Goal: Task Accomplishment & Management: Use online tool/utility

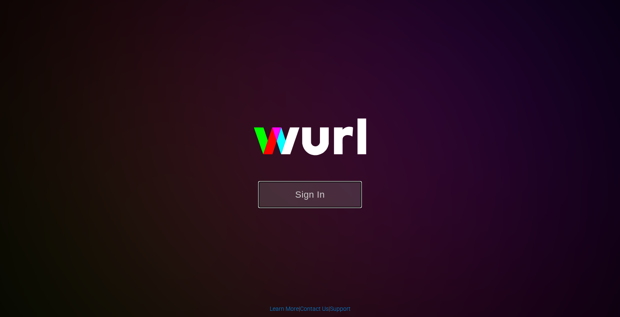
click at [308, 192] on button "Sign In" at bounding box center [310, 194] width 104 height 27
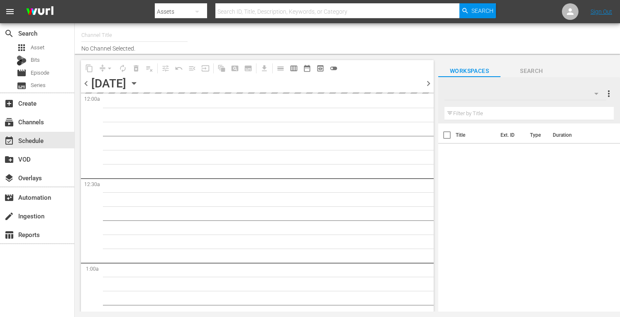
type input "Crime 360 (393)"
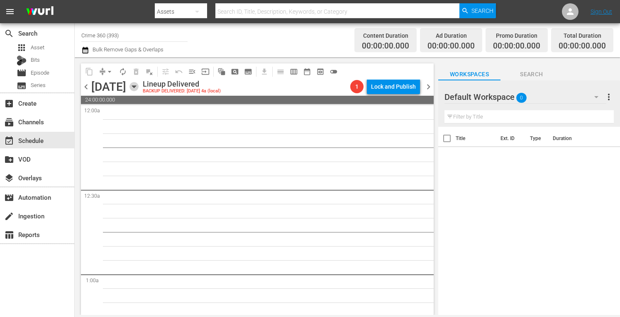
click at [136, 87] on icon "button" at bounding box center [134, 87] width 4 height 2
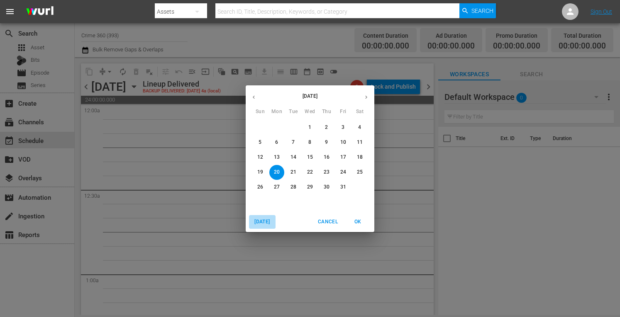
click at [266, 223] on span "Today" at bounding box center [262, 222] width 20 height 9
click at [276, 171] on p "22" at bounding box center [277, 172] width 6 height 7
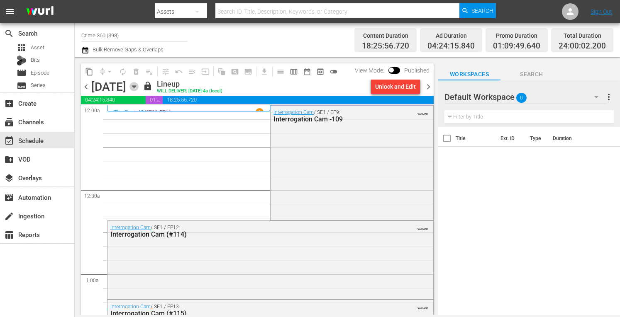
click at [139, 85] on icon "button" at bounding box center [133, 86] width 9 height 9
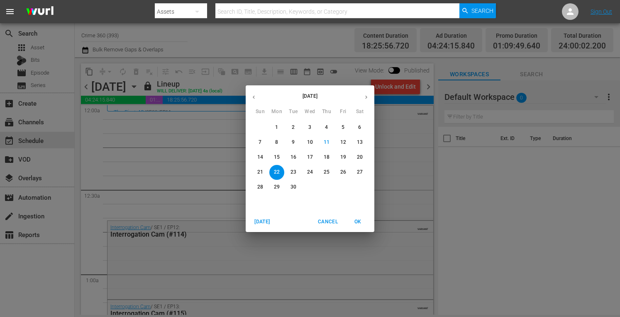
click at [274, 189] on p "29" at bounding box center [277, 187] width 6 height 7
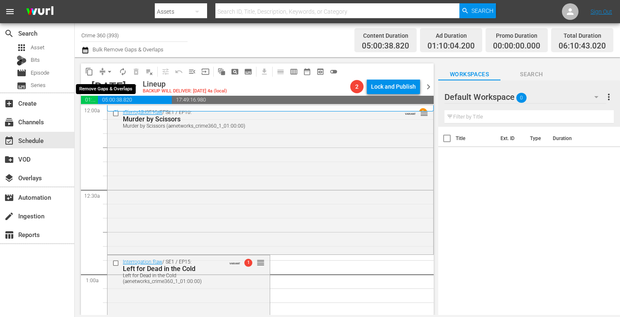
click at [109, 70] on span "arrow_drop_down" at bounding box center [109, 72] width 8 height 8
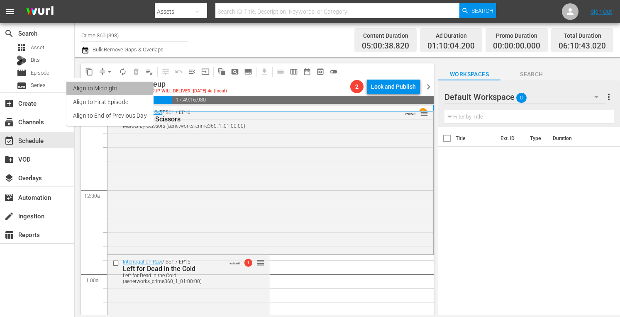
click at [98, 87] on li "Align to Midnight" at bounding box center [109, 89] width 87 height 14
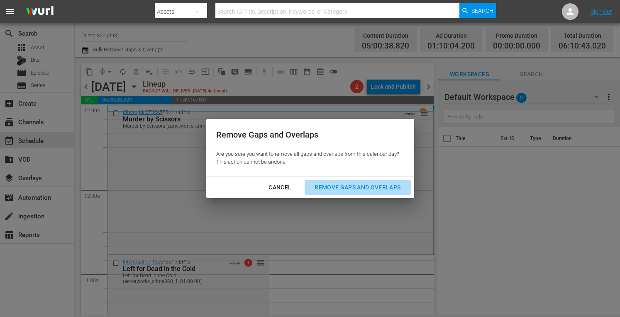
click at [379, 192] on div "Remove Gaps and Overlaps" at bounding box center [357, 187] width 99 height 10
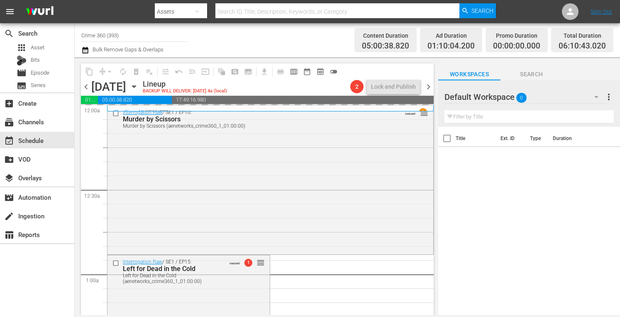
click at [431, 87] on span "chevron_right" at bounding box center [428, 87] width 10 height 10
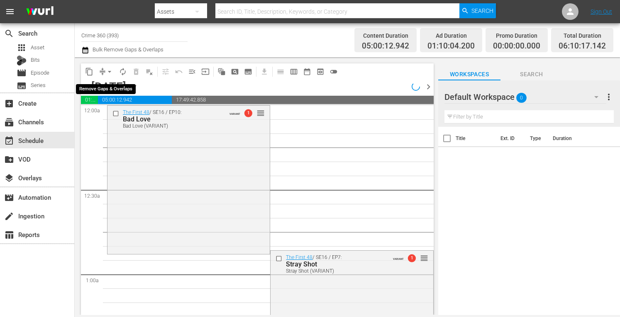
click at [106, 70] on span "arrow_drop_down" at bounding box center [109, 72] width 8 height 8
click at [96, 86] on li "Align to Midnight" at bounding box center [109, 89] width 68 height 14
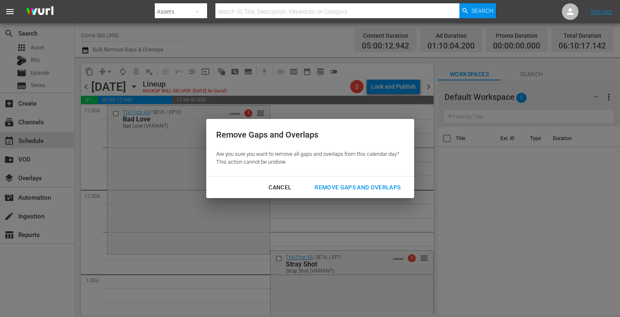
click at [353, 183] on div "Remove Gaps and Overlaps" at bounding box center [357, 187] width 99 height 10
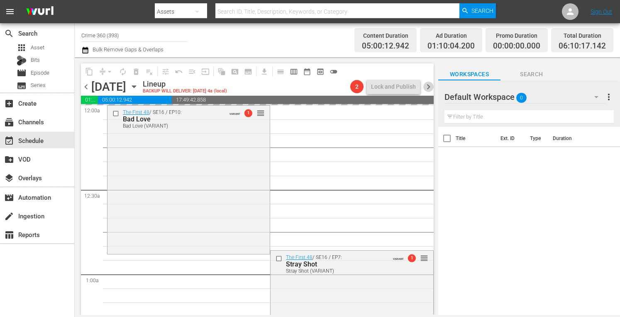
click at [426, 84] on span "chevron_right" at bounding box center [428, 87] width 10 height 10
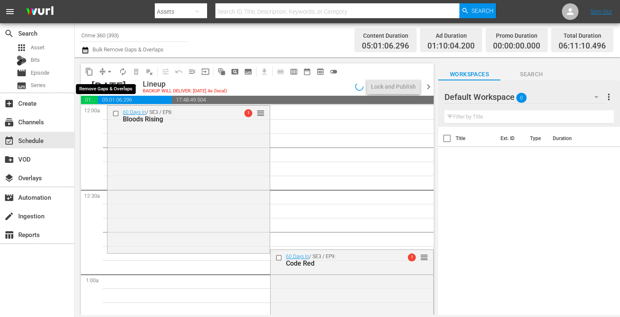
click at [107, 69] on span "arrow_drop_down" at bounding box center [109, 72] width 8 height 8
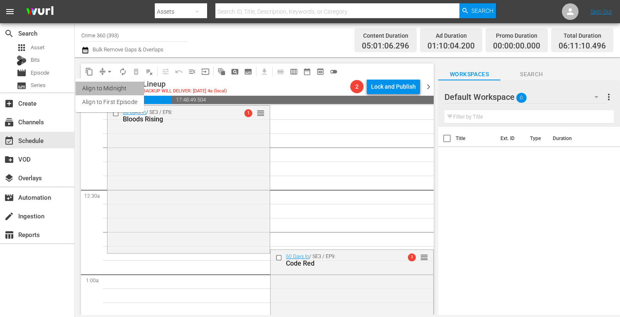
click at [102, 89] on li "Align to Midnight" at bounding box center [109, 89] width 68 height 14
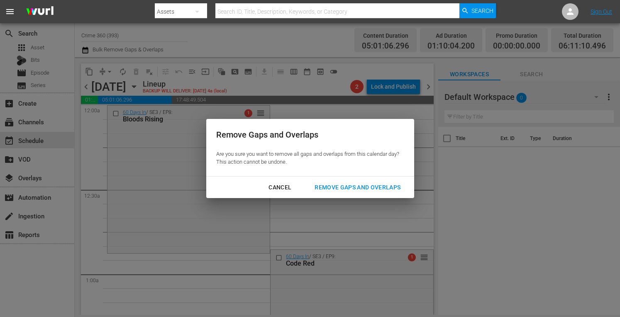
click at [349, 185] on div "Remove Gaps and Overlaps" at bounding box center [357, 187] width 99 height 10
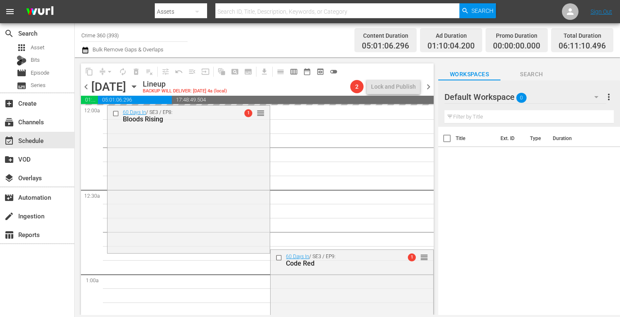
click at [428, 86] on span "chevron_right" at bounding box center [428, 87] width 10 height 10
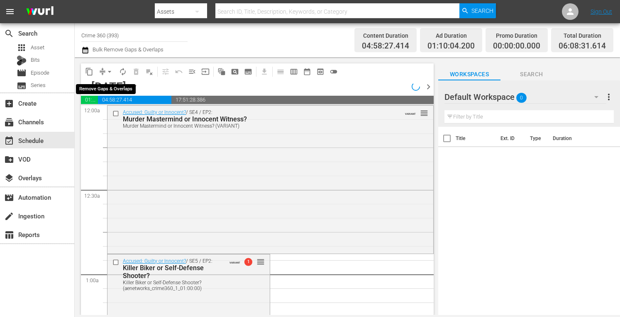
click at [109, 72] on span "arrow_drop_down" at bounding box center [109, 72] width 8 height 8
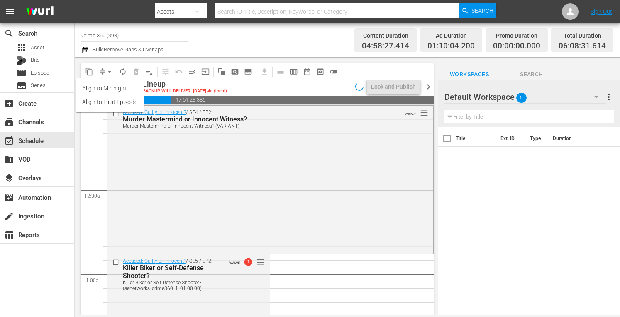
click at [106, 87] on li "Align to Midnight" at bounding box center [109, 89] width 68 height 14
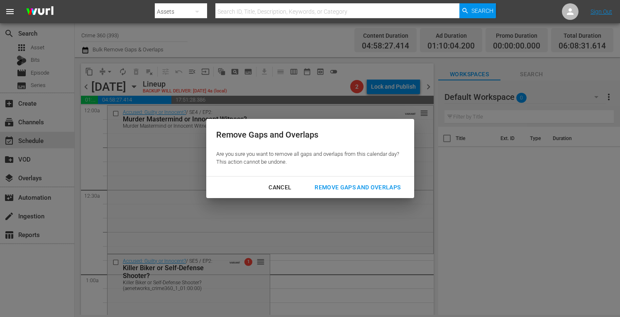
click at [341, 180] on button "Remove Gaps and Overlaps" at bounding box center [357, 187] width 106 height 15
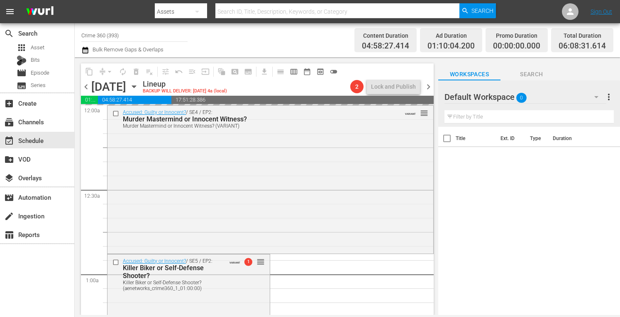
click at [425, 87] on span "chevron_right" at bounding box center [428, 87] width 10 height 10
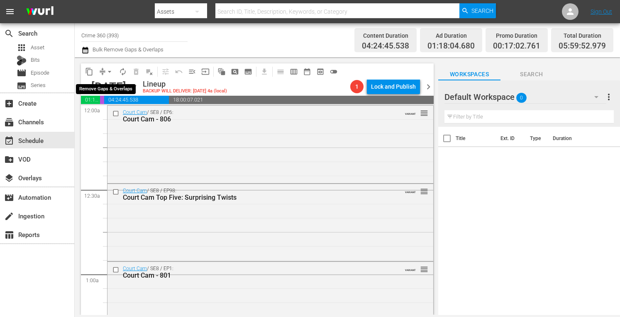
click at [106, 71] on span "arrow_drop_down" at bounding box center [109, 72] width 8 height 8
click at [97, 87] on li "Align to Midnight" at bounding box center [109, 89] width 68 height 14
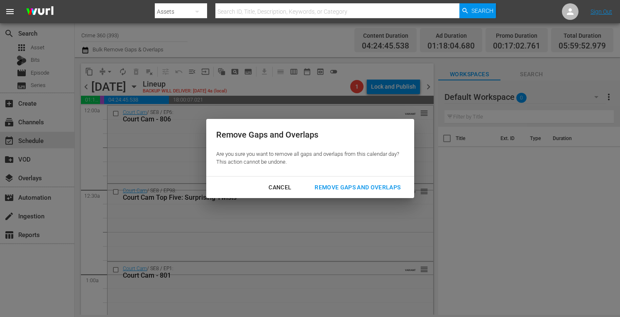
click at [354, 186] on div "Remove Gaps and Overlaps" at bounding box center [357, 187] width 99 height 10
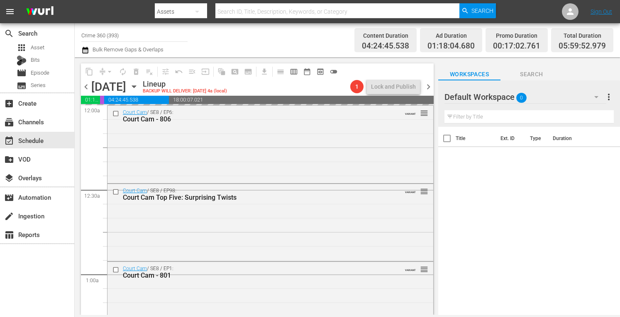
click at [426, 85] on span "chevron_right" at bounding box center [428, 87] width 10 height 10
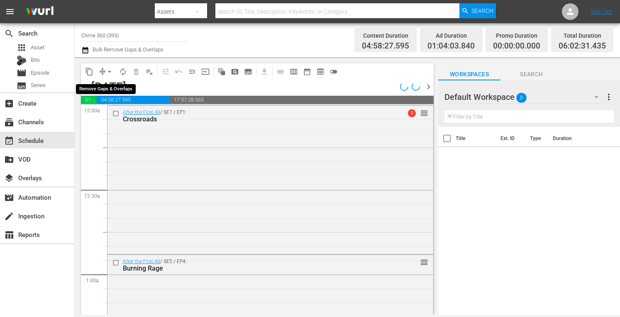
click at [106, 71] on span "arrow_drop_down" at bounding box center [109, 72] width 8 height 8
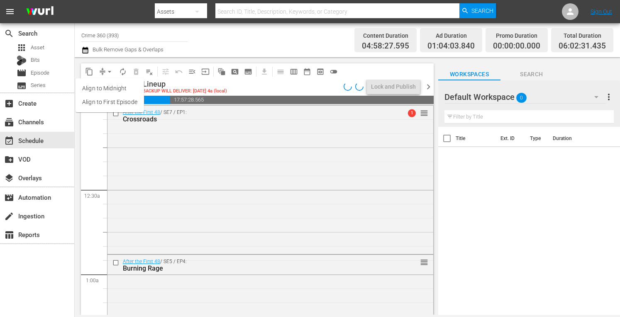
click at [102, 90] on li "Align to Midnight" at bounding box center [109, 89] width 68 height 14
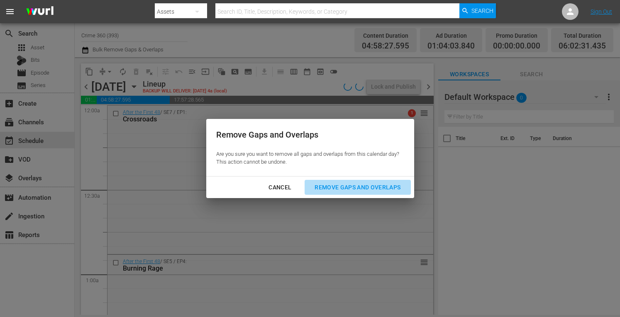
click at [364, 188] on div "Remove Gaps and Overlaps" at bounding box center [357, 187] width 99 height 10
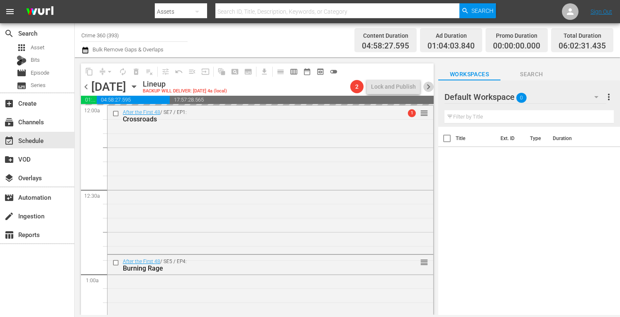
click at [429, 86] on span "chevron_right" at bounding box center [428, 87] width 10 height 10
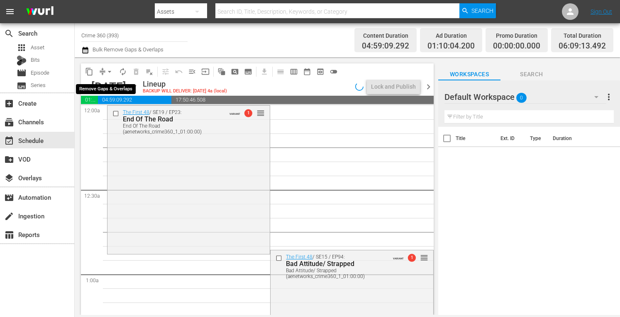
click at [104, 70] on button "arrow_drop_down" at bounding box center [109, 71] width 13 height 13
click at [99, 86] on li "Align to Midnight" at bounding box center [109, 89] width 68 height 14
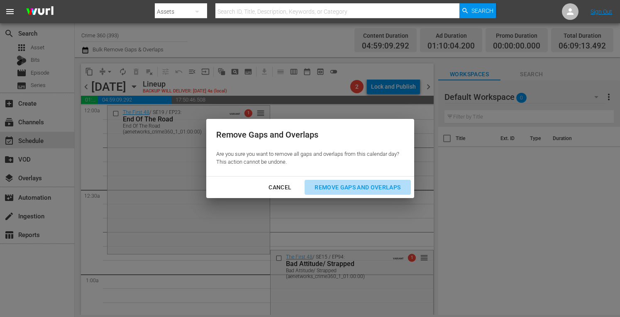
click at [369, 186] on div "Remove Gaps and Overlaps" at bounding box center [357, 187] width 99 height 10
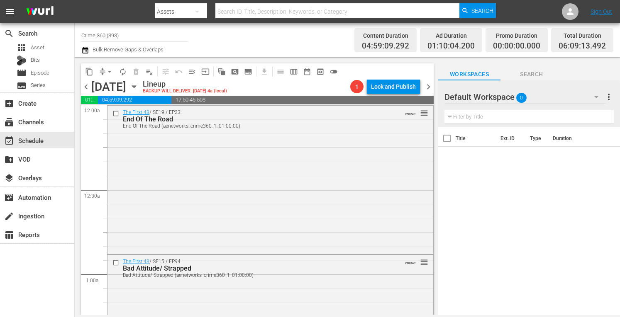
click at [139, 84] on icon "button" at bounding box center [133, 86] width 9 height 9
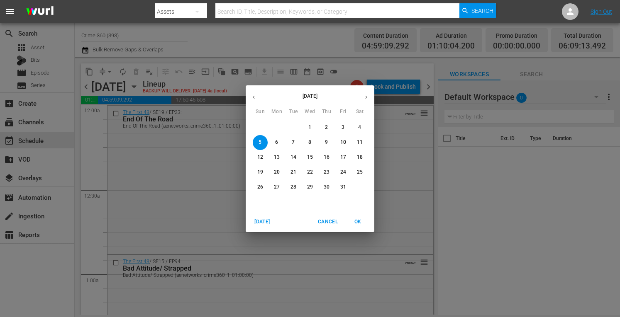
click at [255, 94] on icon "button" at bounding box center [253, 97] width 6 height 6
click at [278, 186] on p "29" at bounding box center [277, 187] width 6 height 7
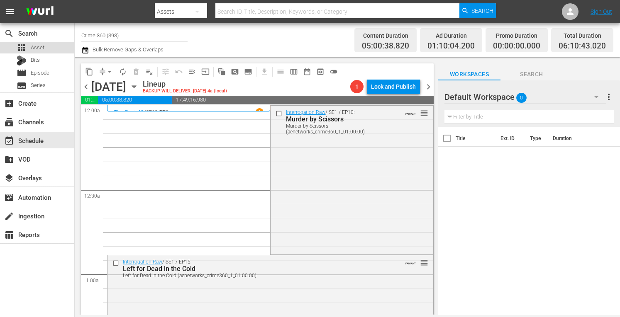
click at [36, 46] on span "Asset" at bounding box center [38, 48] width 14 height 8
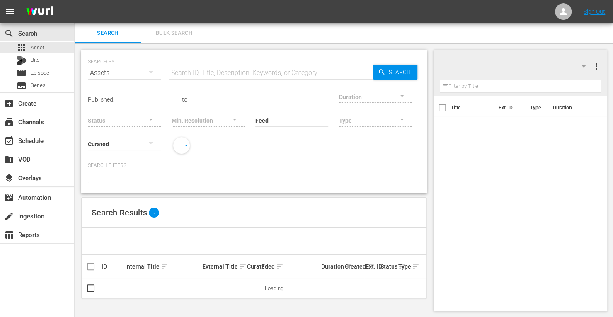
click at [189, 70] on input "text" at bounding box center [271, 73] width 204 height 20
type input "crime 360"
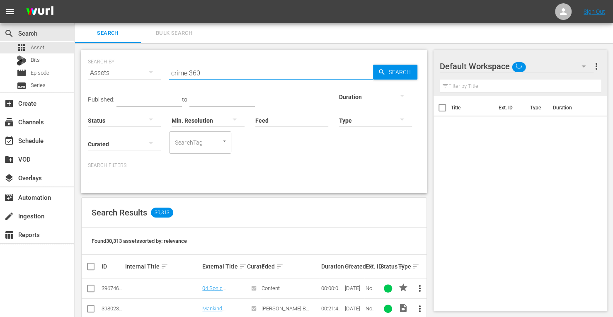
click at [339, 97] on div at bounding box center [375, 96] width 73 height 23
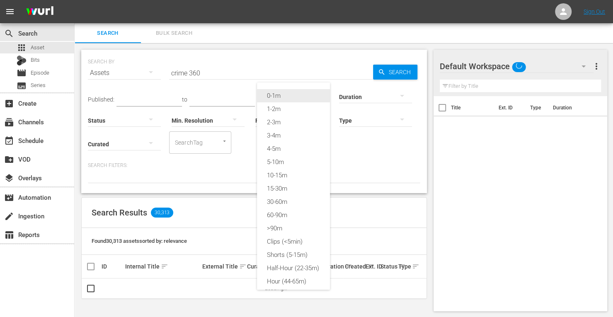
click at [290, 95] on div "0-1m" at bounding box center [293, 95] width 73 height 13
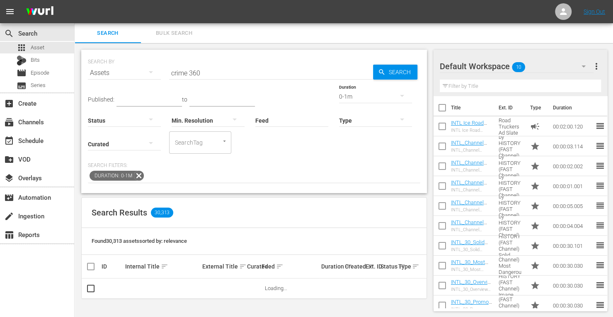
click at [600, 70] on span "more_vert" at bounding box center [596, 66] width 10 height 10
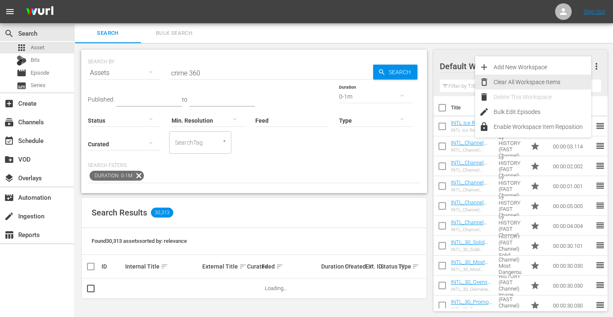
click at [541, 82] on div "Clear All Workspace Items" at bounding box center [542, 82] width 97 height 15
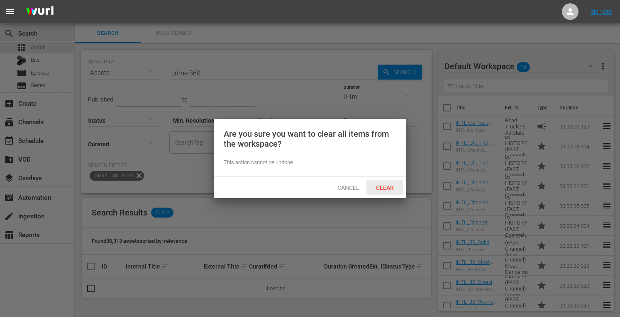
click at [386, 186] on span "Clear" at bounding box center [384, 188] width 31 height 7
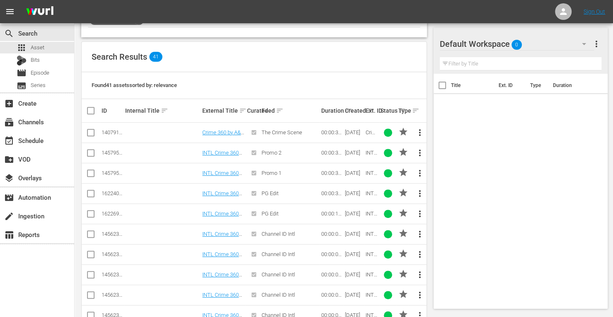
scroll to position [156, 0]
click at [90, 131] on input "checkbox" at bounding box center [91, 134] width 10 height 10
checkbox input "true"
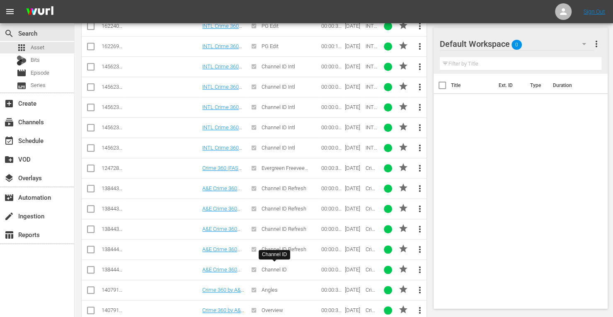
scroll to position [347, 0]
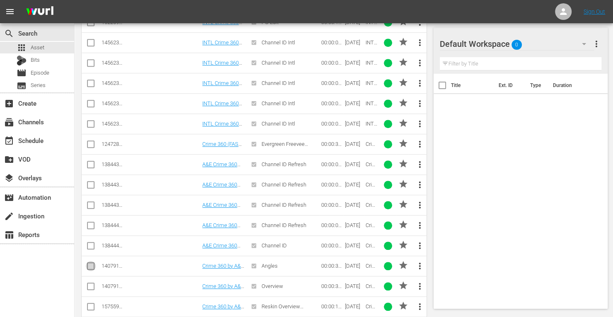
click at [91, 263] on input "checkbox" at bounding box center [91, 268] width 10 height 10
checkbox input "true"
click at [90, 163] on input "checkbox" at bounding box center [91, 166] width 10 height 10
checkbox input "true"
click at [91, 182] on input "checkbox" at bounding box center [91, 187] width 10 height 10
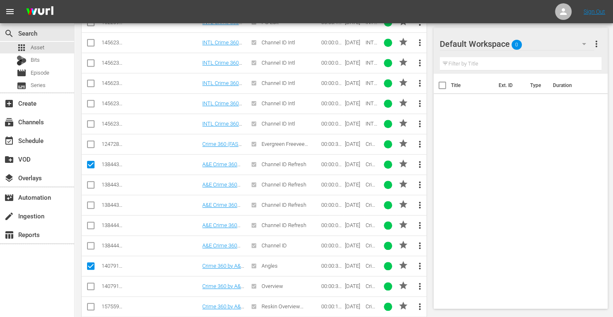
checkbox input "true"
click at [91, 202] on input "checkbox" at bounding box center [91, 207] width 10 height 10
checkbox input "true"
click at [92, 222] on input "checkbox" at bounding box center [91, 227] width 10 height 10
checkbox input "true"
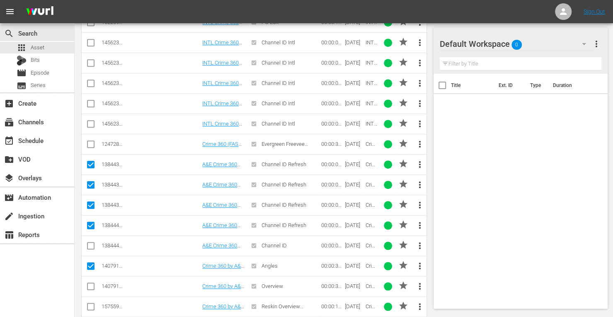
click at [92, 243] on input "checkbox" at bounding box center [91, 248] width 10 height 10
checkbox input "true"
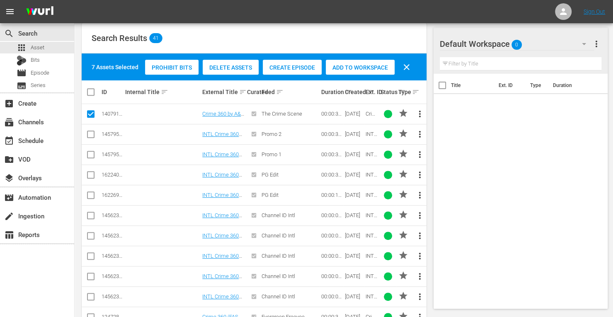
scroll to position [148, 0]
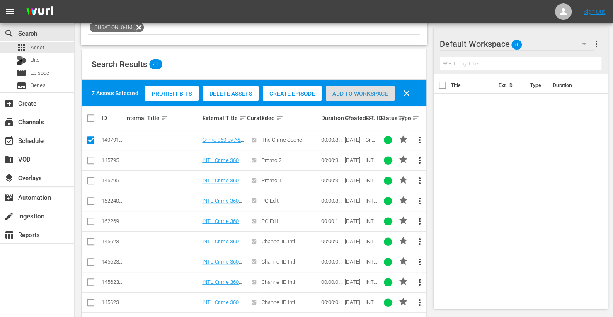
click at [352, 95] on span "Add to Workspace" at bounding box center [360, 93] width 69 height 7
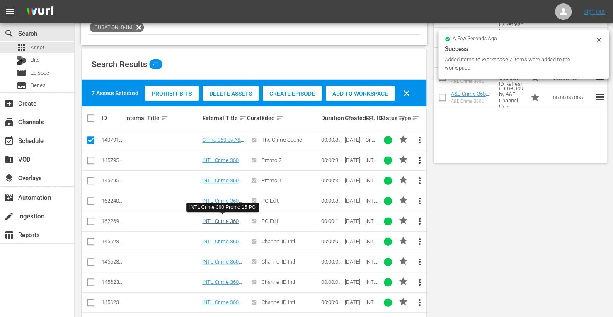
scroll to position [0, 0]
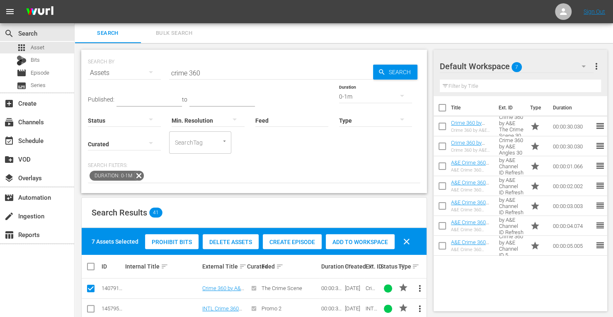
click at [339, 95] on div "0-1m" at bounding box center [375, 96] width 73 height 23
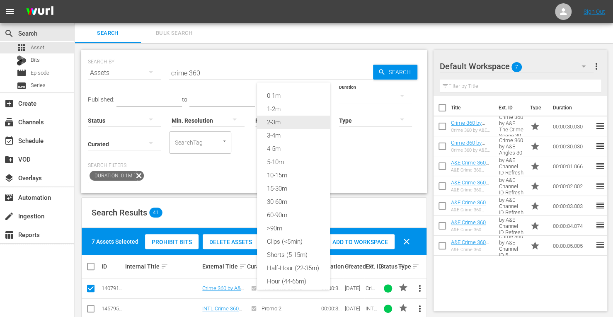
click at [279, 124] on div "2-3m" at bounding box center [293, 122] width 73 height 13
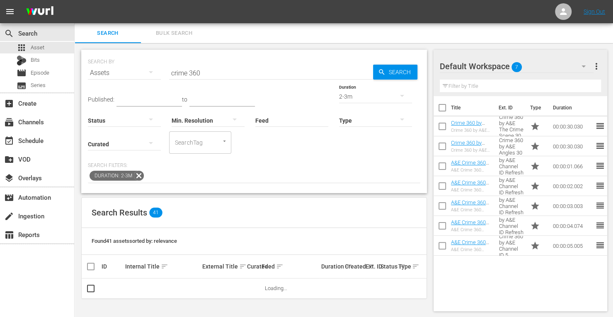
click at [394, 76] on span "Search" at bounding box center [402, 72] width 32 height 15
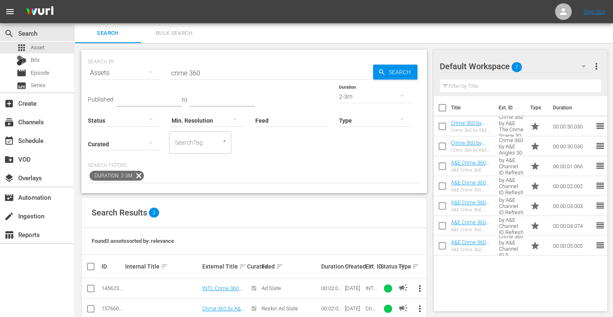
scroll to position [35, 0]
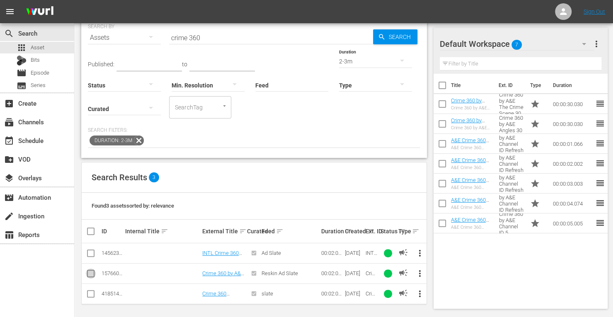
click at [90, 272] on input "checkbox" at bounding box center [91, 275] width 10 height 10
checkbox input "true"
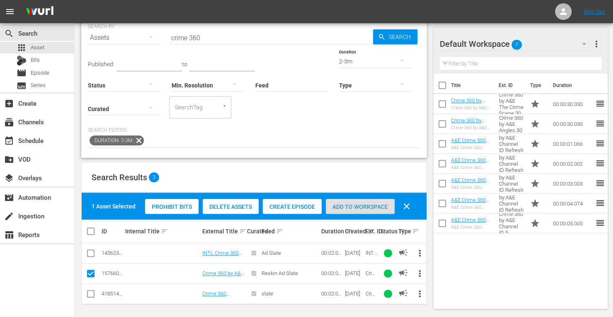
click at [341, 204] on span "Add to Workspace" at bounding box center [360, 207] width 69 height 7
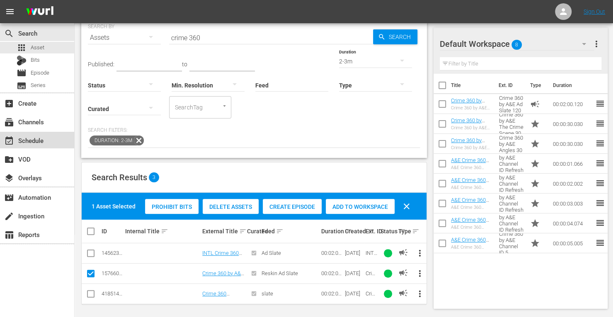
click at [49, 143] on div "event_available Schedule" at bounding box center [37, 140] width 74 height 17
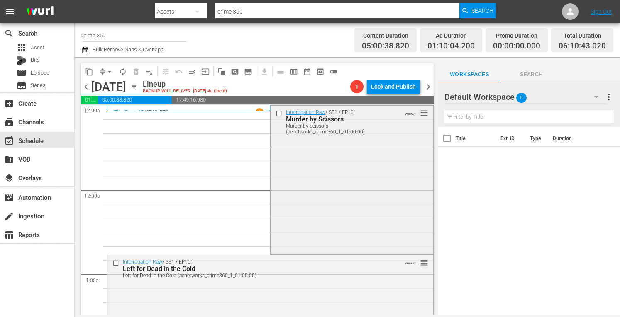
click at [311, 189] on div "Interrogation Raw / SE1 / EP10: Murder by Scissors Murder by Scissors (aenetwor…" at bounding box center [351, 179] width 162 height 147
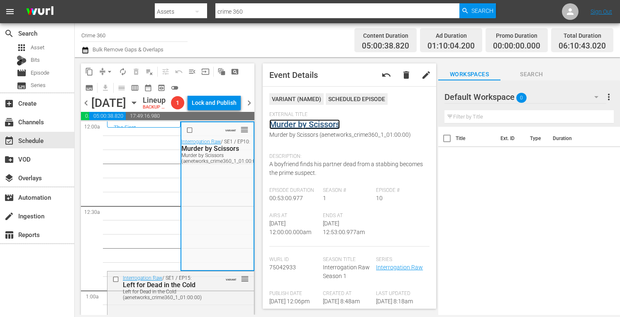
click at [321, 124] on link "Murder by Scissors" at bounding box center [304, 124] width 70 height 10
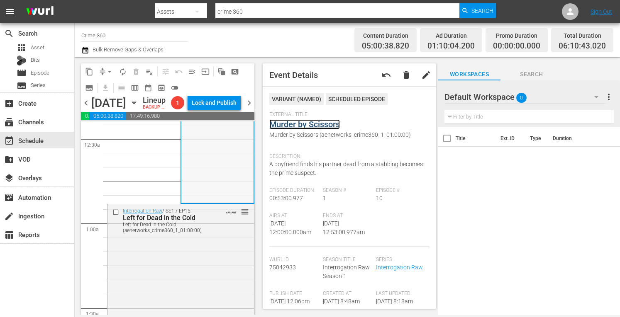
scroll to position [76, 0]
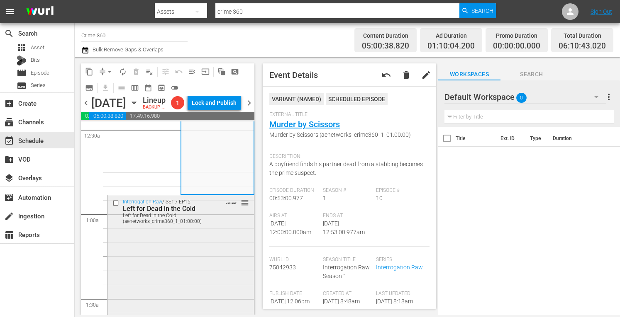
click at [199, 265] on div "Interrogation Raw / SE1 / EP15: Left for Dead in the Cold Left for Dead in the …" at bounding box center [180, 268] width 146 height 147
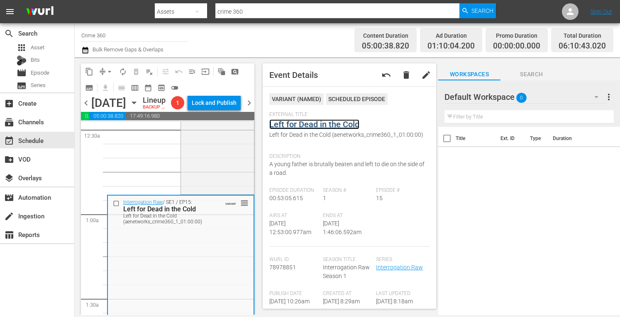
click at [298, 124] on link "Left for Dead in the Cold" at bounding box center [314, 124] width 90 height 10
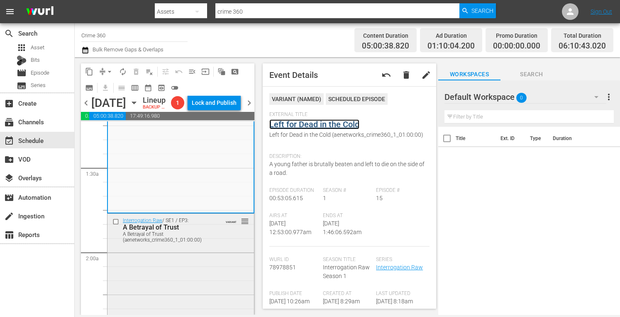
scroll to position [215, 0]
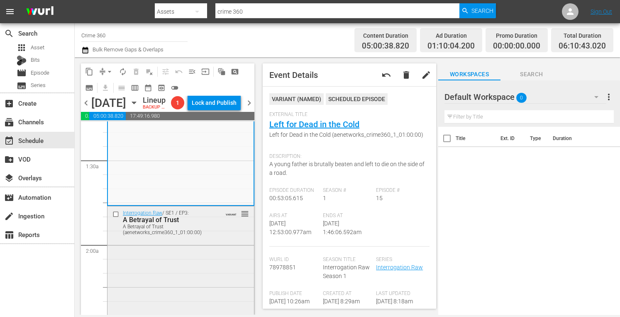
click at [204, 238] on div "Interrogation Raw / SE1 / EP3: A Betrayal of Trust A Betrayal of Trust (aenetwo…" at bounding box center [180, 223] width 146 height 32
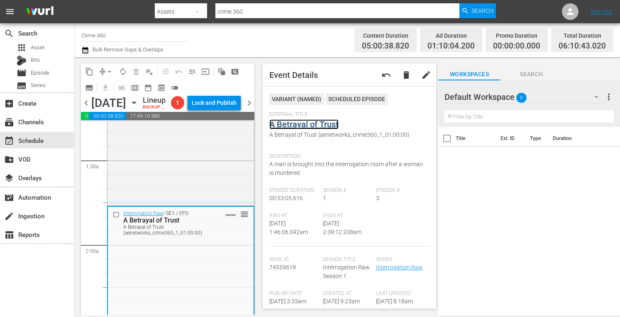
click at [307, 127] on link "A Betrayal of Trust" at bounding box center [303, 124] width 69 height 10
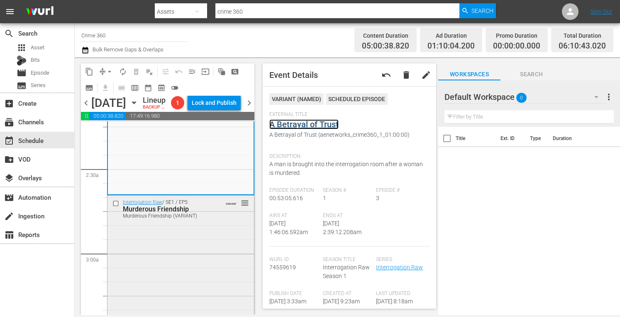
scroll to position [388, 0]
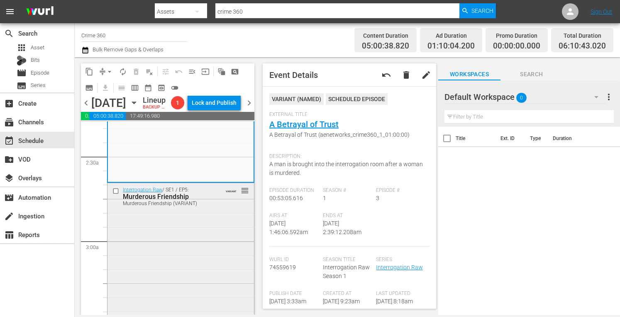
click at [195, 256] on div "Interrogation Raw / SE1 / EP5: Murderous Friendship Murderous Friendship (VARIA…" at bounding box center [180, 256] width 146 height 146
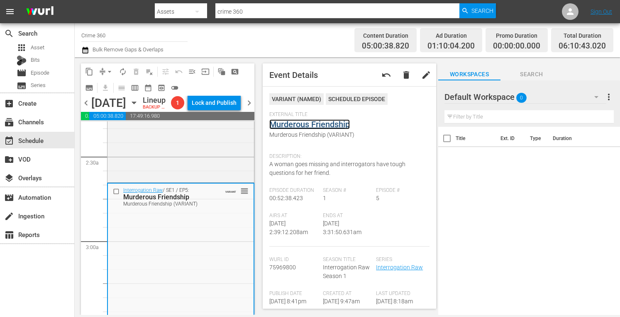
click at [309, 124] on link "Murderous Friendship" at bounding box center [309, 124] width 80 height 10
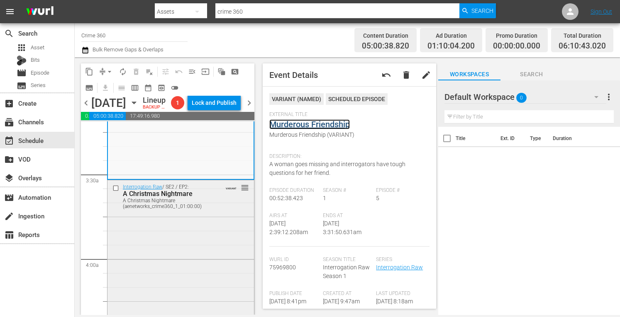
scroll to position [547, 0]
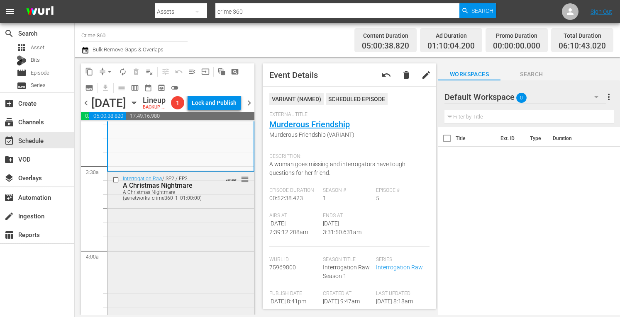
click at [192, 254] on div "Interrogation Raw / SE2 / EP2: A Christmas Nightmare A Christmas Nightmare (aen…" at bounding box center [180, 245] width 146 height 146
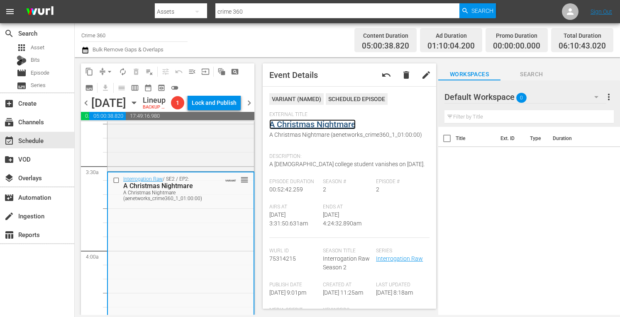
click at [308, 124] on link "A Christmas Nightmare" at bounding box center [312, 124] width 86 height 10
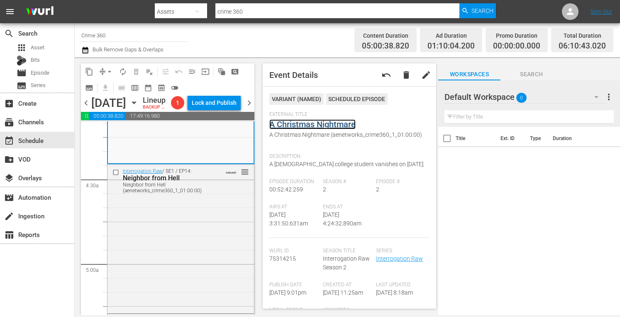
scroll to position [714, 0]
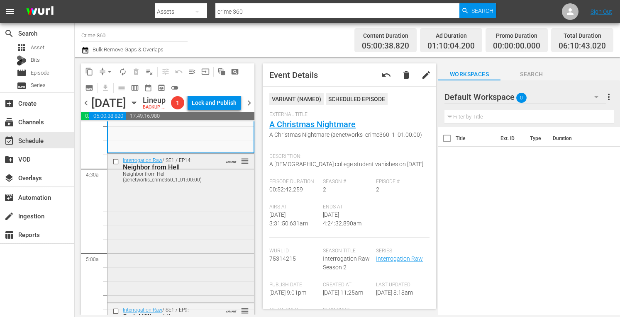
click at [196, 263] on div "Interrogation Raw / SE1 / EP14: Neighbor from Hell Neighbor from Hell (aenetwor…" at bounding box center [180, 227] width 146 height 147
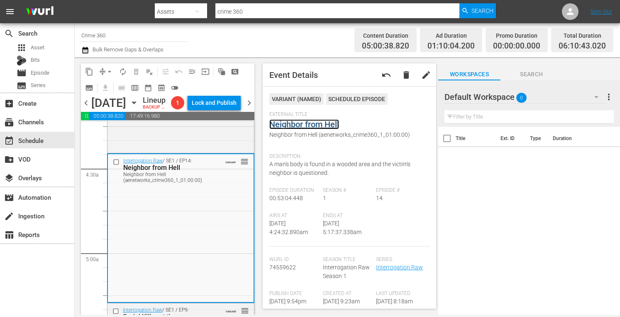
click at [314, 127] on link "Neighbor from Hell" at bounding box center [304, 124] width 70 height 10
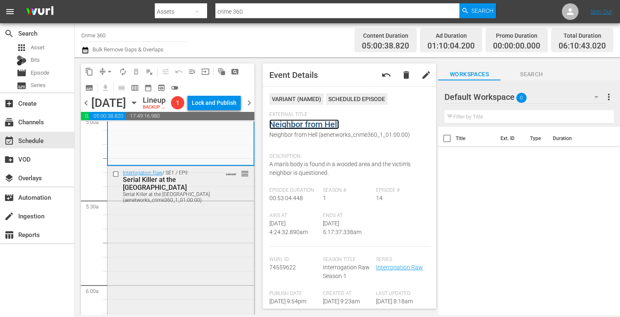
scroll to position [860, 0]
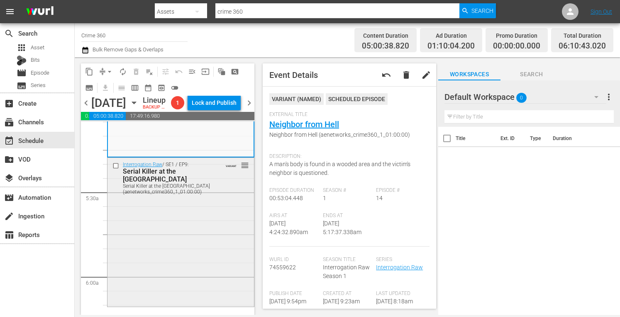
click at [187, 255] on div "Interrogation Raw / SE1 / EP9: Serial Killer at the VA Hospital Serial Killer a…" at bounding box center [180, 231] width 146 height 147
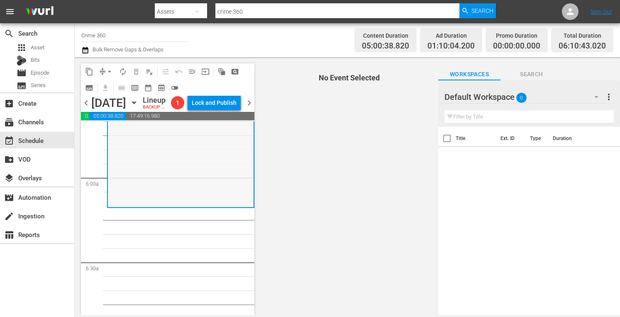
scroll to position [959, 0]
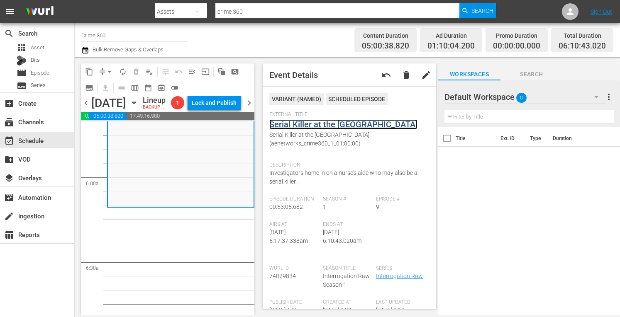
click at [295, 127] on link "Serial Killer at the VA Hospital" at bounding box center [343, 124] width 148 height 10
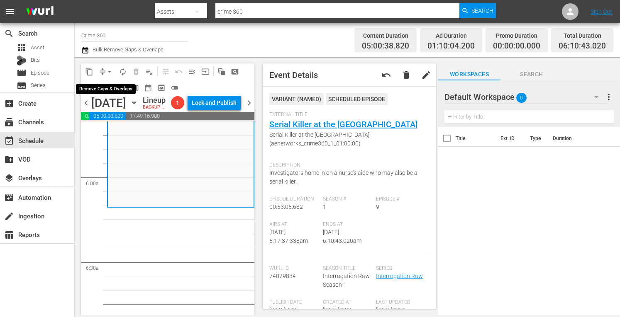
click at [107, 73] on span "arrow_drop_down" at bounding box center [109, 72] width 8 height 8
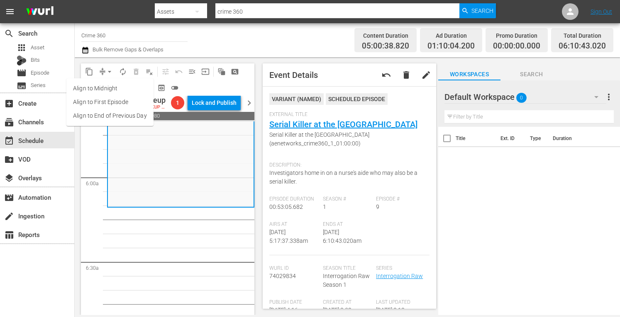
click at [100, 91] on li "Align to Midnight" at bounding box center [109, 89] width 87 height 14
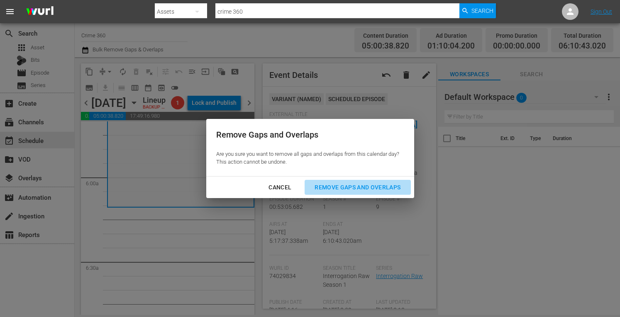
click at [340, 182] on div "Remove Gaps and Overlaps" at bounding box center [357, 187] width 99 height 10
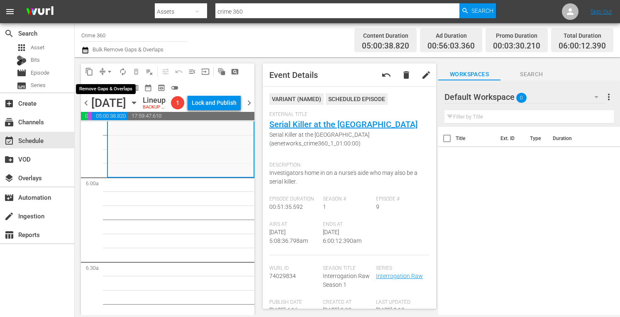
click at [106, 69] on span "arrow_drop_down" at bounding box center [109, 72] width 8 height 8
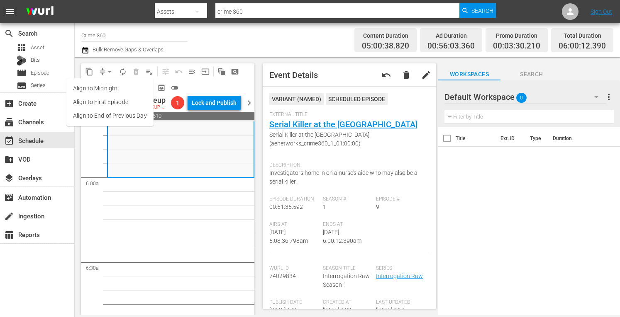
click at [96, 87] on li "Align to Midnight" at bounding box center [109, 89] width 87 height 14
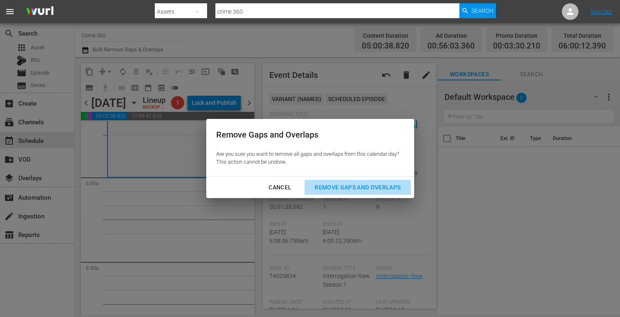
click at [335, 187] on div "Remove Gaps and Overlaps" at bounding box center [357, 187] width 99 height 10
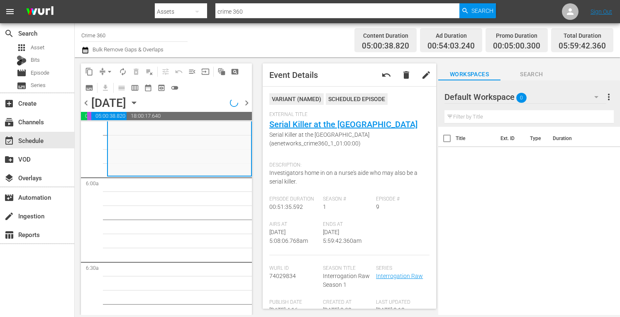
scroll to position [945, 0]
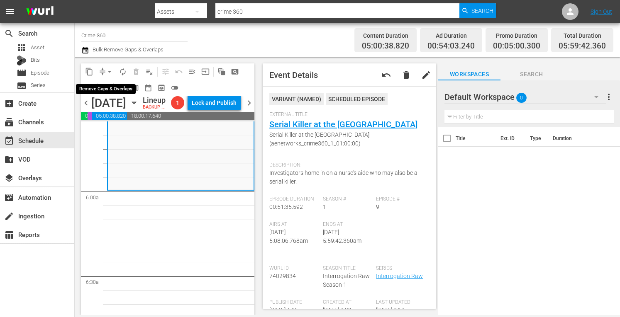
click at [108, 73] on span "arrow_drop_down" at bounding box center [109, 72] width 8 height 8
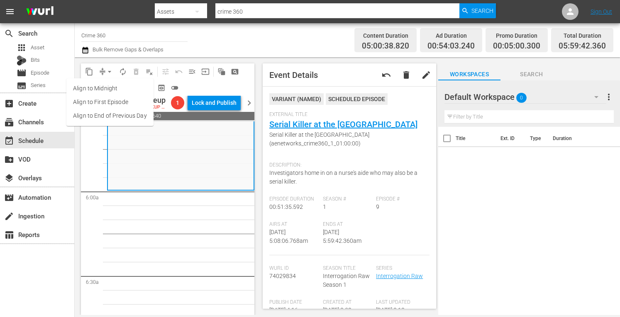
click at [95, 91] on li "Align to Midnight" at bounding box center [109, 89] width 87 height 14
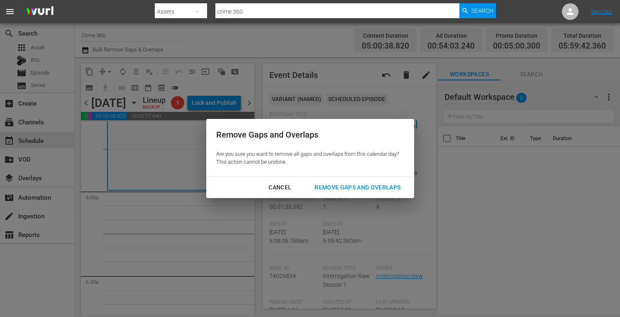
click at [333, 182] on div "Remove Gaps and Overlaps" at bounding box center [357, 187] width 99 height 10
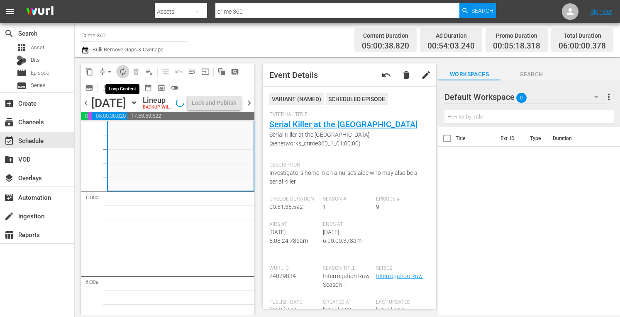
click at [123, 70] on span "autorenew_outlined" at bounding box center [123, 72] width 8 height 8
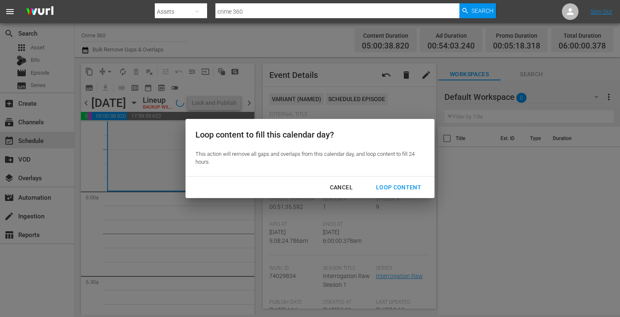
click at [386, 185] on div "Loop Content" at bounding box center [398, 187] width 58 height 10
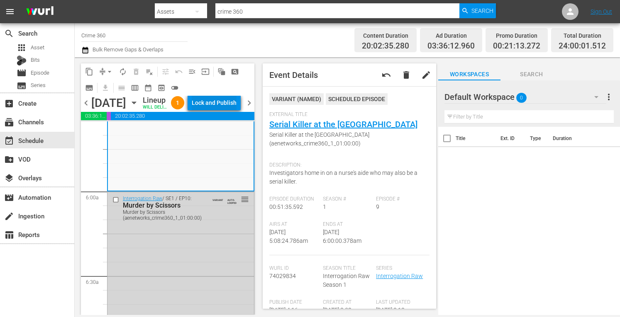
click at [223, 110] on div "Lock and Publish" at bounding box center [214, 102] width 45 height 15
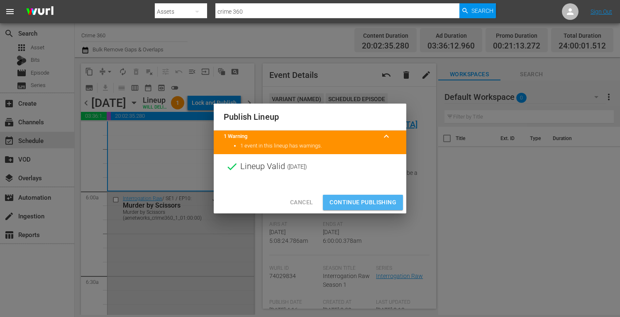
click at [360, 201] on span "Continue Publishing" at bounding box center [362, 202] width 67 height 10
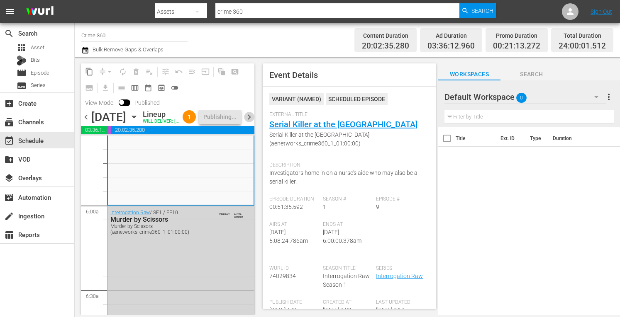
click at [248, 122] on span "chevron_right" at bounding box center [249, 117] width 10 height 10
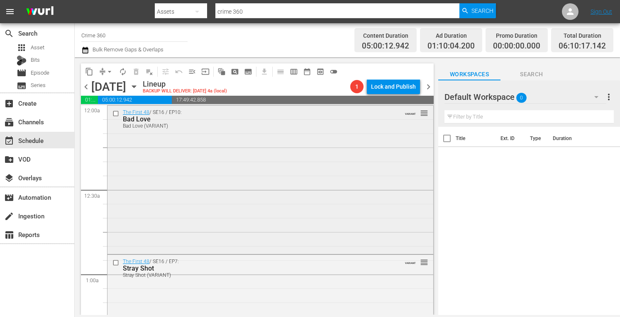
click at [278, 172] on div "The First 48 / SE16 / EP10: Bad Love Bad Love (VARIANT) VARIANT reorder" at bounding box center [270, 179] width 326 height 147
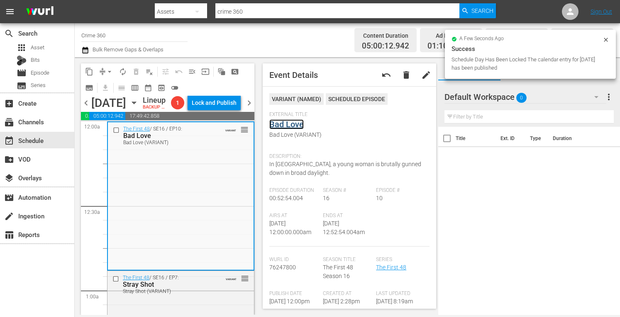
click at [286, 121] on link "Bad Love" at bounding box center [286, 124] width 34 height 10
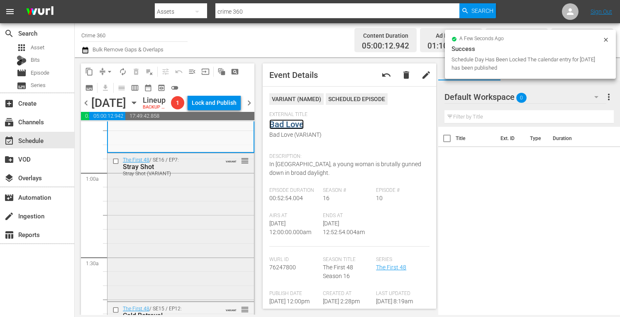
scroll to position [120, 0]
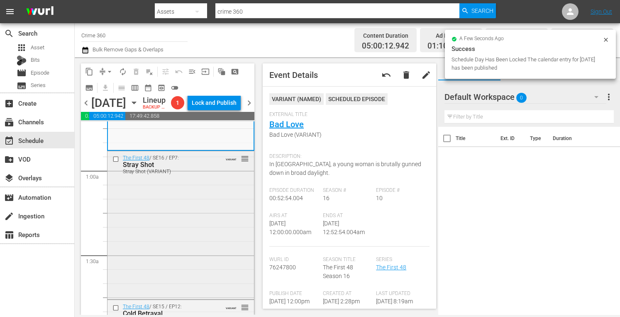
click at [187, 252] on div "The First 48 / SE16 / EP7: Stray Shot Stray Shot (VARIANT) VARIANT reorder" at bounding box center [180, 224] width 146 height 146
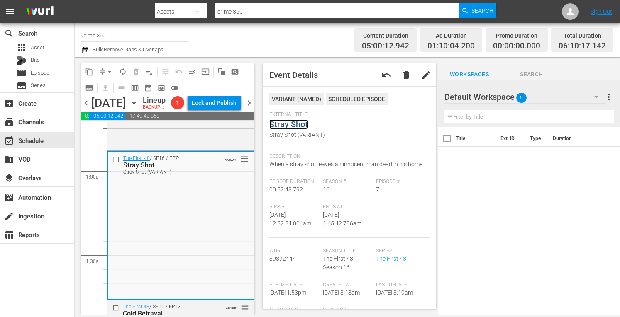
click at [287, 123] on link "Stray Shot" at bounding box center [288, 124] width 39 height 10
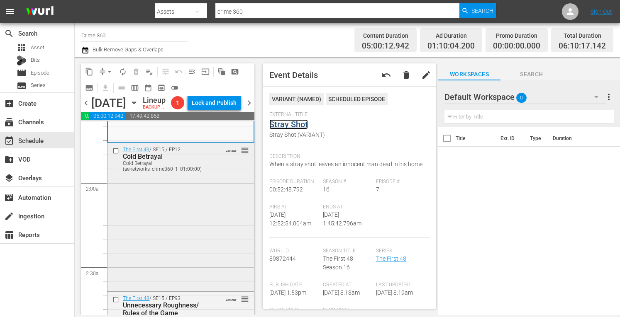
scroll to position [287, 0]
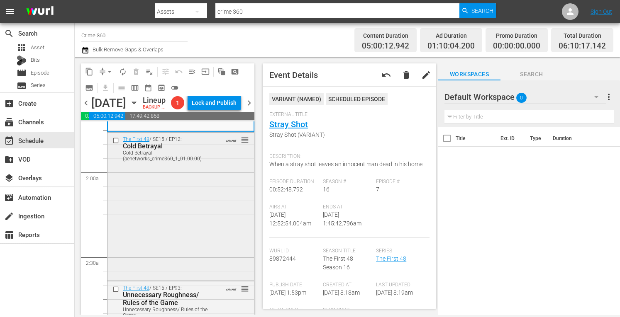
click at [191, 235] on div "The First 48 / SE15 / EP12: Cold Betrayal Cold Betrayal (aenetworks_crime360_1_…" at bounding box center [180, 206] width 146 height 147
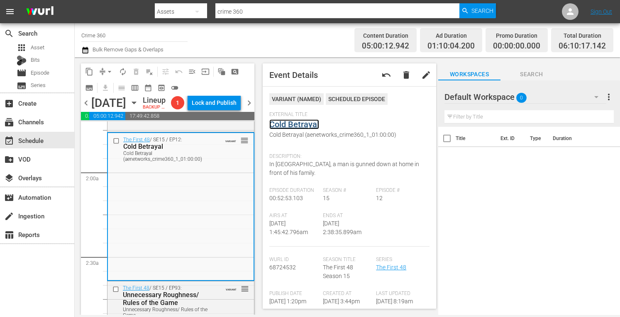
click at [299, 121] on link "Cold Betrayal" at bounding box center [294, 124] width 50 height 10
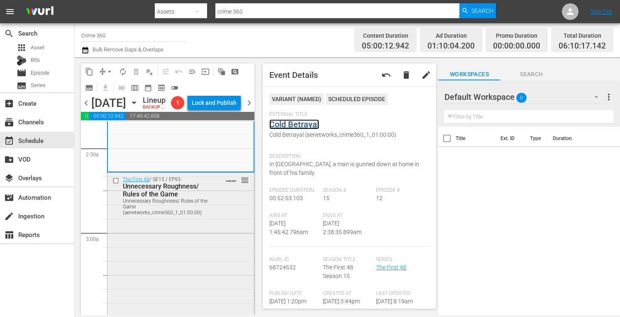
scroll to position [398, 0]
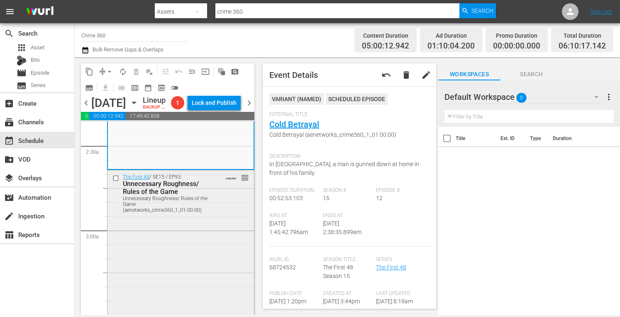
click at [181, 265] on div "The First 48 / SE15 / EP93: Unnecessary Roughness/ Rules of the Game Unnecessar…" at bounding box center [180, 243] width 146 height 147
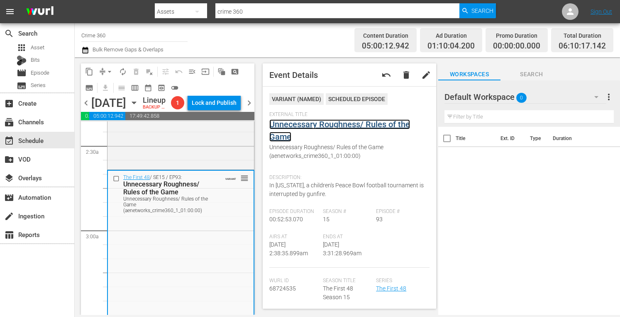
click at [310, 124] on link "Unnecessary Roughness/ Rules of the Game" at bounding box center [339, 130] width 141 height 22
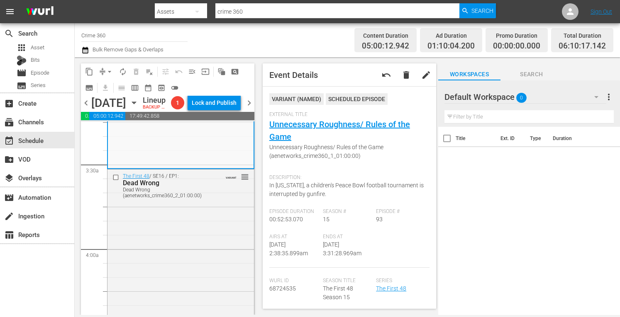
scroll to position [551, 0]
click at [187, 258] on div "The First 48 / SE16 / EP1: Dead Wrong Dead Wrong (aenetworks_crime360_2_01:00:0…" at bounding box center [180, 241] width 146 height 147
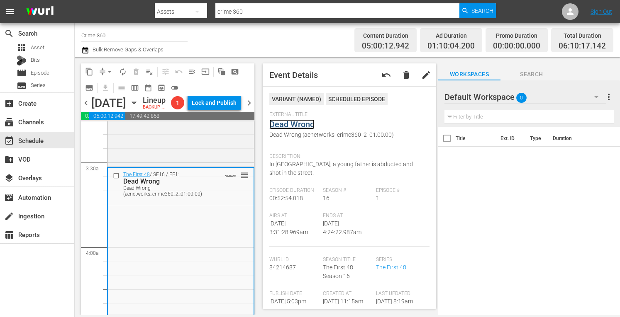
click at [311, 123] on link "Dead Wrong" at bounding box center [291, 124] width 45 height 10
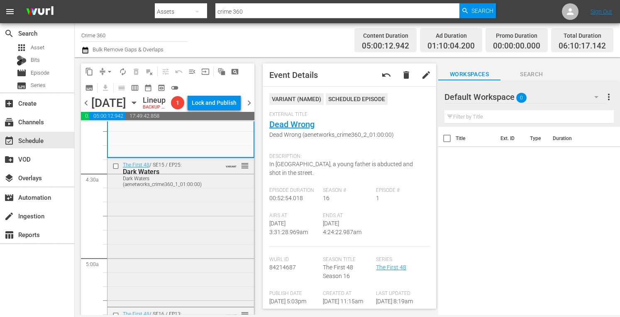
click at [175, 258] on div "The First 48 / SE15 / EP25: Dark Waters Dark Waters (aenetworks_crime360_1_01:0…" at bounding box center [180, 231] width 146 height 147
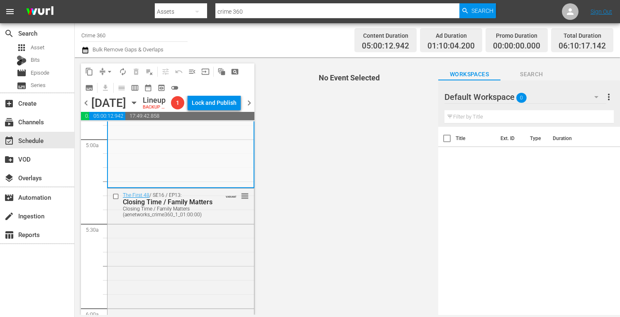
scroll to position [829, 0]
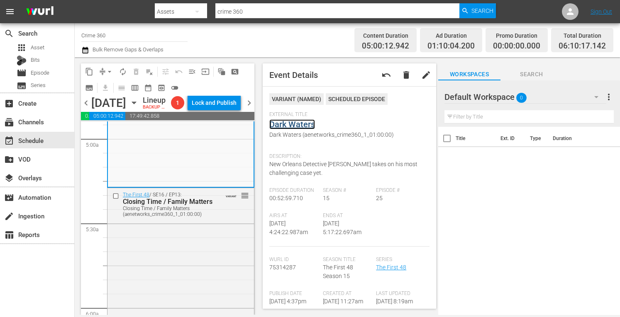
click at [287, 125] on link "Dark Waters" at bounding box center [292, 124] width 46 height 10
click at [206, 262] on div "The First 48 / SE16 / EP13: Closing Time / Family Matters Closing Time / Family…" at bounding box center [180, 261] width 146 height 147
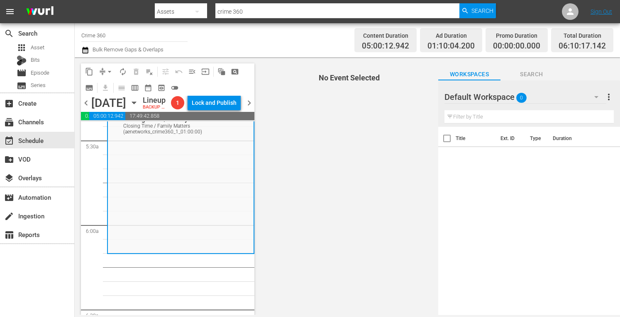
scroll to position [912, 0]
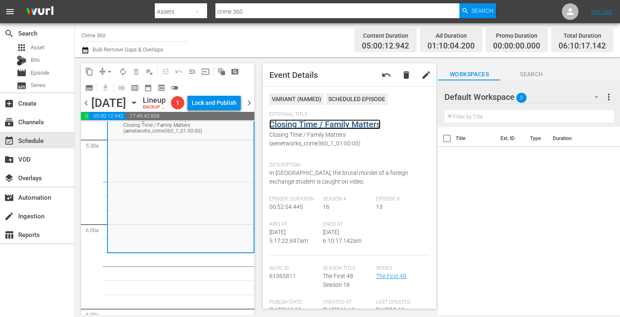
click at [347, 125] on link "Closing Time / Family Matters" at bounding box center [324, 124] width 111 height 10
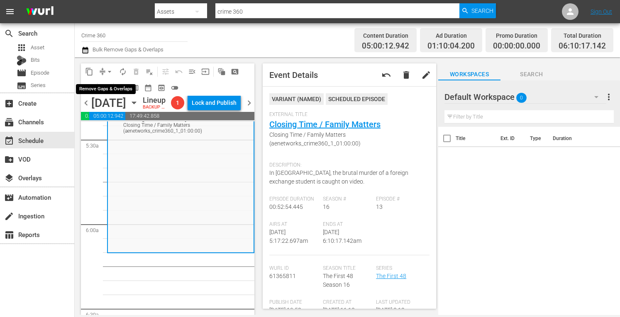
click at [107, 70] on span "arrow_drop_down" at bounding box center [109, 72] width 8 height 8
click at [96, 87] on li "Align to Midnight" at bounding box center [109, 89] width 68 height 14
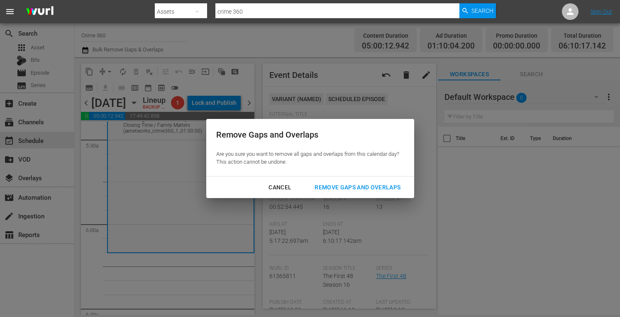
click at [332, 184] on div "Remove Gaps and Overlaps" at bounding box center [357, 187] width 99 height 10
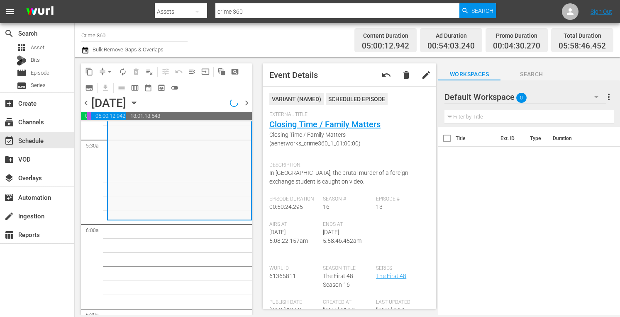
scroll to position [898, 0]
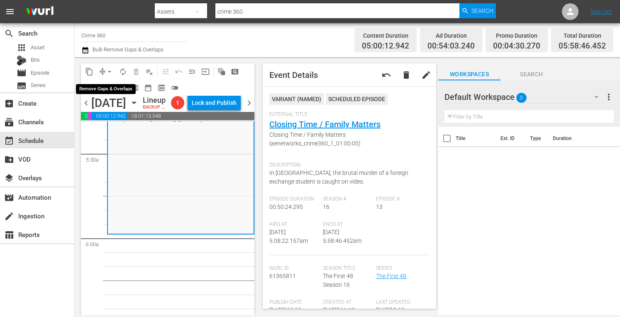
click at [107, 70] on span "arrow_drop_down" at bounding box center [109, 72] width 8 height 8
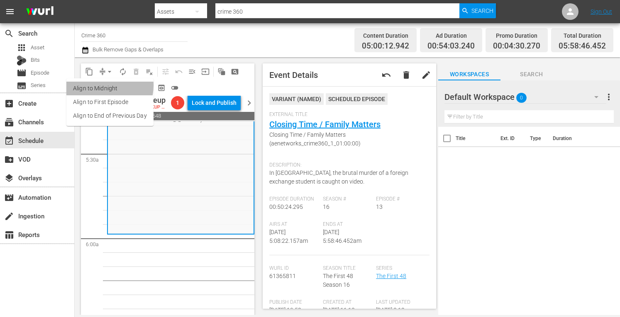
click at [96, 85] on li "Align to Midnight" at bounding box center [109, 89] width 87 height 14
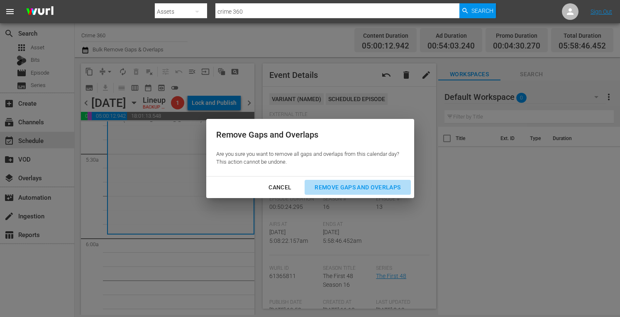
click at [352, 186] on div "Remove Gaps and Overlaps" at bounding box center [357, 187] width 99 height 10
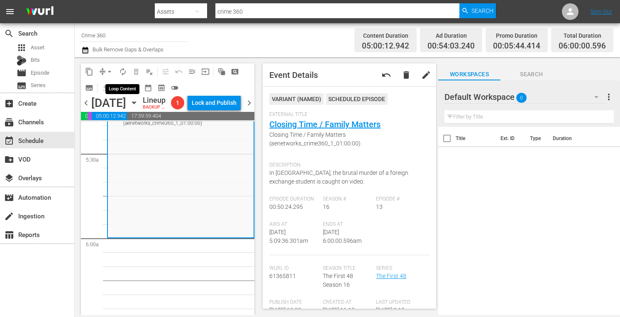
click at [121, 71] on span "autorenew_outlined" at bounding box center [123, 72] width 8 height 8
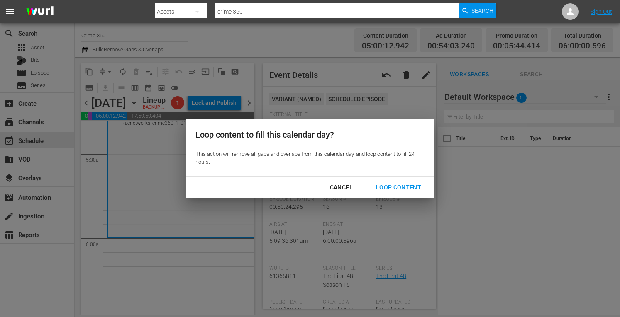
click at [397, 190] on div "Loop Content" at bounding box center [398, 187] width 58 height 10
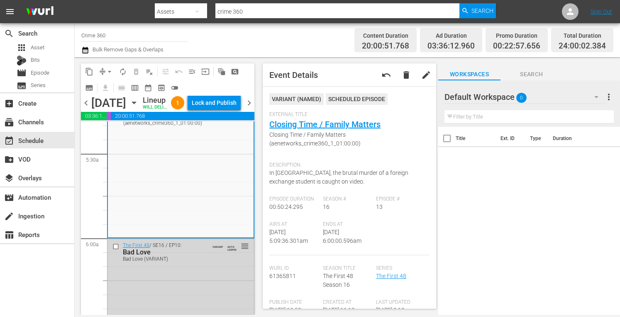
click at [214, 109] on div "Lock and Publish" at bounding box center [214, 102] width 45 height 15
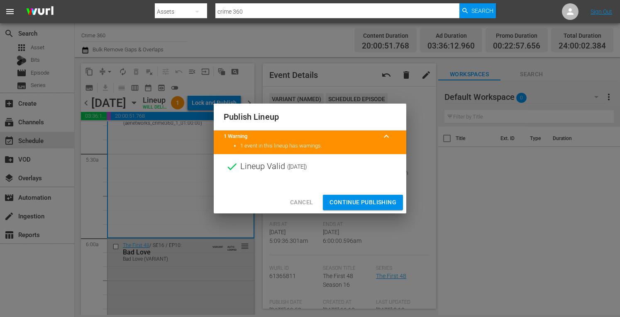
click at [350, 200] on span "Continue Publishing" at bounding box center [362, 202] width 67 height 10
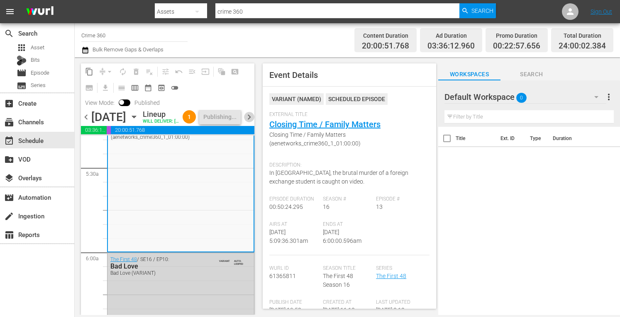
click at [248, 122] on span "chevron_right" at bounding box center [249, 117] width 10 height 10
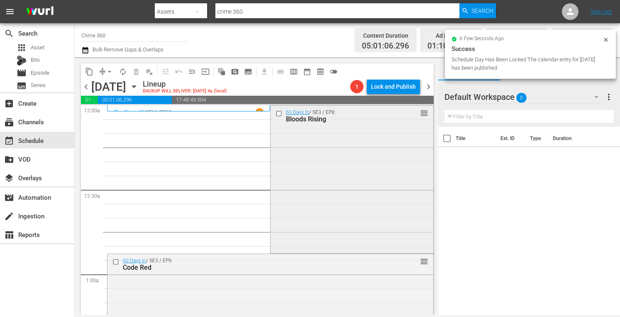
click at [327, 173] on div "60 Days In / SE3 / EP8: Bloods Rising reorder" at bounding box center [351, 179] width 162 height 146
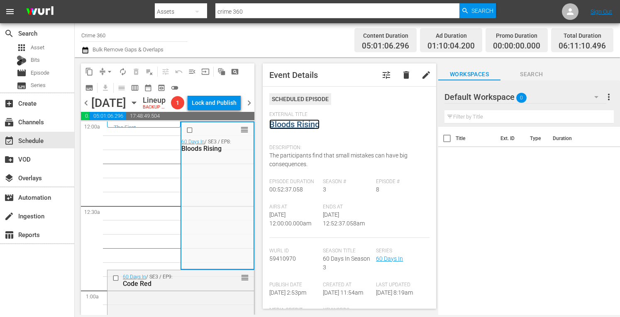
click at [302, 126] on link "Bloods Rising" at bounding box center [294, 124] width 50 height 10
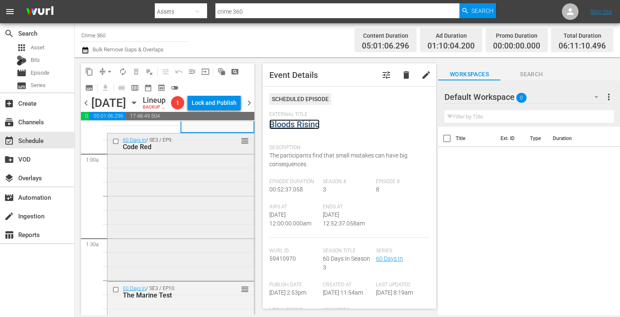
scroll to position [141, 0]
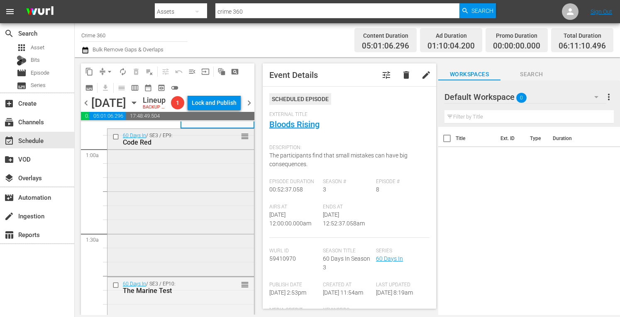
click at [202, 206] on div "60 Days In / SE3 / EP9: Code Red reorder" at bounding box center [180, 202] width 146 height 146
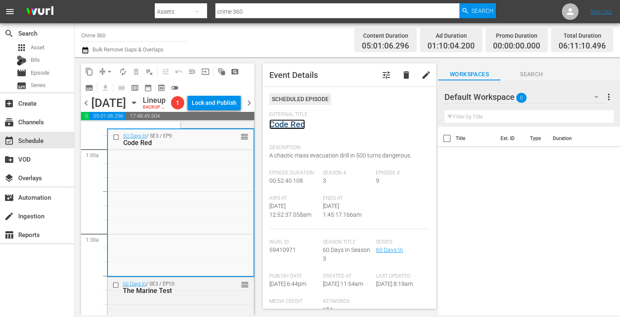
click at [290, 123] on link "Code Red" at bounding box center [287, 124] width 36 height 10
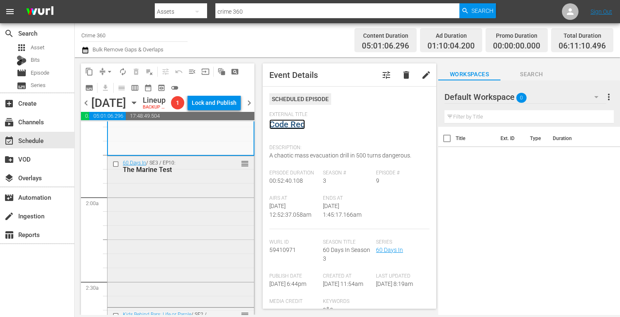
scroll to position [265, 0]
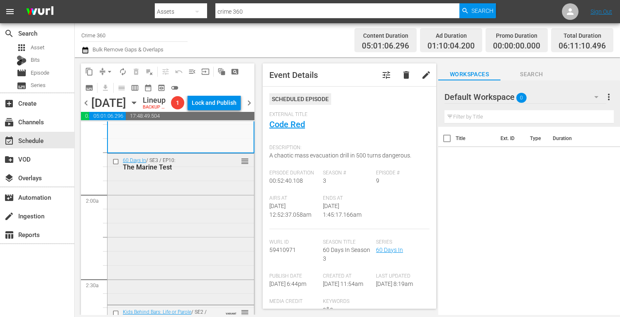
click at [199, 241] on div "60 Days In / SE3 / EP10: The Marine Test reorder" at bounding box center [180, 228] width 146 height 149
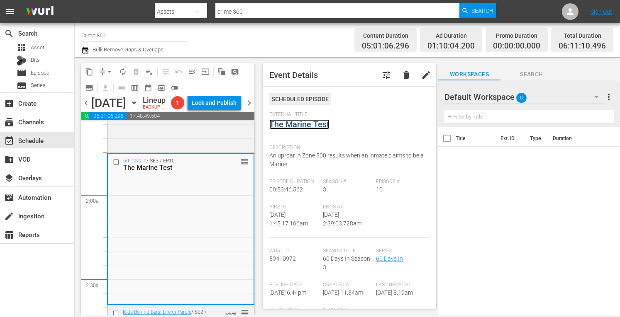
click at [299, 126] on link "The Marine Test" at bounding box center [299, 124] width 60 height 10
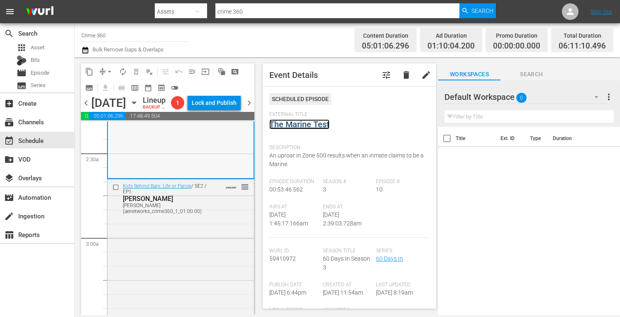
scroll to position [394, 0]
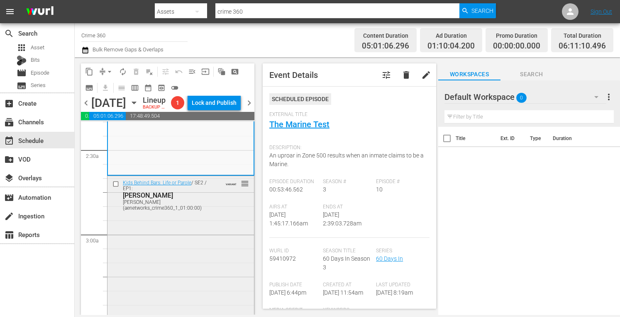
click at [183, 240] on div "Kids Behind Bars: Life or Parole / SE2 / EP1: Shelton Shelton (aenetworks_crime…" at bounding box center [180, 249] width 146 height 147
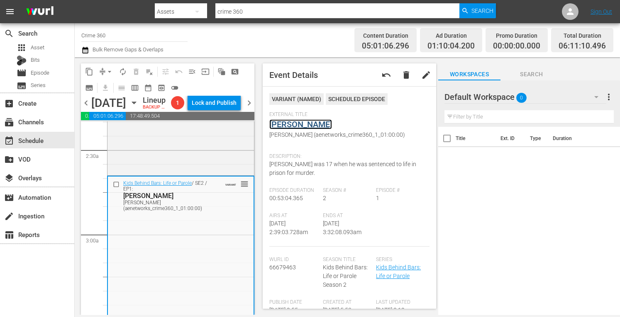
click at [282, 121] on link "Shelton" at bounding box center [300, 124] width 63 height 10
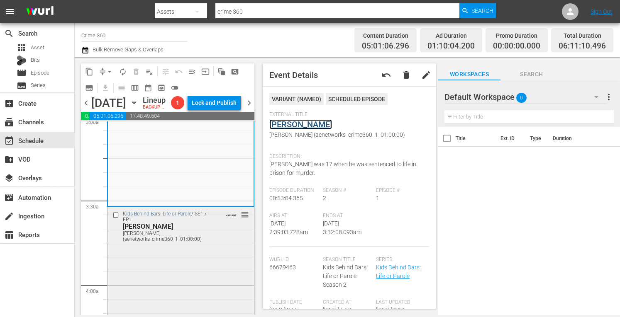
scroll to position [520, 0]
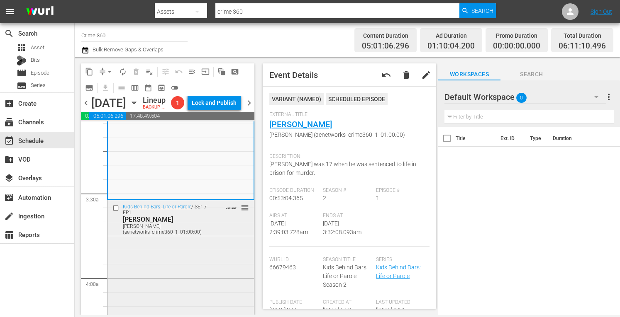
click at [177, 258] on div "Kids Behind Bars: Life or Parole / SE1 / EP1: Aaron Aaron (aenetworks_crime360_…" at bounding box center [180, 273] width 146 height 147
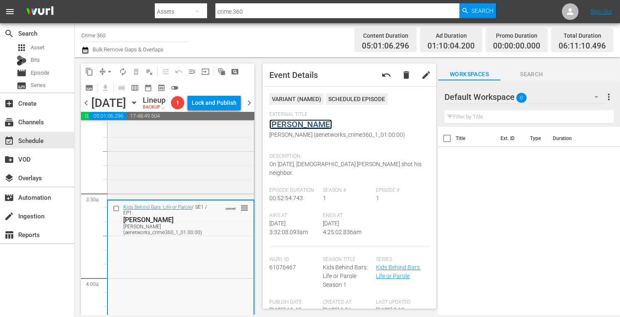
click at [282, 123] on link "Aaron" at bounding box center [300, 124] width 63 height 10
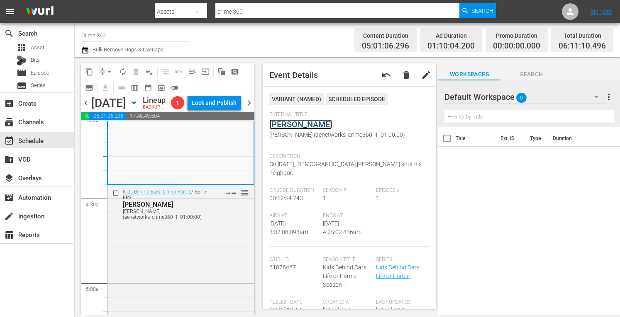
scroll to position [691, 0]
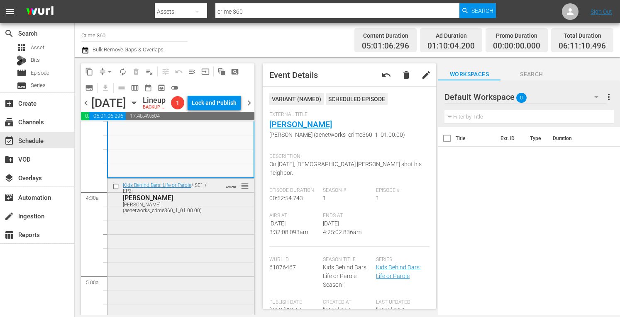
click at [168, 243] on div "Kids Behind Bars: Life or Parole / SE1 / EP2: Curtis Curtis (aenetworks_crime36…" at bounding box center [180, 252] width 146 height 147
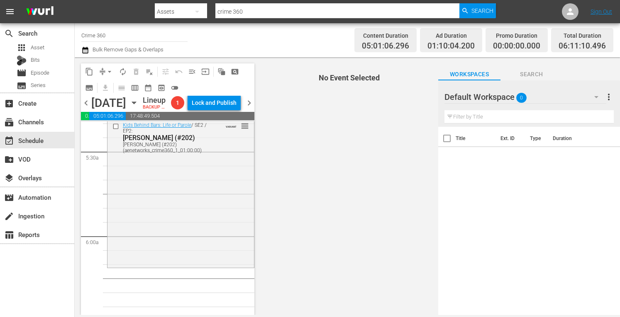
scroll to position [901, 0]
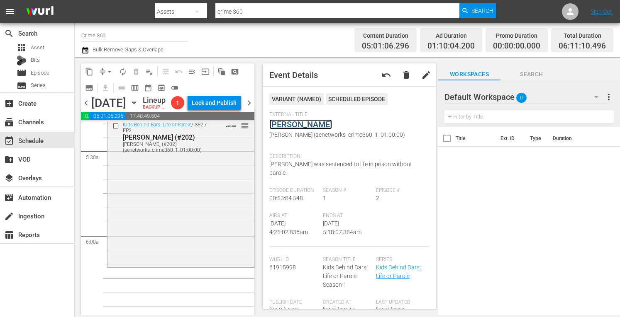
click at [285, 125] on link "Curtis" at bounding box center [300, 124] width 63 height 10
click at [170, 214] on div "Kids Behind Bars: Life or Parole / SE2 / EP2: Dana (#202) Dana (#202) (aenetwor…" at bounding box center [180, 191] width 146 height 147
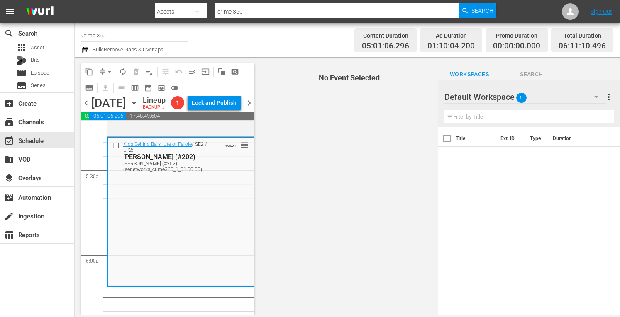
scroll to position [883, 0]
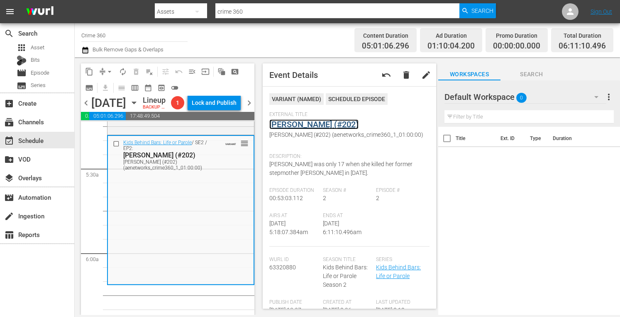
click at [301, 121] on link "Dana (#202)" at bounding box center [313, 124] width 89 height 10
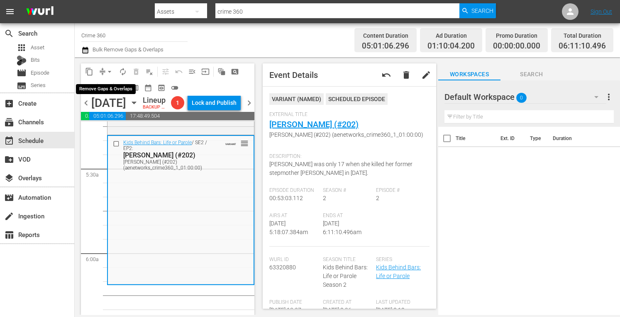
click at [110, 73] on span "arrow_drop_down" at bounding box center [109, 72] width 8 height 8
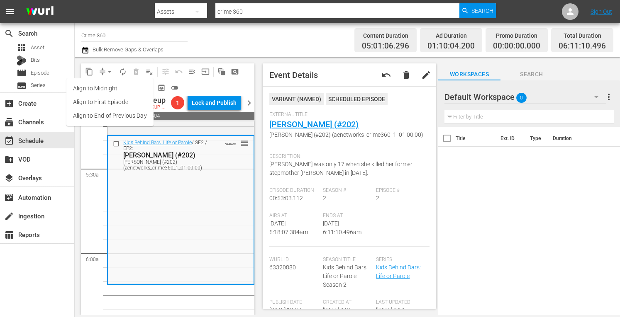
click at [105, 90] on li "Align to Midnight" at bounding box center [109, 89] width 87 height 14
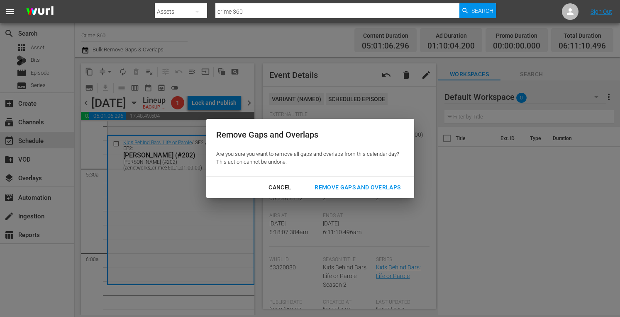
click at [335, 188] on div "Remove Gaps and Overlaps" at bounding box center [357, 187] width 99 height 10
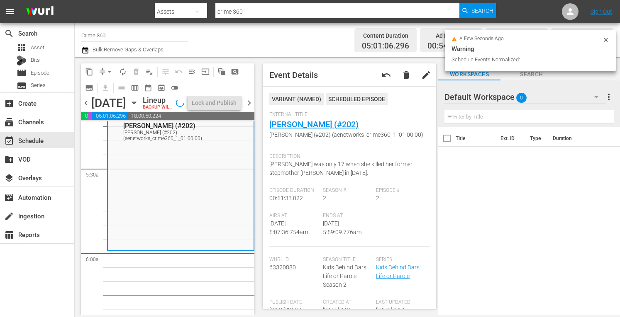
scroll to position [855, 0]
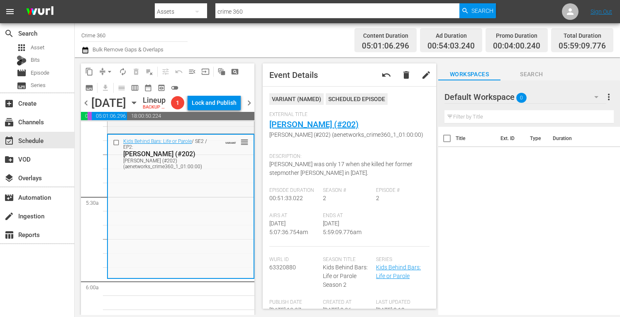
click at [105, 71] on button "arrow_drop_down" at bounding box center [109, 71] width 13 height 13
click at [94, 91] on li "Align to Midnight" at bounding box center [109, 89] width 87 height 14
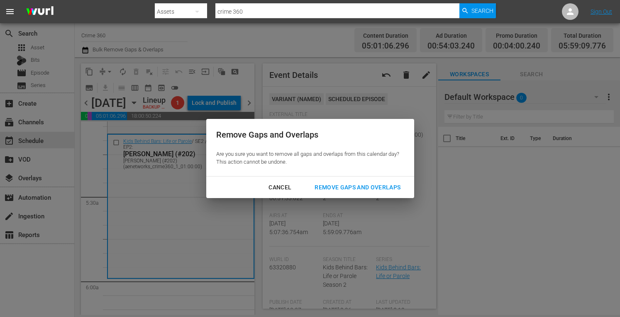
click at [330, 185] on div "Remove Gaps and Overlaps" at bounding box center [357, 187] width 99 height 10
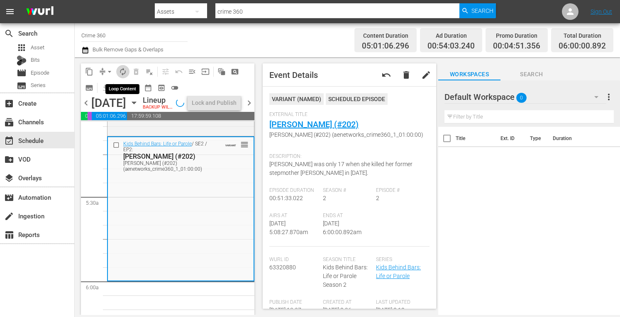
click at [124, 71] on span "autorenew_outlined" at bounding box center [123, 72] width 8 height 8
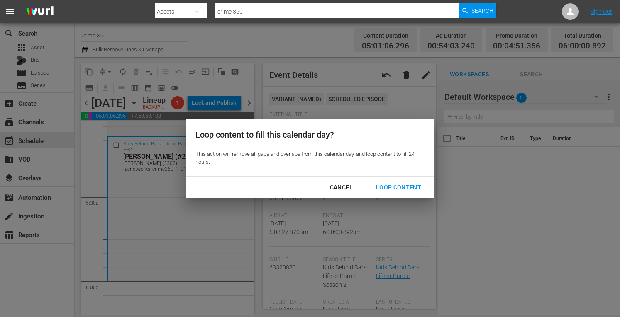
click at [386, 186] on div "Loop Content" at bounding box center [398, 187] width 58 height 10
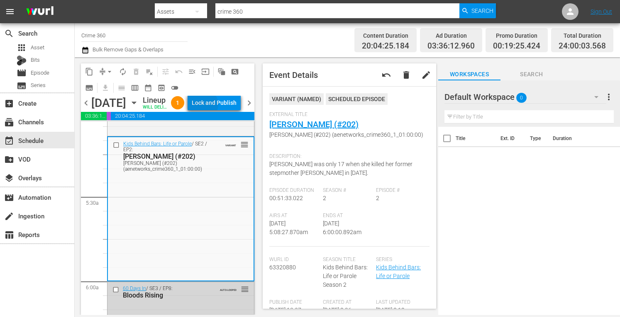
click at [222, 106] on div "Lock and Publish" at bounding box center [214, 102] width 45 height 15
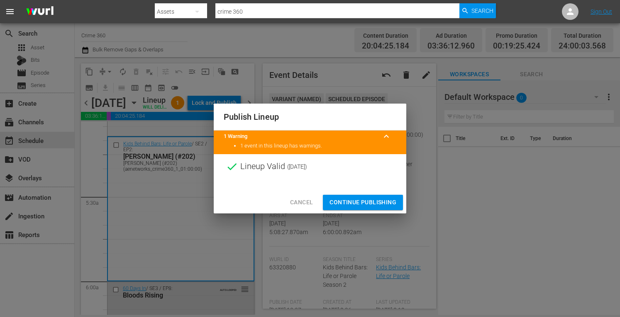
click at [357, 202] on span "Continue Publishing" at bounding box center [362, 202] width 67 height 10
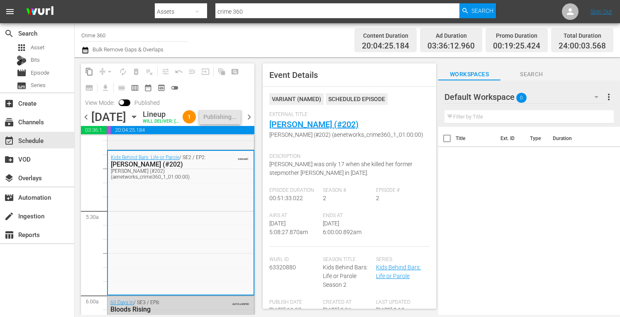
click at [249, 122] on span "chevron_right" at bounding box center [249, 117] width 10 height 10
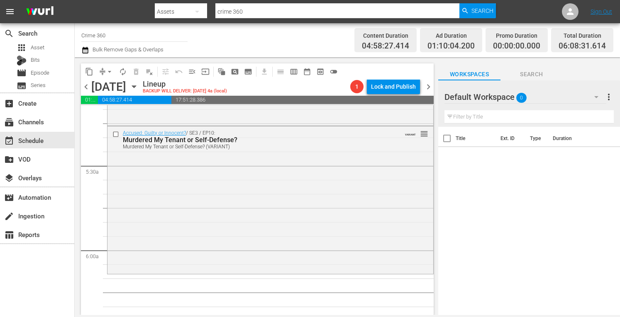
scroll to position [870, 0]
click at [245, 224] on div "Accused: Guilty or Innocent? / SE3 / EP10: Murdered My Tenant or Self-Defense? …" at bounding box center [270, 199] width 326 height 146
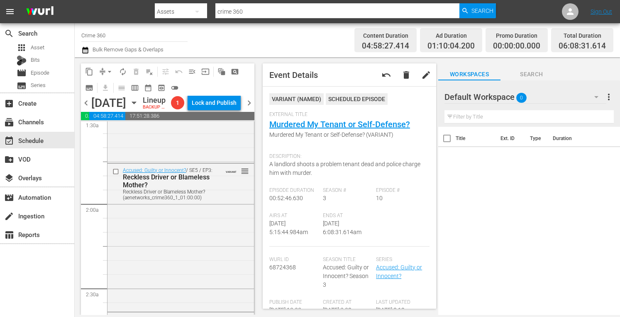
scroll to position [0, 0]
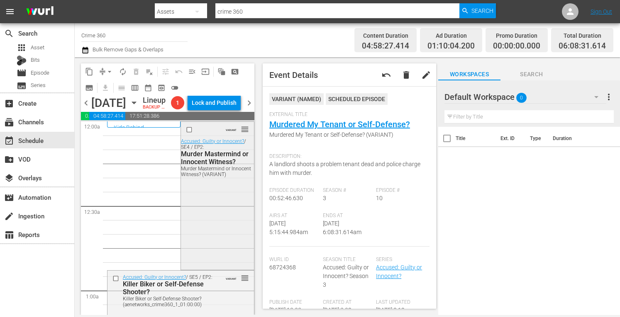
click at [198, 216] on div "VARIANT reorder Accused: Guilty or Innocent? / SE4 / EP2: Murder Mastermind or …" at bounding box center [217, 195] width 73 height 146
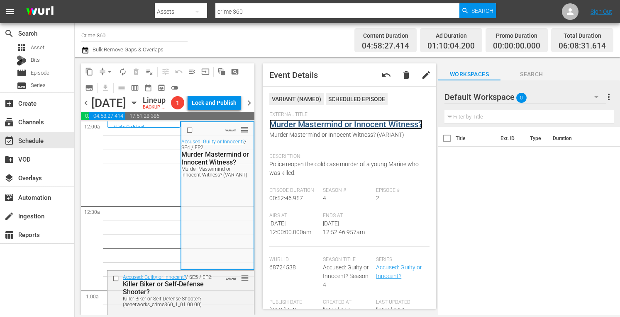
click at [297, 124] on link "Murder Mastermind or Innocent Witness?" at bounding box center [345, 124] width 153 height 10
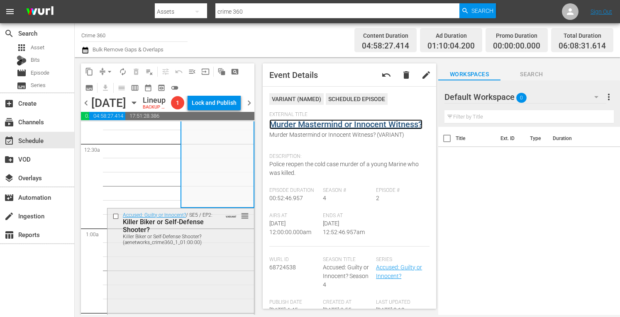
scroll to position [63, 0]
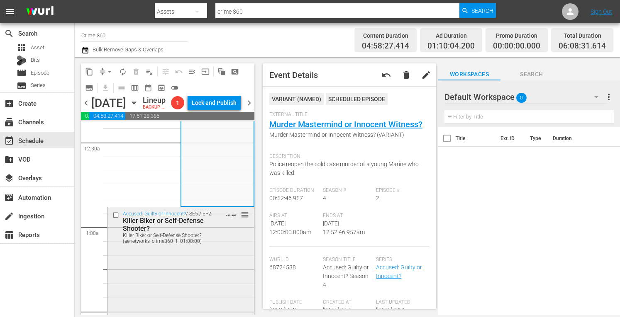
click at [203, 247] on div "Accused: Guilty or Innocent? / SE5 / EP2: Killer Biker or Self-Defense Shooter?…" at bounding box center [180, 227] width 146 height 40
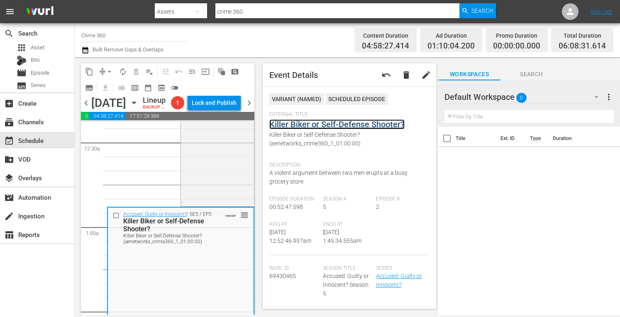
click at [292, 126] on link "Killer Biker or Self-Defense Shooter?" at bounding box center [336, 124] width 135 height 10
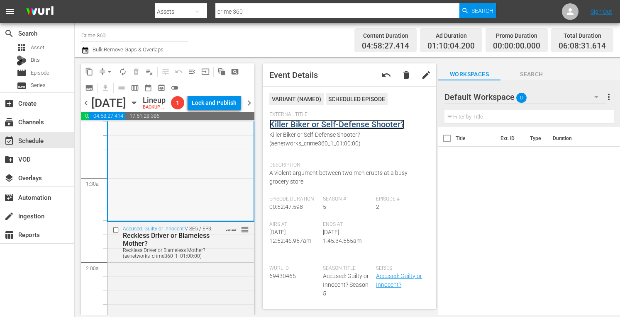
scroll to position [206, 0]
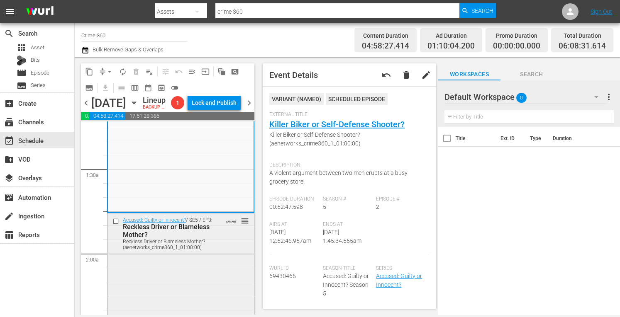
click at [209, 278] on div "Accused: Guilty or Innocent? / SE5 / EP3: Reckless Driver or Blameless Mother? …" at bounding box center [180, 287] width 146 height 146
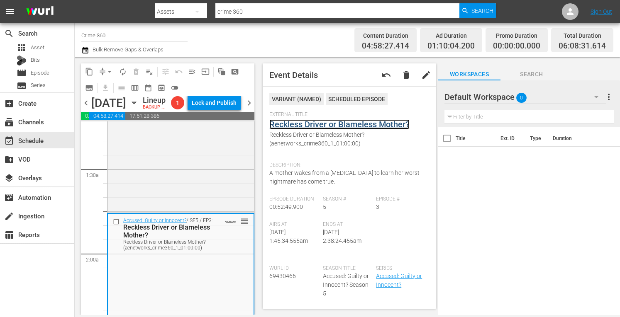
click at [314, 123] on link "Reckless Driver or Blameless Mother?" at bounding box center [339, 124] width 140 height 10
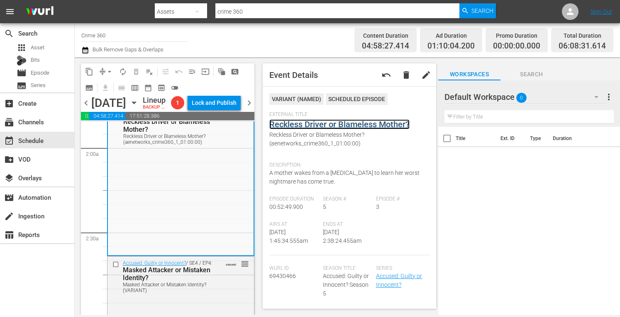
scroll to position [312, 0]
click at [215, 267] on div "VARIANT reorder" at bounding box center [232, 263] width 34 height 8
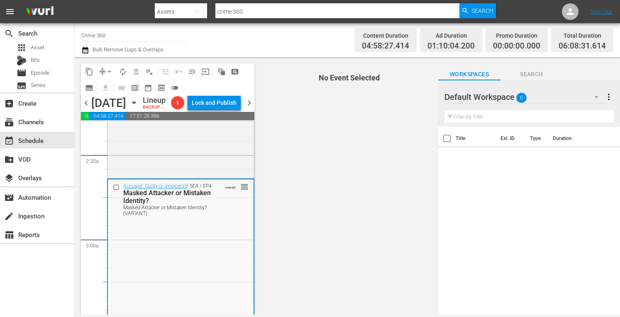
scroll to position [391, 0]
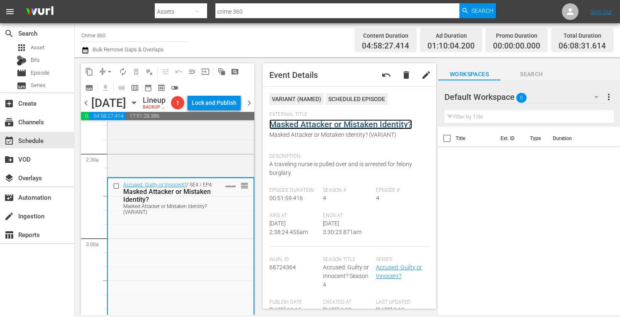
click at [309, 125] on link "Masked Attacker or Mistaken Identity?" at bounding box center [340, 124] width 143 height 10
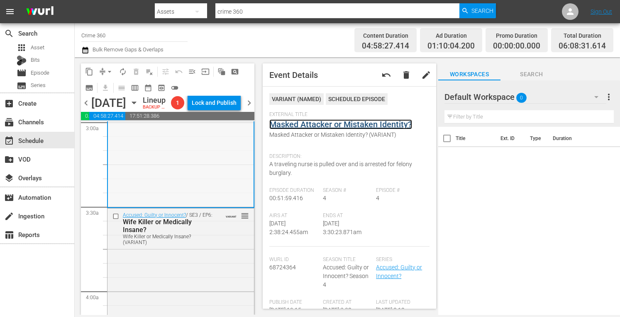
scroll to position [515, 0]
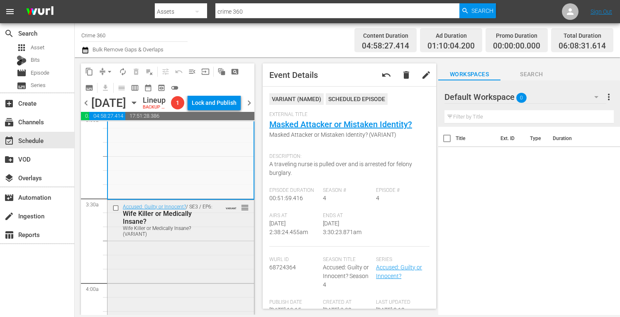
click at [181, 265] on div "Accused: Guilty or Innocent? / SE3 / EP6: Wife Killer or Medically Insane? Wife…" at bounding box center [180, 273] width 146 height 146
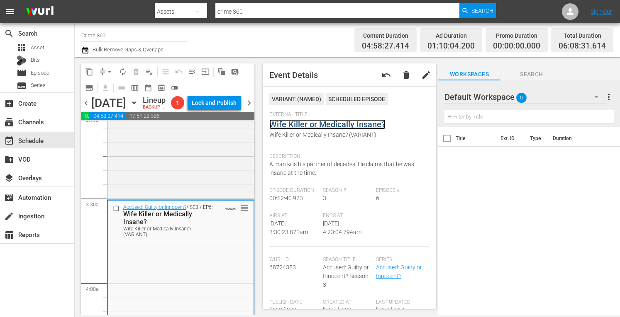
click at [317, 124] on link "Wife Killer or Medically Insane?" at bounding box center [327, 124] width 116 height 10
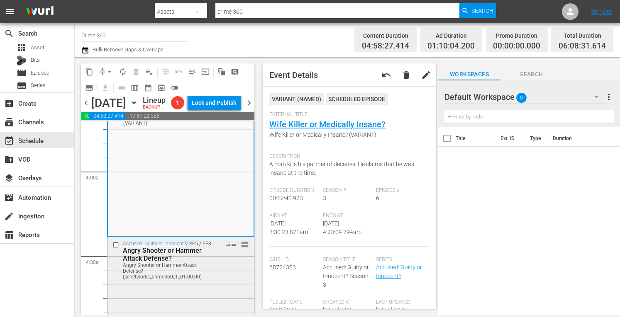
click at [208, 280] on div "Angry Shooter or Hammer Attack Defense? (aenetworks_crime360_1_01:00:00)" at bounding box center [169, 270] width 92 height 17
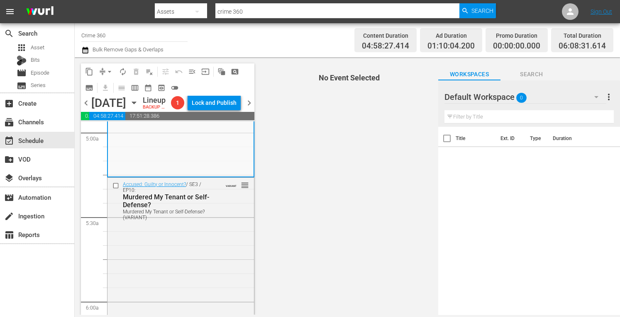
scroll to position [836, 0]
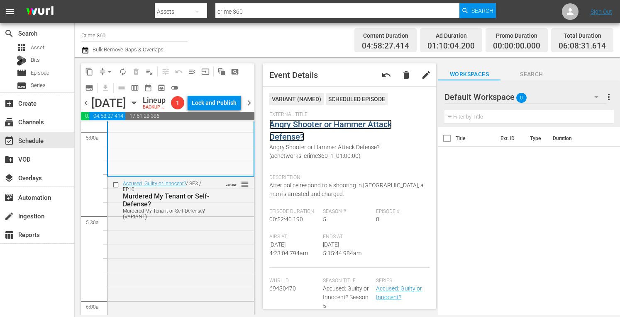
click at [293, 123] on link "Angry Shooter or Hammer Attack Defense?" at bounding box center [330, 130] width 122 height 22
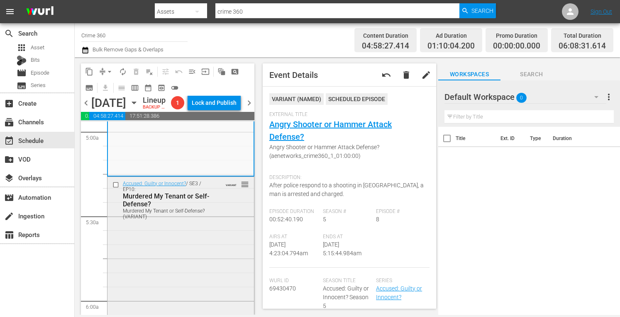
click at [221, 263] on div "Accused: Guilty or Innocent? / SE3 / EP10: Murdered My Tenant or Self-Defense? …" at bounding box center [180, 250] width 146 height 146
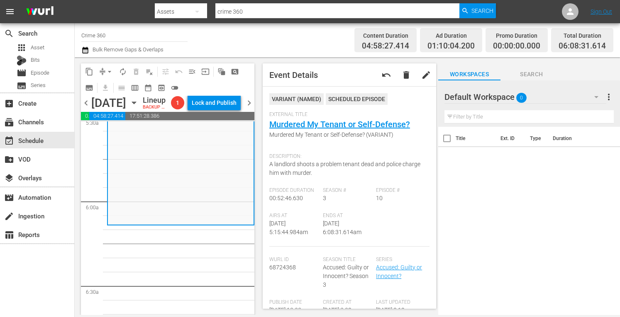
scroll to position [936, 0]
click at [323, 126] on link "Murdered My Tenant or Self-Defense?" at bounding box center [339, 124] width 141 height 10
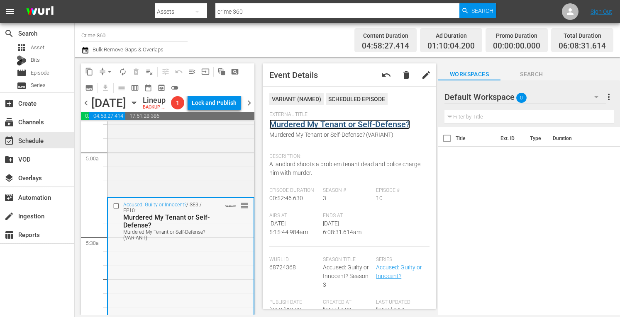
scroll to position [802, 0]
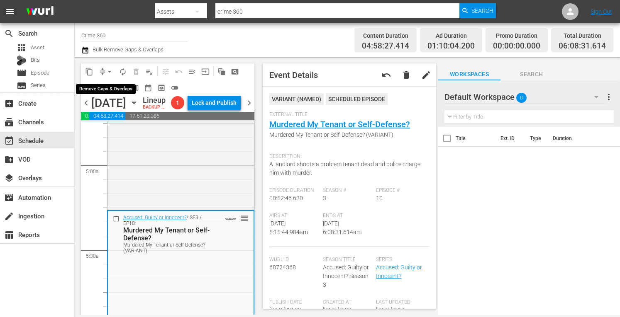
click at [109, 73] on span "arrow_drop_down" at bounding box center [109, 72] width 8 height 8
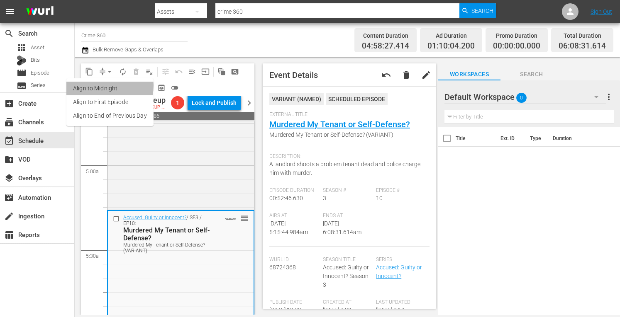
click at [102, 86] on li "Align to Midnight" at bounding box center [109, 89] width 87 height 14
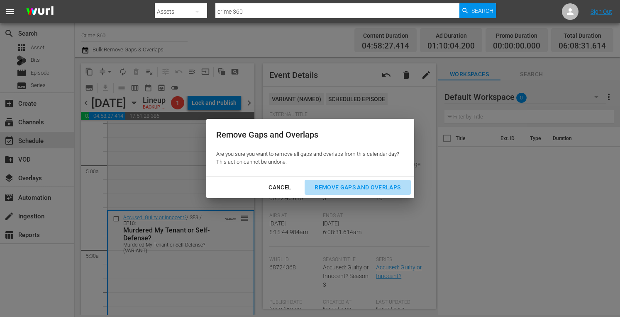
click at [342, 186] on div "Remove Gaps and Overlaps" at bounding box center [357, 187] width 99 height 10
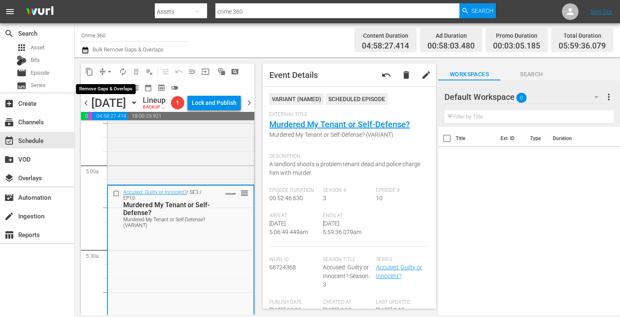
click at [109, 73] on span "arrow_drop_down" at bounding box center [109, 72] width 8 height 8
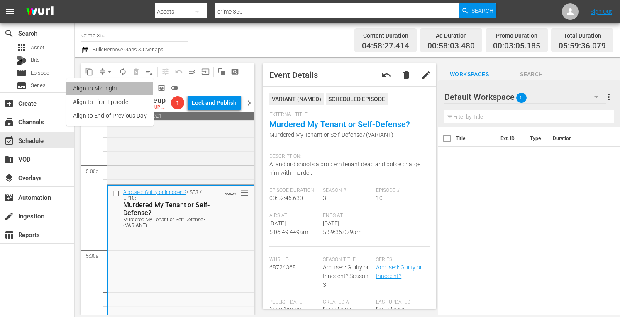
click at [93, 88] on li "Align to Midnight" at bounding box center [109, 89] width 87 height 14
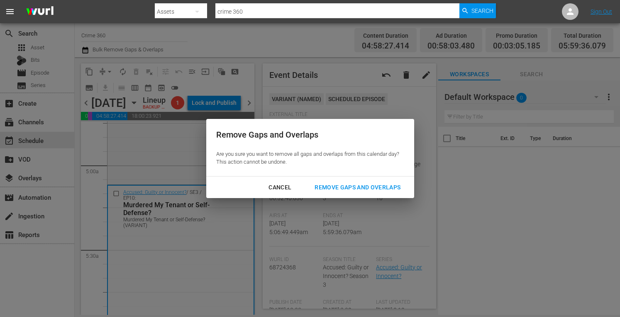
click at [364, 191] on div "Remove Gaps and Overlaps" at bounding box center [357, 187] width 99 height 10
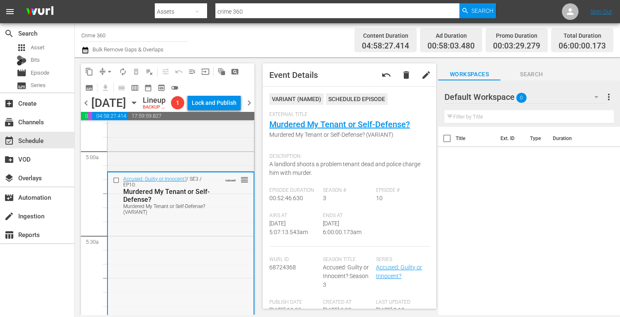
scroll to position [880, 0]
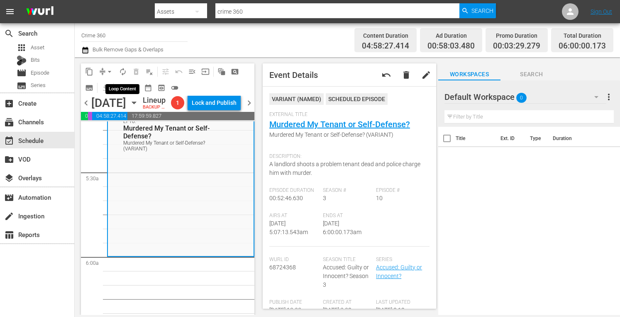
click at [123, 71] on span "autorenew_outlined" at bounding box center [123, 72] width 8 height 8
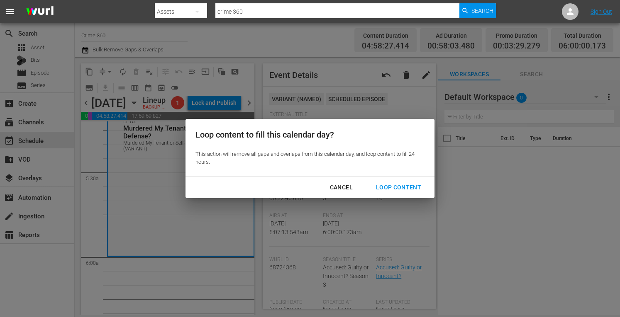
click at [389, 187] on div "Loop Content" at bounding box center [398, 187] width 58 height 10
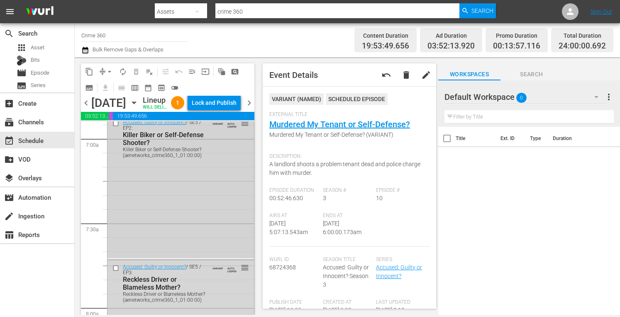
scroll to position [1168, 0]
click at [220, 102] on div "Lock and Publish" at bounding box center [214, 102] width 45 height 15
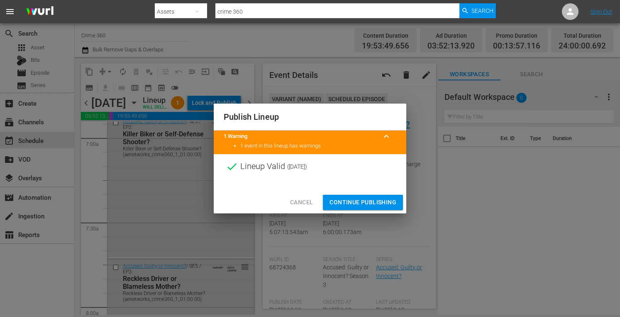
click at [355, 199] on span "Continue Publishing" at bounding box center [362, 202] width 67 height 10
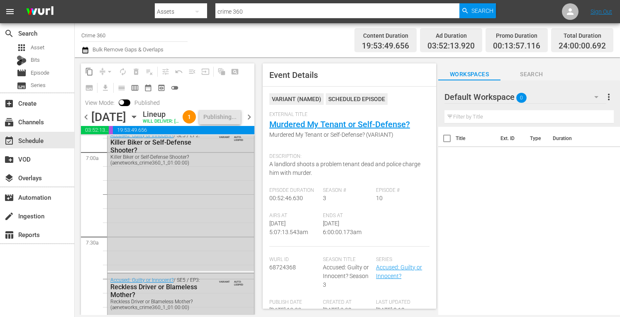
click at [249, 122] on span "chevron_right" at bounding box center [249, 117] width 10 height 10
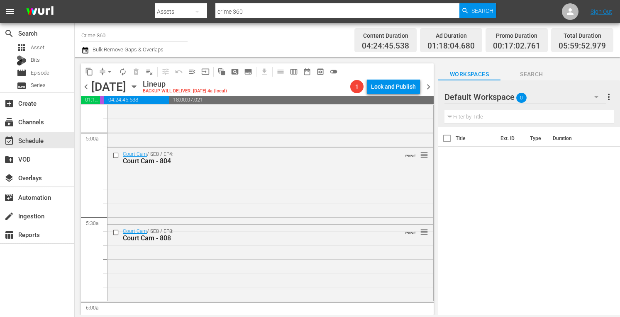
scroll to position [860, 0]
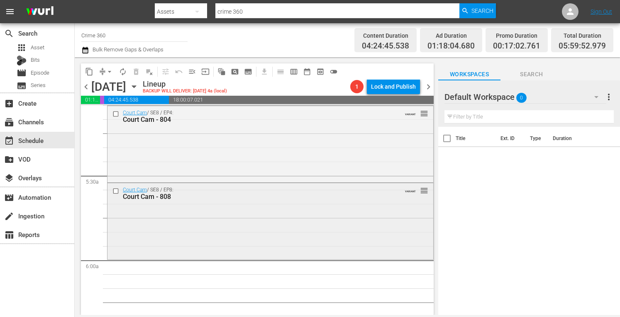
click at [185, 214] on div "Court Cam / SE8 / EP8: Court Cam - 808 VARIANT reorder" at bounding box center [270, 220] width 326 height 75
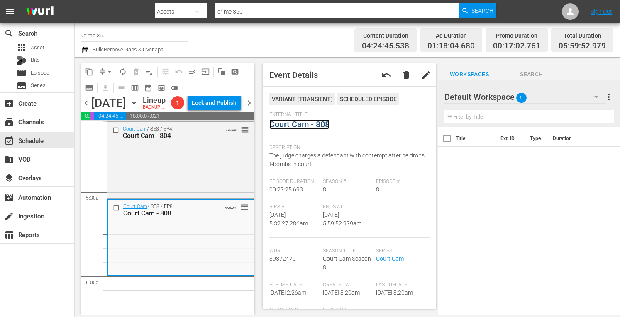
click at [301, 124] on link "Court Cam - 808" at bounding box center [299, 124] width 60 height 10
click at [109, 72] on span "arrow_drop_down" at bounding box center [109, 72] width 8 height 8
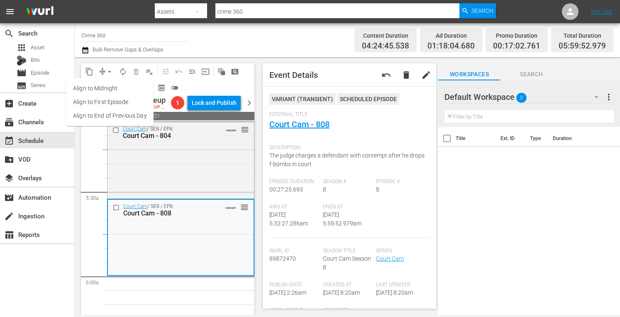
click at [108, 84] on li "Align to Midnight" at bounding box center [109, 89] width 87 height 14
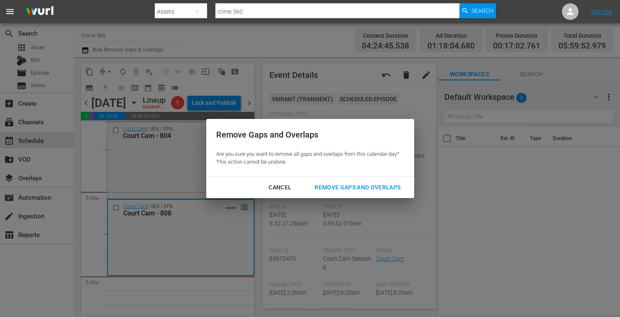
click at [352, 184] on div "Remove Gaps and Overlaps" at bounding box center [357, 187] width 99 height 10
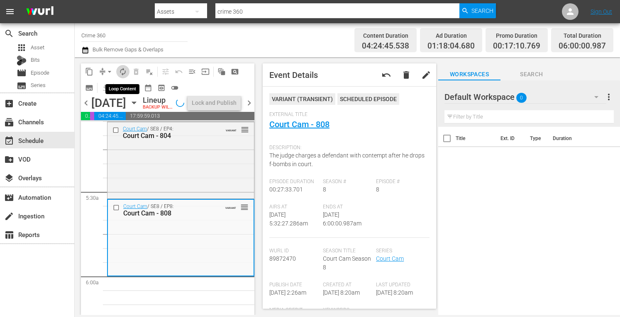
click at [124, 72] on span "autorenew_outlined" at bounding box center [123, 72] width 8 height 8
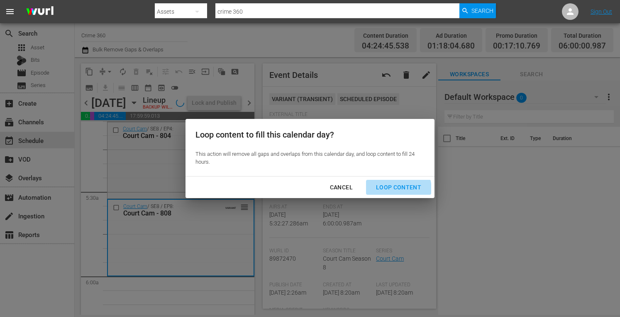
click at [388, 190] on div "Loop Content" at bounding box center [398, 187] width 58 height 10
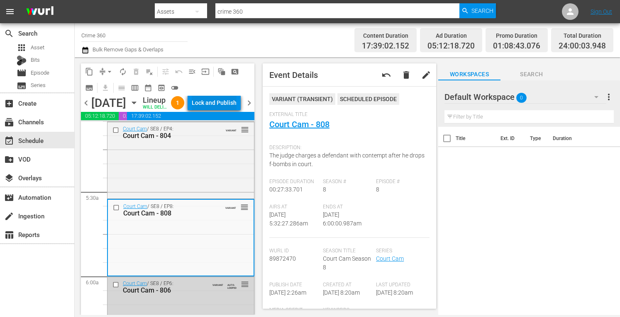
click at [223, 101] on div "Lock and Publish" at bounding box center [214, 102] width 45 height 15
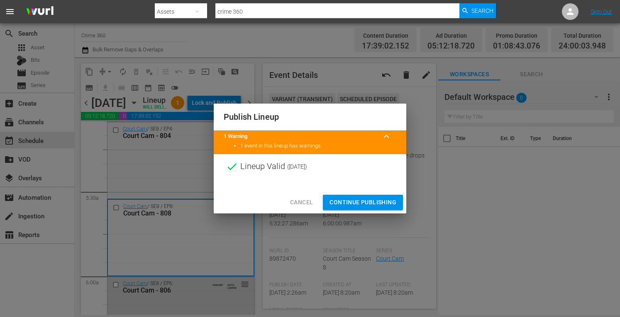
click at [344, 203] on span "Continue Publishing" at bounding box center [362, 202] width 67 height 10
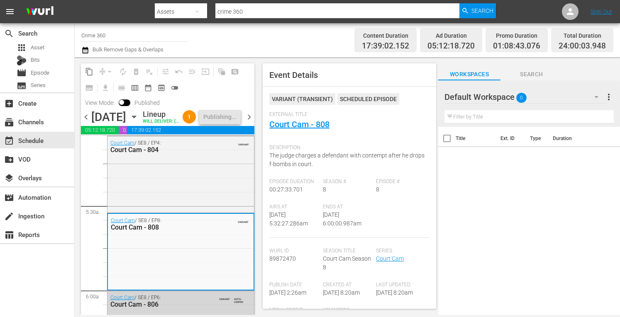
click at [246, 122] on span "chevron_right" at bounding box center [249, 117] width 10 height 10
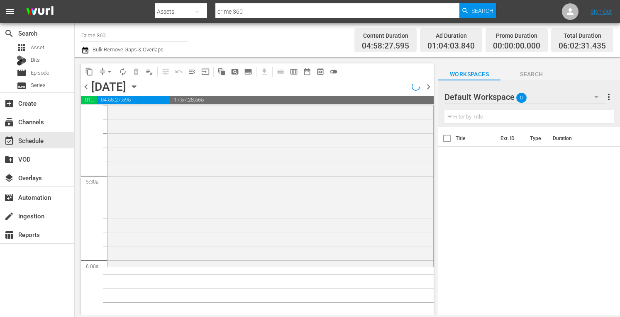
scroll to position [832, 0]
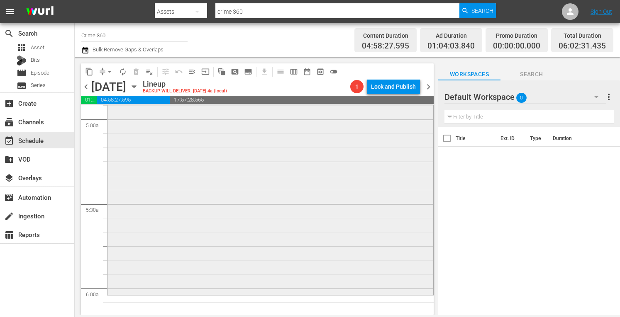
click at [238, 185] on div "Marcia Clark Investigates The First 48 / SE1 / EP2: Drew Peterson Drew Peterson…" at bounding box center [270, 149] width 326 height 289
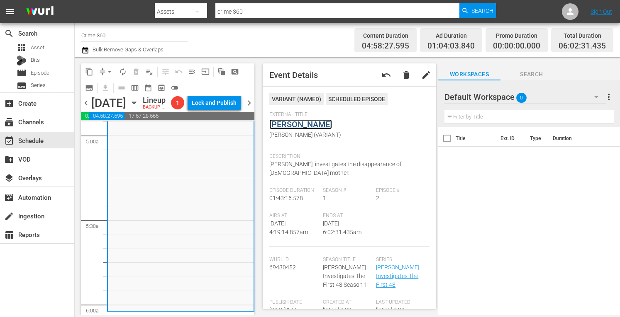
click at [305, 123] on link "Drew Peterson" at bounding box center [300, 124] width 63 height 10
click at [107, 73] on span "arrow_drop_down" at bounding box center [109, 72] width 8 height 8
click at [103, 87] on li "Align to Midnight" at bounding box center [109, 89] width 68 height 14
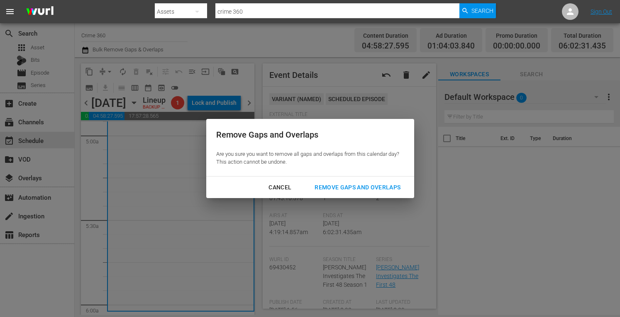
click at [328, 186] on div "Remove Gaps and Overlaps" at bounding box center [357, 187] width 99 height 10
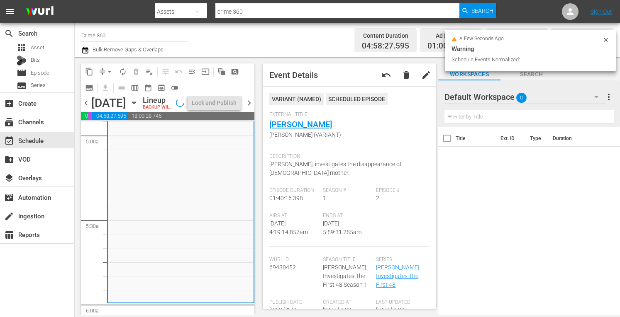
scroll to position [818, 0]
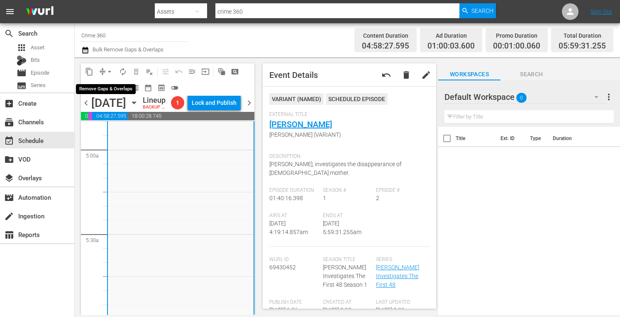
click at [109, 72] on span "arrow_drop_down" at bounding box center [109, 72] width 8 height 8
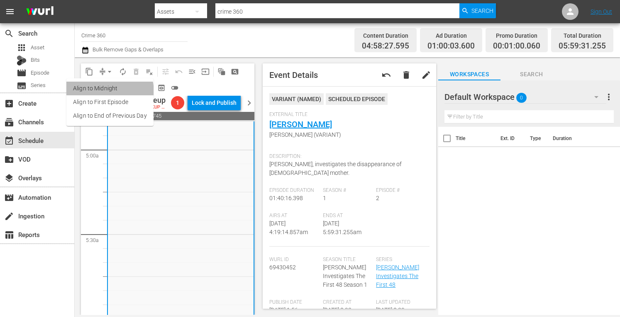
click at [99, 92] on li "Align to Midnight" at bounding box center [109, 89] width 87 height 14
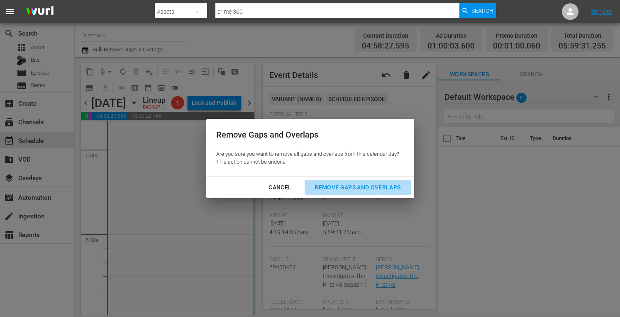
click at [341, 190] on div "Remove Gaps and Overlaps" at bounding box center [357, 187] width 99 height 10
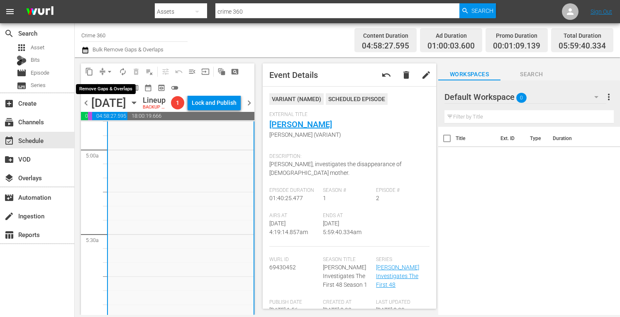
click at [109, 74] on span "arrow_drop_down" at bounding box center [109, 72] width 8 height 8
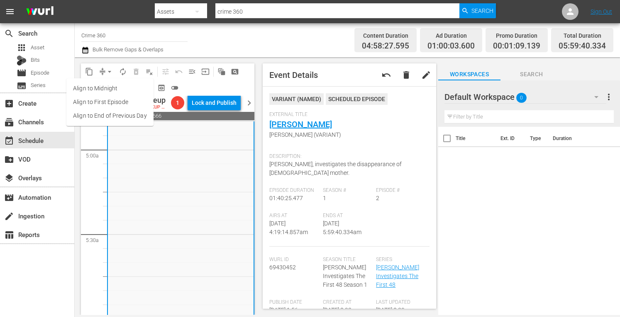
click at [105, 90] on li "Align to Midnight" at bounding box center [109, 89] width 87 height 14
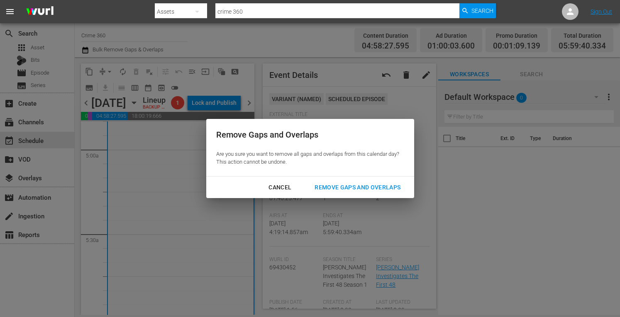
click at [358, 186] on div "Remove Gaps and Overlaps" at bounding box center [357, 187] width 99 height 10
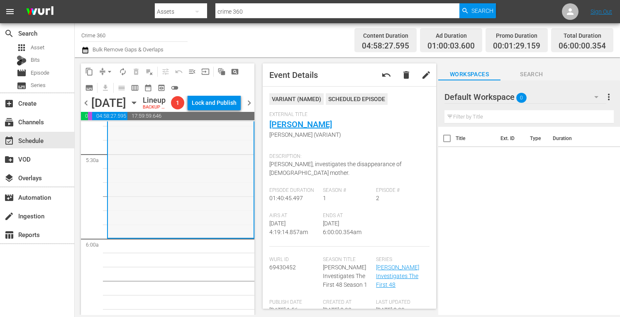
scroll to position [898, 0]
click at [123, 71] on span "autorenew_outlined" at bounding box center [123, 72] width 8 height 8
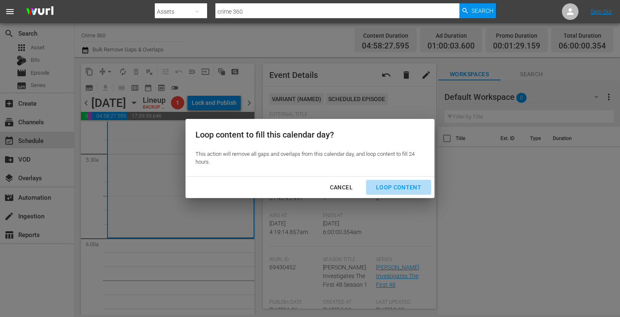
click at [401, 185] on div "Loop Content" at bounding box center [398, 187] width 58 height 10
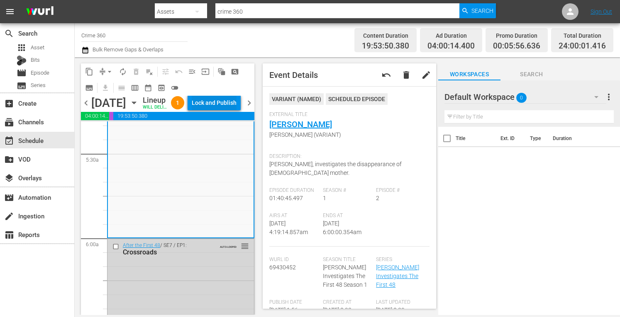
click at [220, 106] on div "Lock and Publish" at bounding box center [214, 102] width 45 height 15
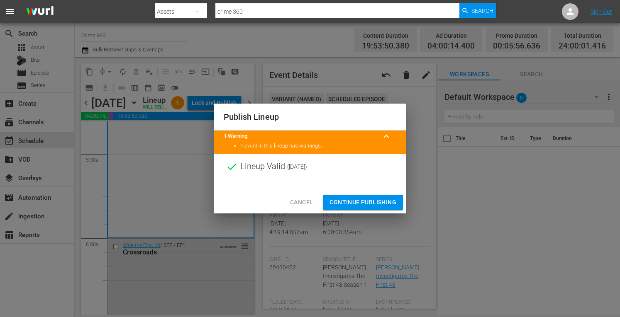
click at [359, 204] on span "Continue Publishing" at bounding box center [362, 202] width 67 height 10
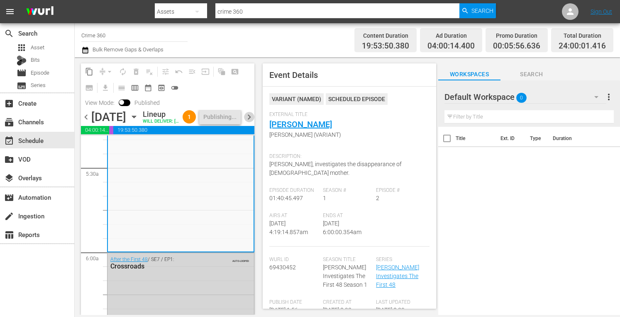
click at [250, 122] on span "chevron_right" at bounding box center [249, 117] width 10 height 10
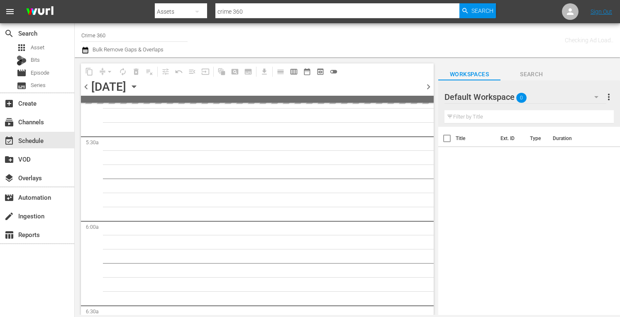
scroll to position [940, 0]
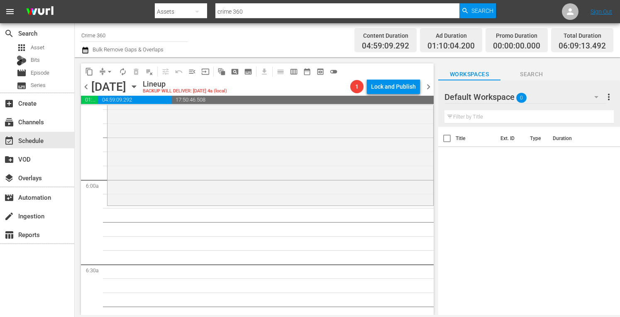
click at [224, 159] on div "The First 48 / SE19 / EP22: Standing Ground Standing Ground (aenetworks_crime36…" at bounding box center [270, 131] width 326 height 146
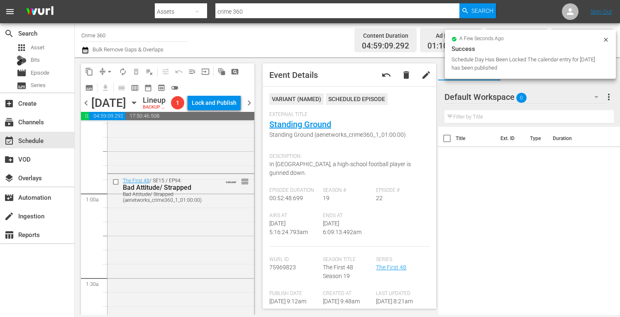
scroll to position [0, 0]
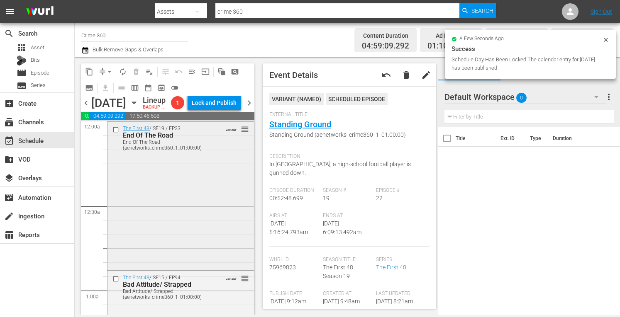
click at [190, 208] on div "The First 48 / SE19 / EP23: End Of The Road End Of The Road (aenetworks_crime36…" at bounding box center [180, 195] width 146 height 146
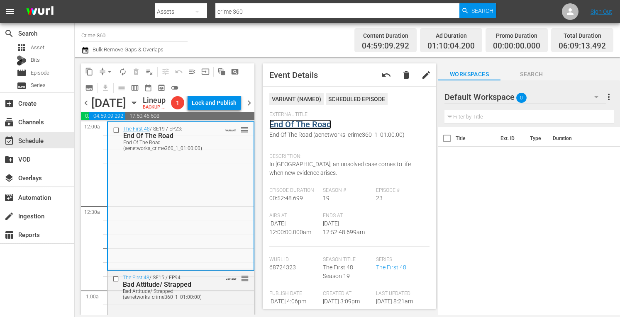
click at [301, 123] on link "End Of The Road" at bounding box center [300, 124] width 62 height 10
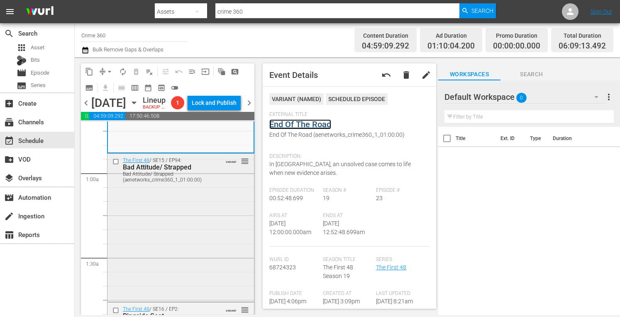
scroll to position [121, 0]
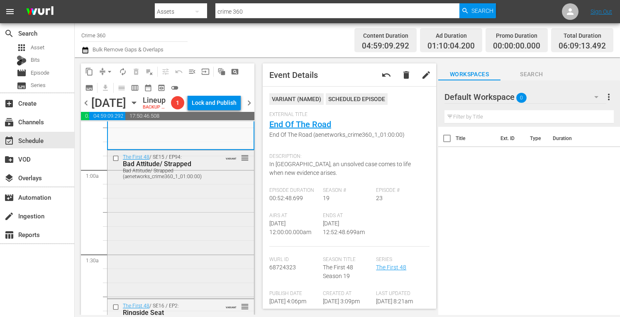
click at [177, 240] on div "The First 48 / SE15 / EP94: Bad Attitude/ Strapped Bad Attitude/ Strapped (aene…" at bounding box center [180, 224] width 146 height 147
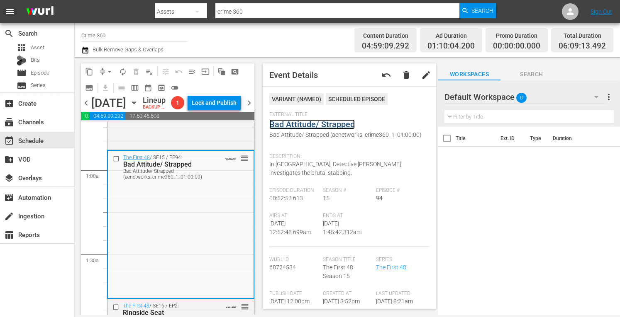
click at [297, 124] on link "Bad Attitude/ Strapped" at bounding box center [311, 124] width 85 height 10
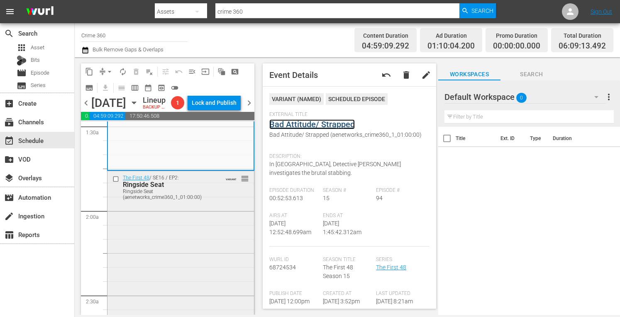
scroll to position [261, 0]
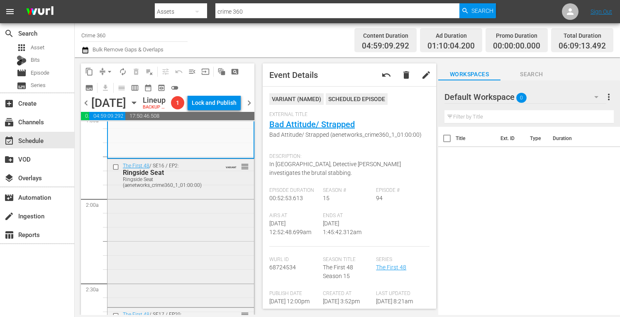
click at [178, 235] on div "The First 48 / SE16 / EP2: Ringside Seat Ringside Seat (aenetworks_crime360_1_0…" at bounding box center [180, 232] width 146 height 147
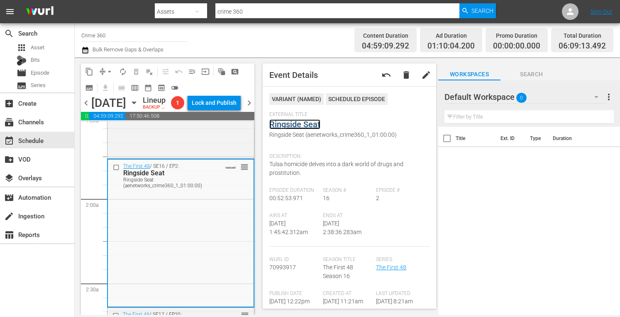
click at [304, 125] on link "Ringside Seat" at bounding box center [294, 124] width 51 height 10
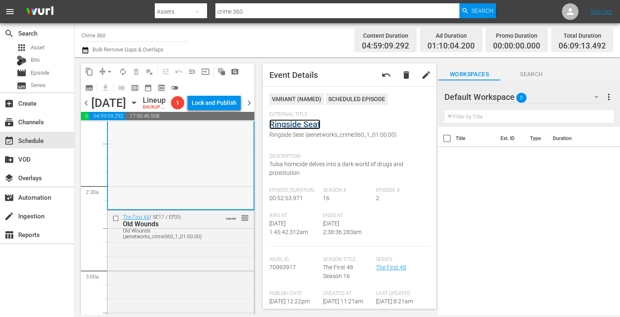
scroll to position [362, 0]
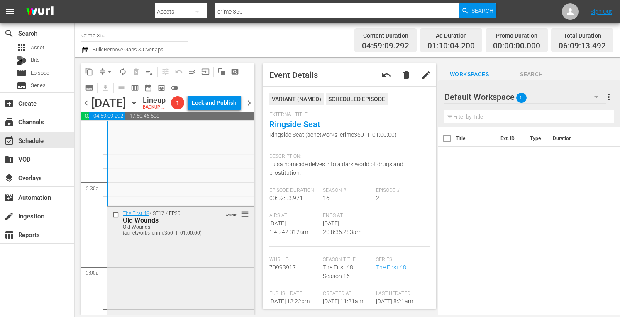
click at [185, 276] on div "The First 48 / SE17 / EP20: Old Wounds Old Wounds (aenetworks_crime360_1_01:00:…" at bounding box center [180, 279] width 146 height 145
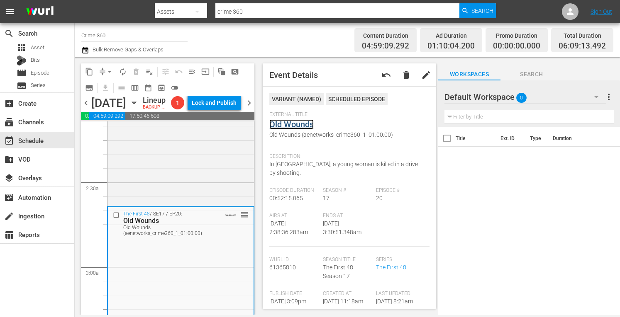
click at [293, 123] on link "Old Wounds" at bounding box center [291, 124] width 44 height 10
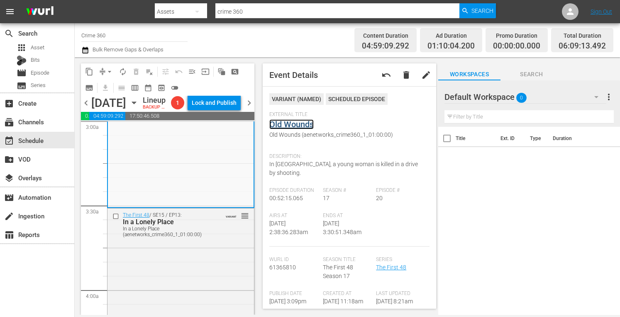
scroll to position [514, 0]
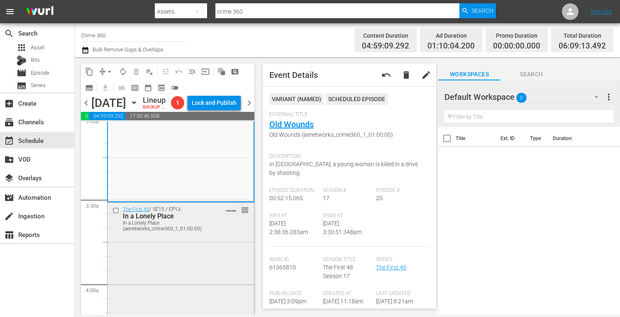
click at [178, 263] on div "The First 48 / SE15 / EP13: In a Lonely Place In a Lonely Place (aenetworks_cri…" at bounding box center [180, 276] width 146 height 146
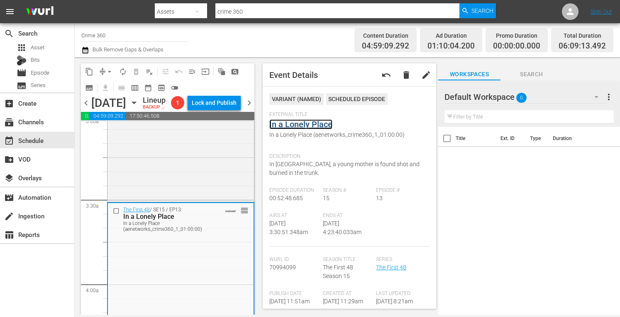
click at [288, 120] on link "In a Lonely Place" at bounding box center [300, 124] width 63 height 10
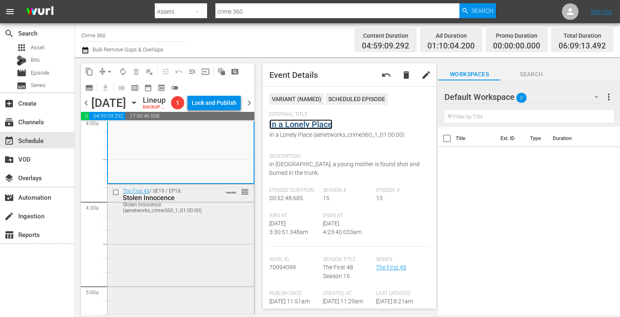
scroll to position [689, 0]
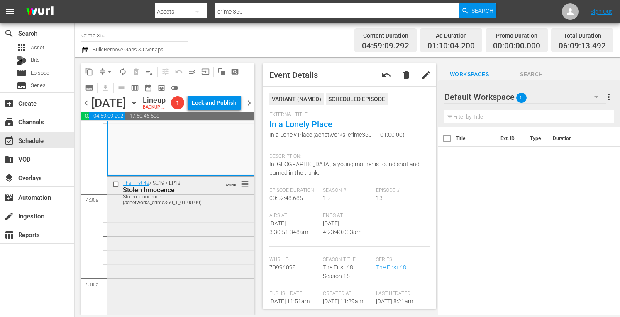
click at [186, 269] on div "The First 48 / SE19 / EP18: Stolen Innocence Stolen Innocence (aenetworks_crime…" at bounding box center [180, 250] width 146 height 146
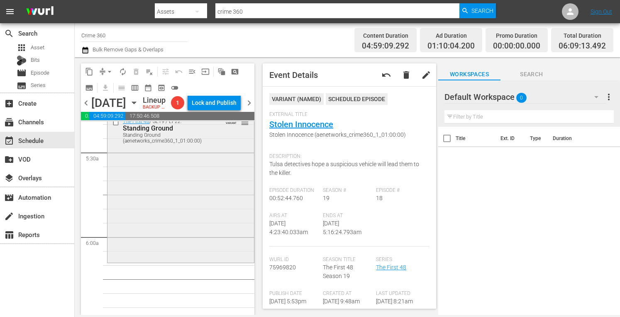
scroll to position [868, 0]
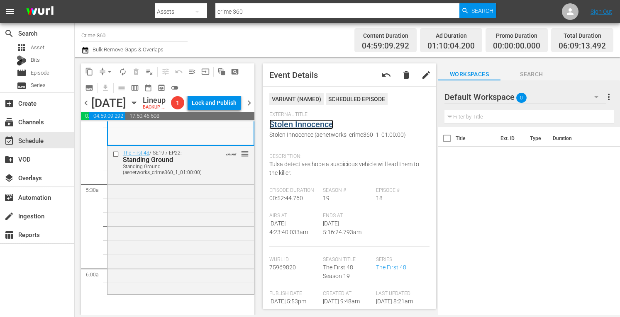
click at [298, 124] on link "Stolen Innocence" at bounding box center [301, 124] width 64 height 10
click at [209, 214] on div "The First 48 / SE19 / EP22: Standing Ground Standing Ground (aenetworks_crime36…" at bounding box center [180, 219] width 146 height 146
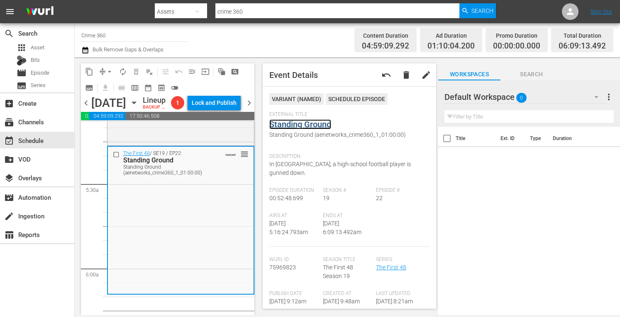
click at [290, 125] on link "Standing Ground" at bounding box center [300, 124] width 62 height 10
click at [105, 70] on span "arrow_drop_down" at bounding box center [109, 72] width 8 height 8
click at [93, 89] on li "Align to Midnight" at bounding box center [109, 89] width 68 height 14
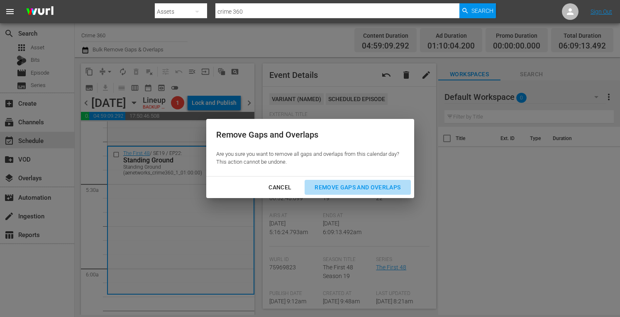
click at [331, 184] on div "Remove Gaps and Overlaps" at bounding box center [357, 187] width 99 height 10
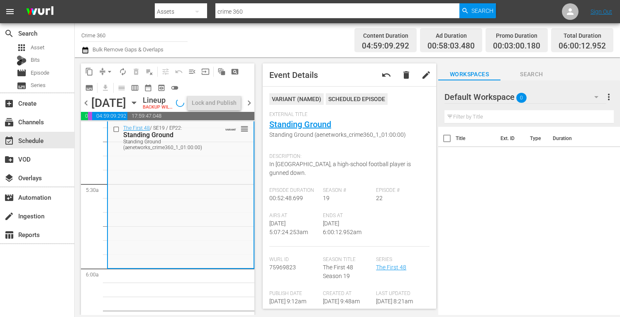
scroll to position [854, 0]
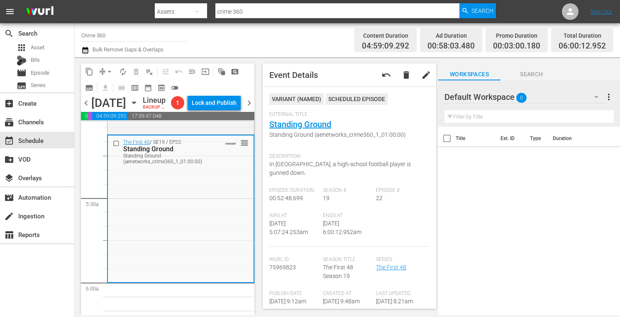
click at [108, 69] on span "arrow_drop_down" at bounding box center [109, 72] width 8 height 8
click at [93, 89] on li "Align to Midnight" at bounding box center [109, 89] width 87 height 14
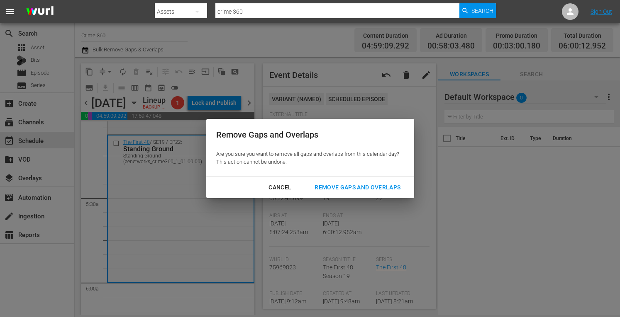
click at [341, 187] on div "Remove Gaps and Overlaps" at bounding box center [357, 187] width 99 height 10
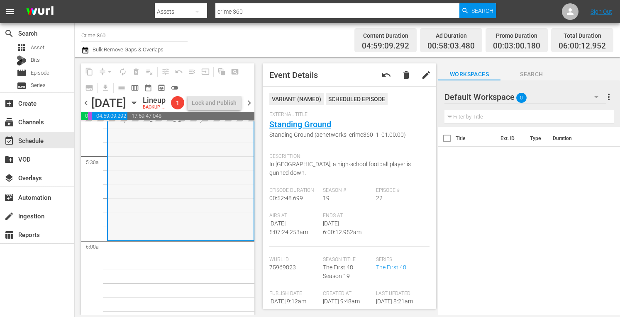
scroll to position [896, 0]
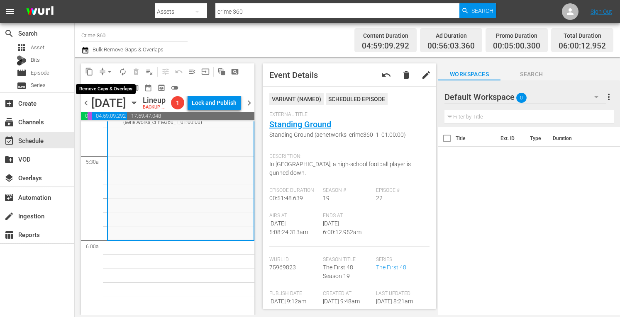
click at [109, 70] on span "arrow_drop_down" at bounding box center [109, 72] width 8 height 8
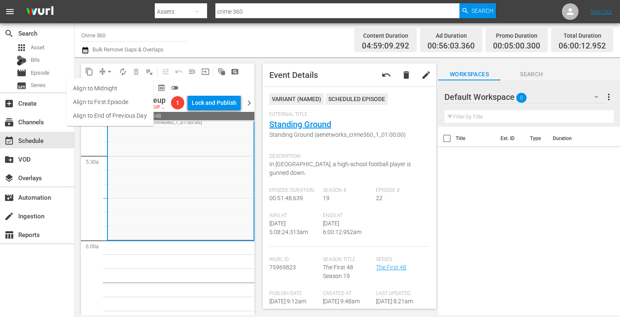
click at [102, 88] on li "Align to Midnight" at bounding box center [109, 89] width 87 height 14
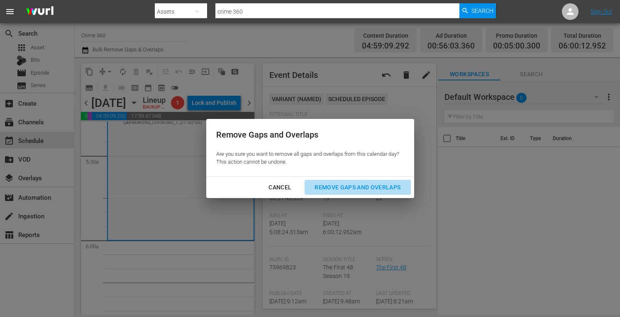
click at [327, 189] on div "Remove Gaps and Overlaps" at bounding box center [357, 187] width 99 height 10
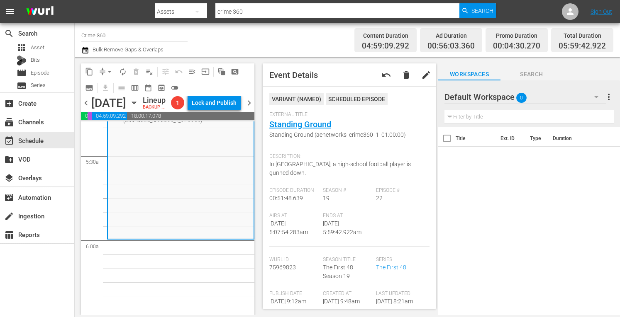
click at [109, 78] on button "arrow_drop_down" at bounding box center [109, 71] width 13 height 13
click at [109, 73] on span "arrow_drop_down" at bounding box center [109, 72] width 8 height 8
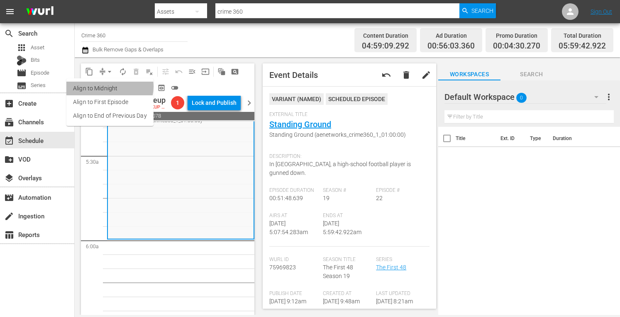
click at [107, 87] on li "Align to Midnight" at bounding box center [109, 89] width 87 height 14
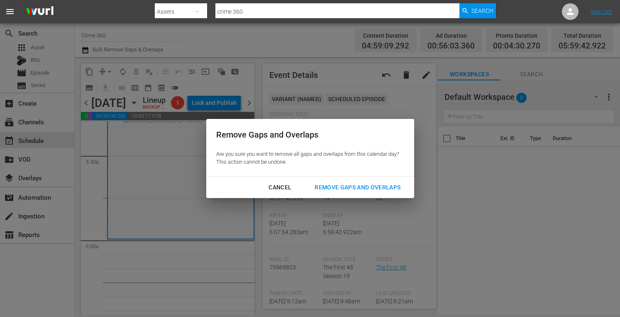
click at [346, 192] on div "Remove Gaps and Overlaps" at bounding box center [357, 187] width 99 height 10
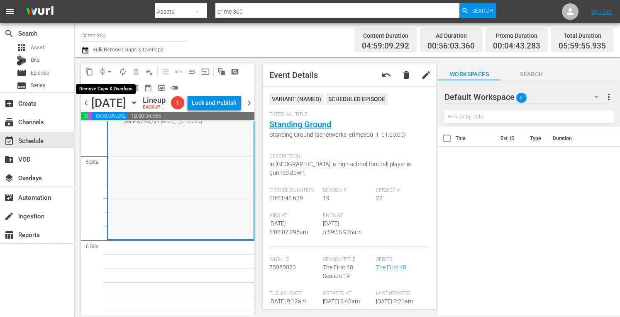
click at [112, 73] on span "arrow_drop_down" at bounding box center [109, 72] width 8 height 8
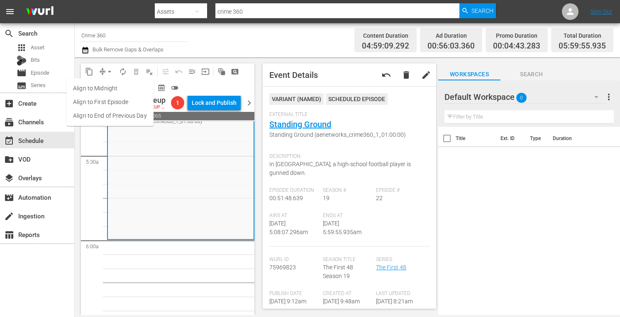
click at [96, 83] on li "Align to Midnight" at bounding box center [109, 89] width 87 height 14
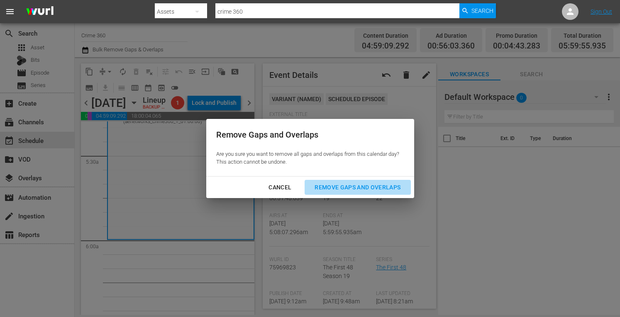
click at [345, 184] on div "Remove Gaps and Overlaps" at bounding box center [357, 187] width 99 height 10
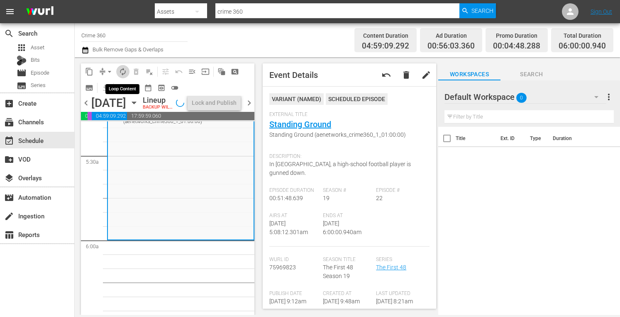
click at [125, 69] on span "autorenew_outlined" at bounding box center [123, 72] width 8 height 8
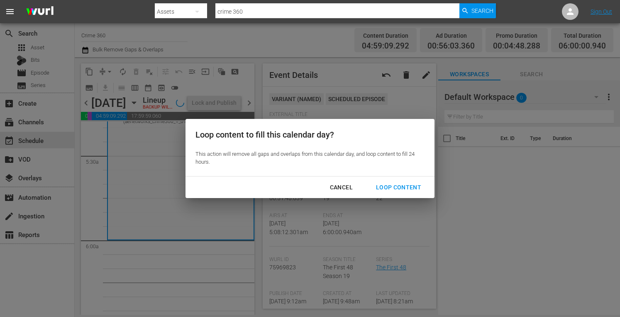
click at [405, 189] on div "Loop Content" at bounding box center [398, 187] width 58 height 10
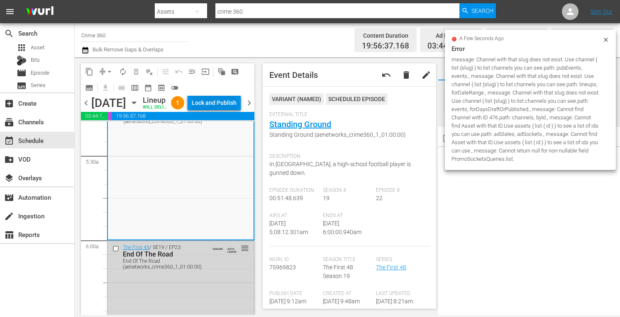
click at [217, 107] on div "Lock and Publish" at bounding box center [214, 102] width 45 height 15
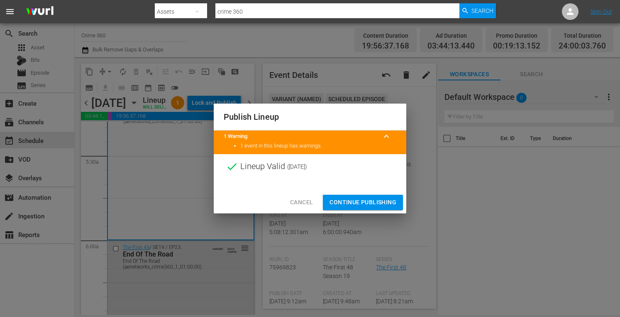
click at [352, 204] on span "Continue Publishing" at bounding box center [362, 202] width 67 height 10
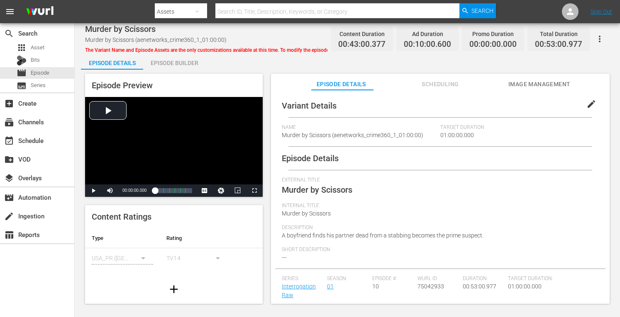
click at [169, 60] on div "Episode Builder" at bounding box center [174, 63] width 62 height 20
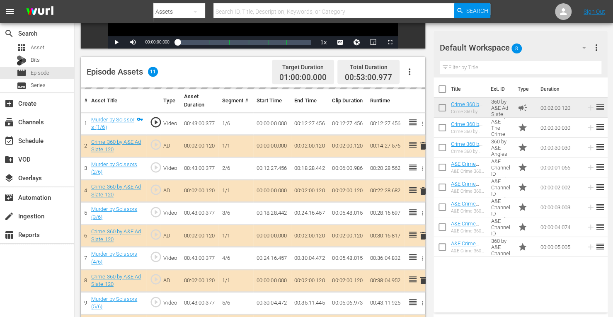
scroll to position [192, 0]
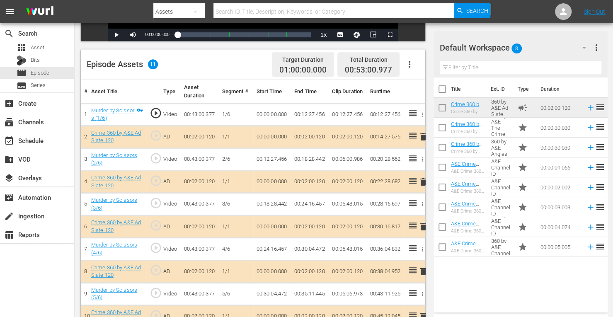
click at [422, 183] on span "delete" at bounding box center [423, 182] width 10 height 10
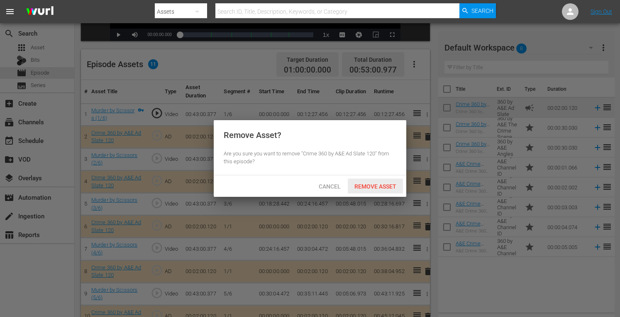
click at [387, 183] on span "Remove Asset" at bounding box center [374, 186] width 55 height 7
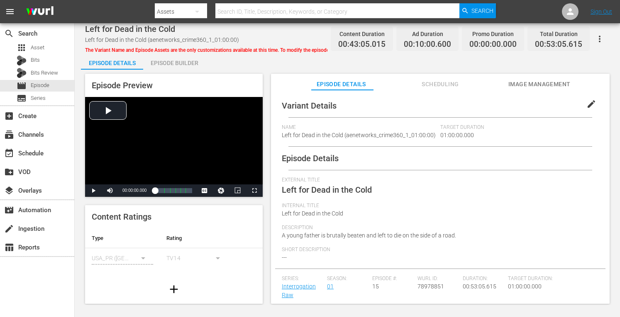
click at [186, 64] on div "Episode Builder" at bounding box center [174, 63] width 62 height 20
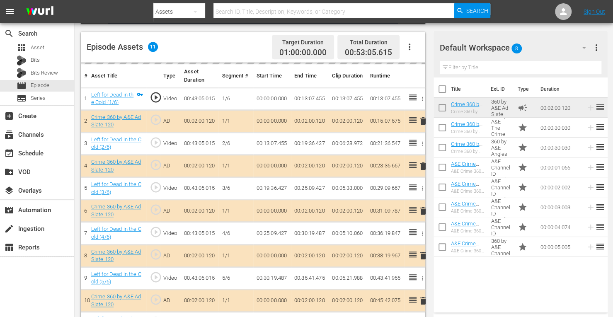
scroll to position [228, 0]
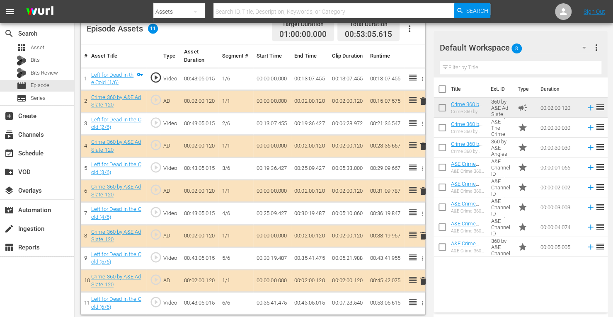
click at [423, 148] on span "delete" at bounding box center [423, 146] width 10 height 10
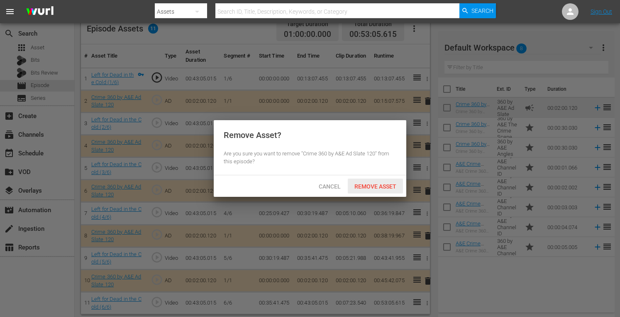
click at [375, 190] on div "Remove Asset" at bounding box center [374, 186] width 55 height 15
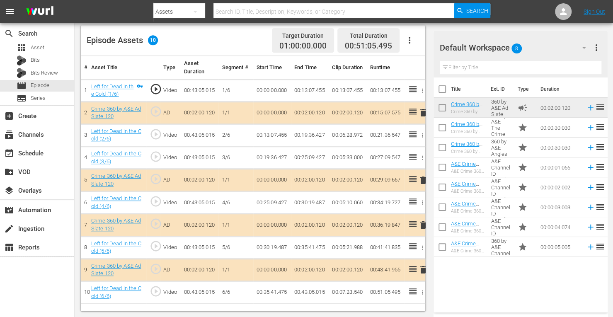
scroll to position [216, 0]
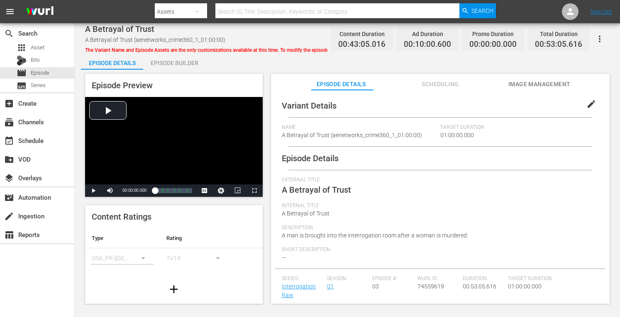
click at [177, 61] on div "Episode Builder" at bounding box center [174, 63] width 62 height 20
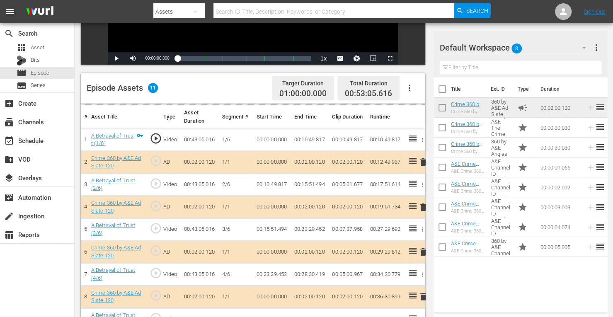
scroll to position [169, 0]
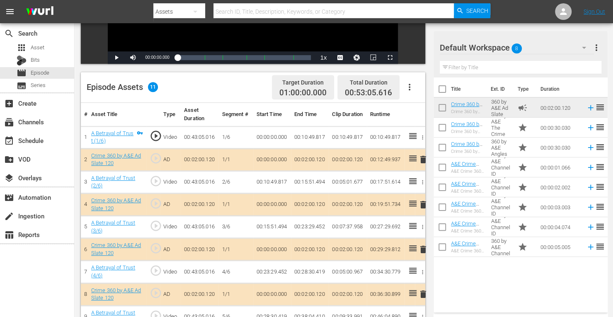
click at [424, 204] on span "delete" at bounding box center [423, 205] width 10 height 10
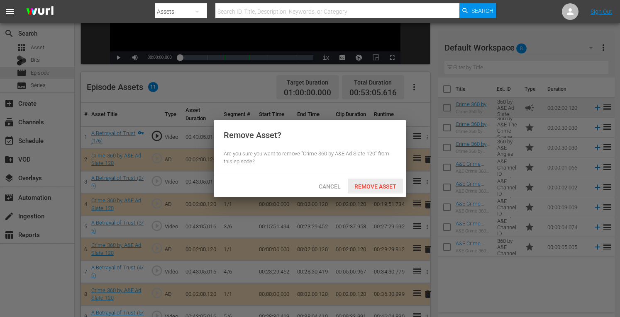
click at [382, 185] on span "Remove Asset" at bounding box center [374, 186] width 55 height 7
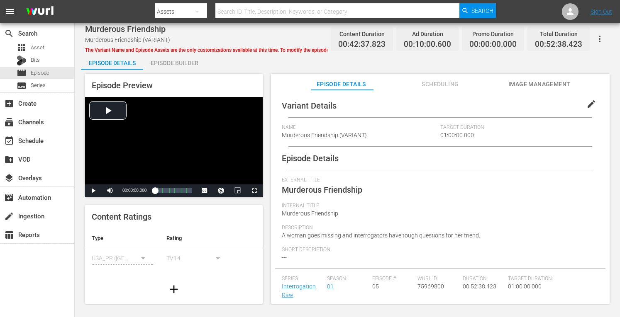
click at [175, 62] on div "Episode Builder" at bounding box center [174, 63] width 62 height 20
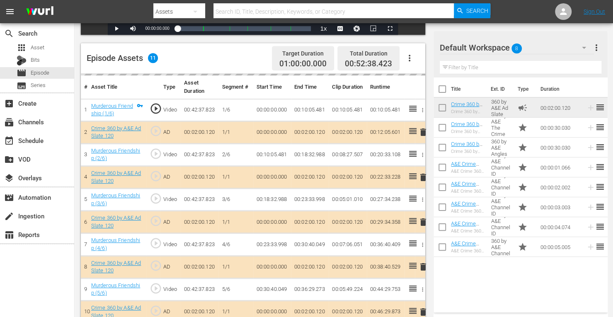
scroll to position [204, 0]
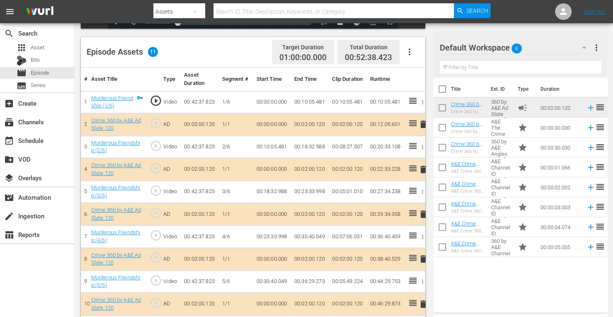
click at [423, 169] on span "delete" at bounding box center [423, 170] width 10 height 10
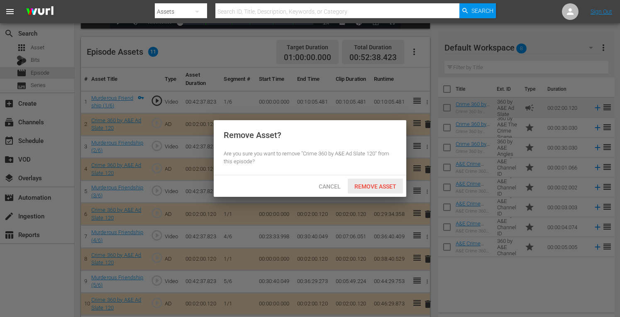
click at [380, 186] on span "Remove Asset" at bounding box center [374, 186] width 55 height 7
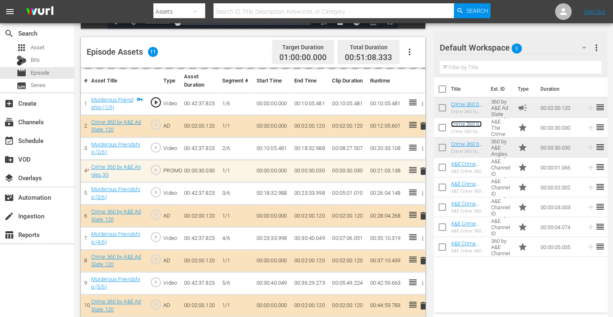
scroll to position [231, 0]
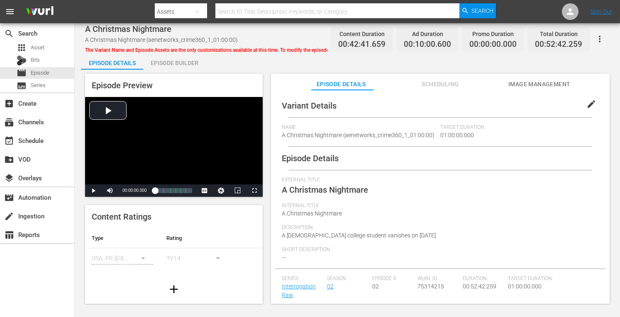
click at [190, 64] on div "Episode Builder" at bounding box center [174, 63] width 62 height 20
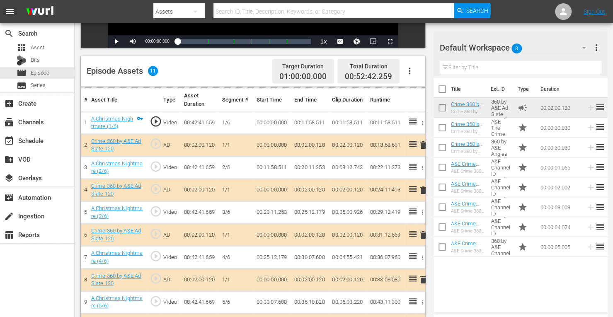
scroll to position [199, 0]
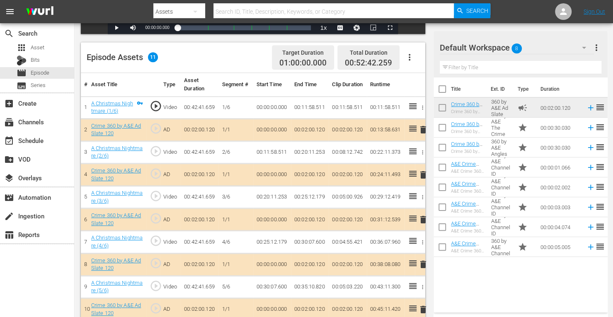
click at [423, 173] on span "delete" at bounding box center [423, 175] width 10 height 10
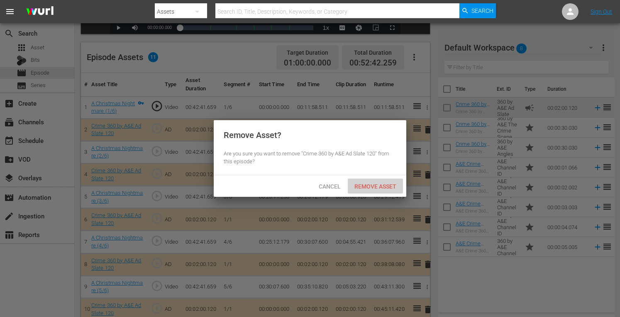
click at [380, 185] on span "Remove Asset" at bounding box center [374, 186] width 55 height 7
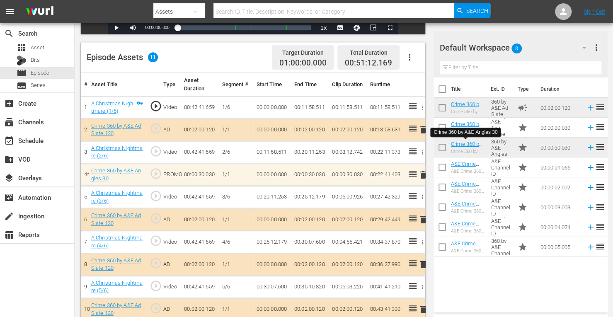
click at [423, 264] on span "delete" at bounding box center [423, 265] width 10 height 10
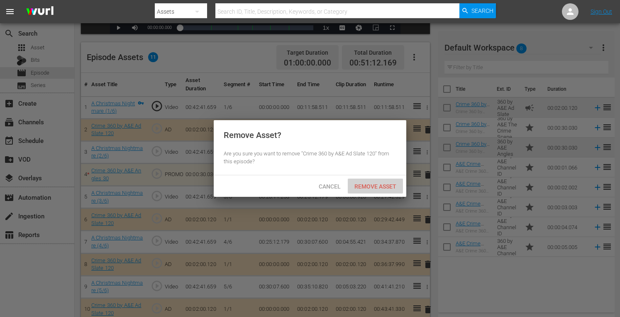
click at [375, 193] on div "Remove Asset" at bounding box center [374, 186] width 55 height 15
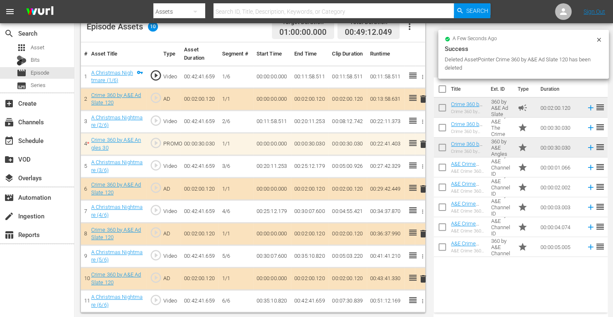
scroll to position [216, 0]
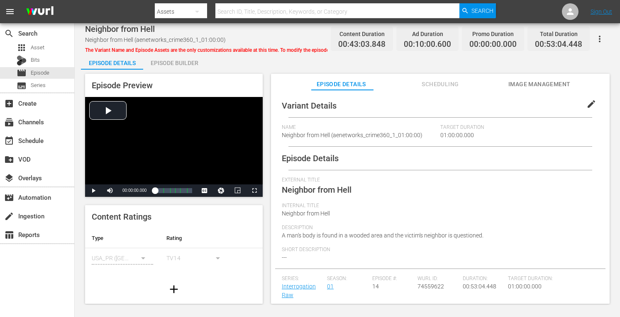
click at [180, 66] on div "Episode Builder" at bounding box center [174, 63] width 62 height 20
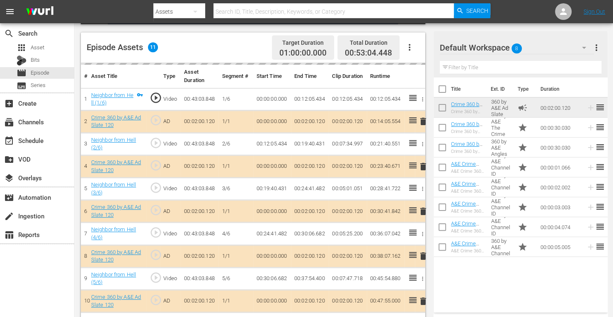
scroll to position [212, 0]
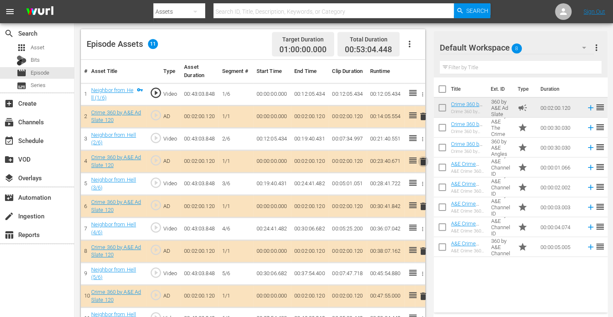
click at [423, 163] on span "delete" at bounding box center [423, 162] width 10 height 10
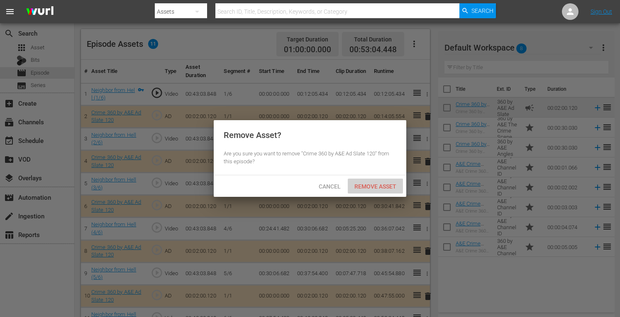
click at [376, 187] on span "Remove Asset" at bounding box center [374, 186] width 55 height 7
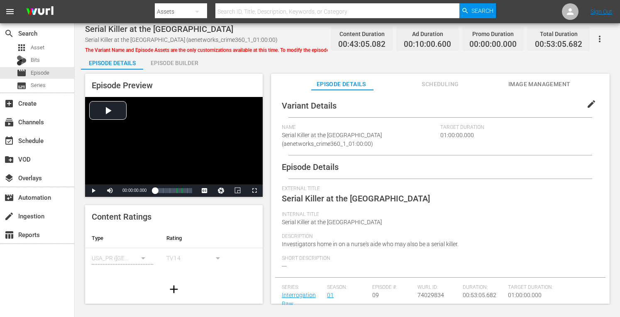
click at [180, 61] on div "Episode Builder" at bounding box center [174, 63] width 62 height 20
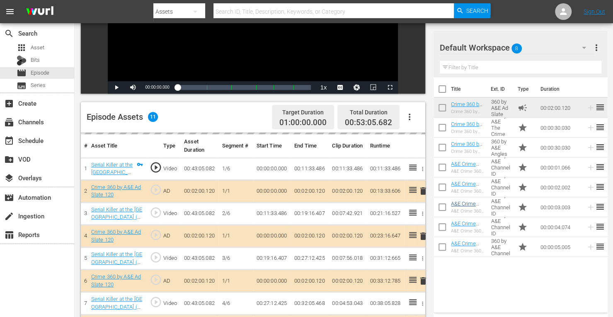
scroll to position [140, 0]
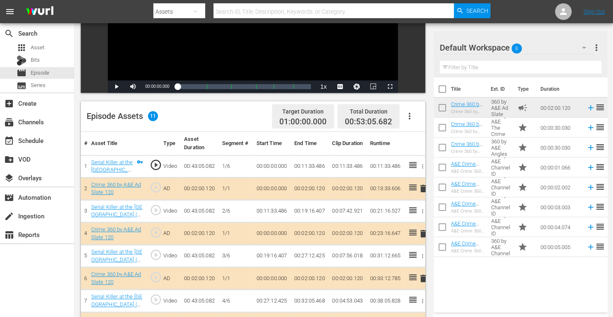
click at [423, 234] on span "delete" at bounding box center [423, 234] width 10 height 10
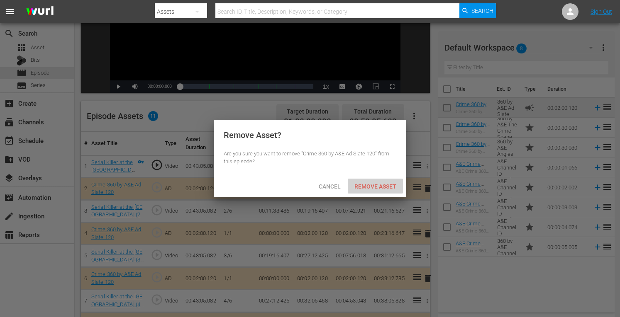
click at [372, 185] on span "Remove Asset" at bounding box center [374, 186] width 55 height 7
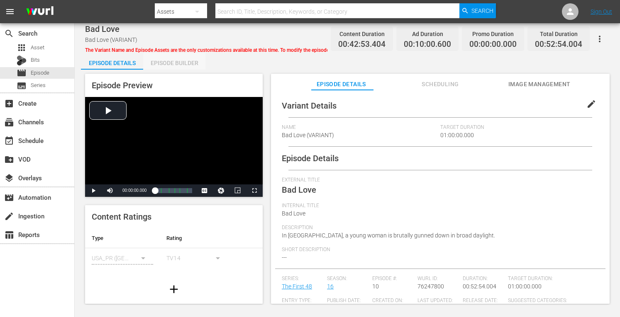
click at [181, 69] on div "Episode Builder" at bounding box center [174, 63] width 62 height 20
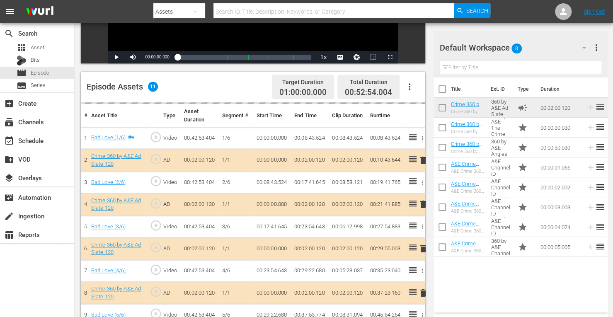
scroll to position [206, 0]
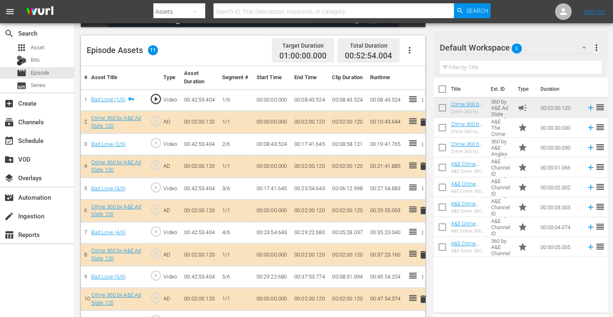
click at [423, 166] on span "delete" at bounding box center [423, 166] width 10 height 10
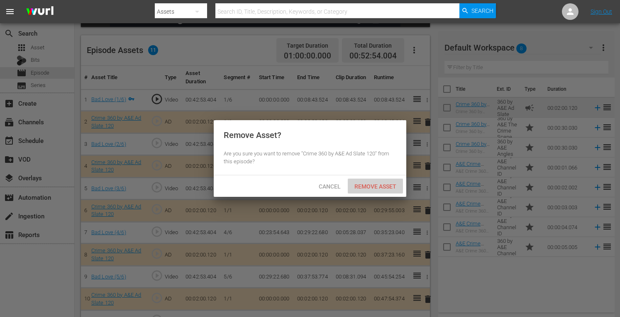
click at [373, 190] on div "Remove Asset" at bounding box center [374, 186] width 55 height 15
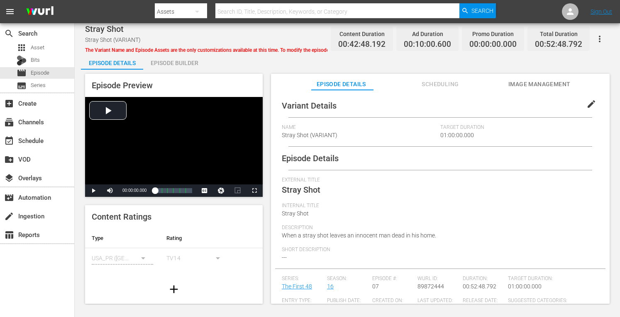
click at [183, 67] on div "Episode Builder" at bounding box center [174, 63] width 62 height 20
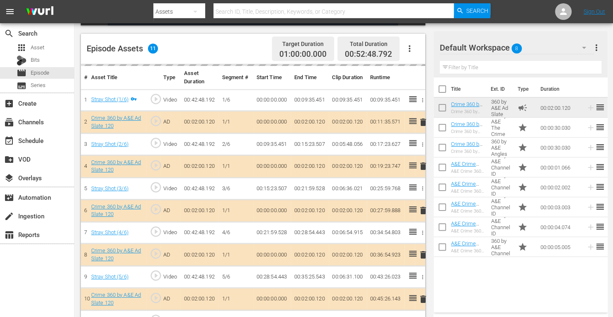
scroll to position [226, 0]
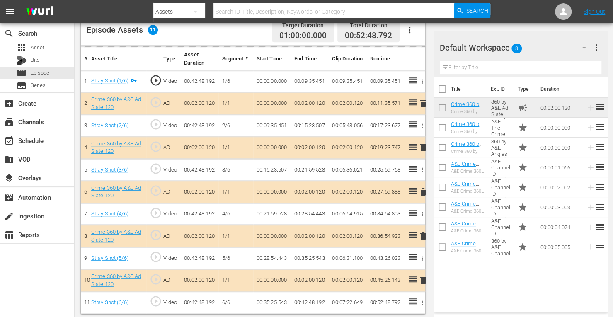
click at [423, 146] on td "delete" at bounding box center [420, 147] width 10 height 22
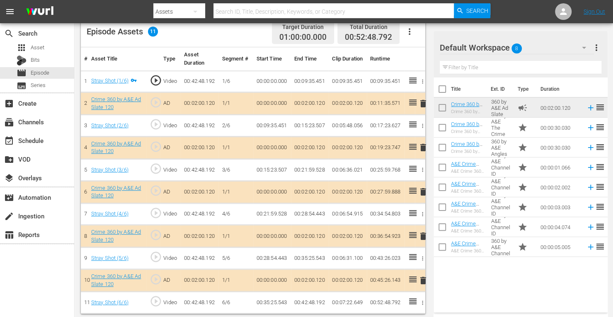
click at [423, 147] on span "delete" at bounding box center [423, 148] width 10 height 10
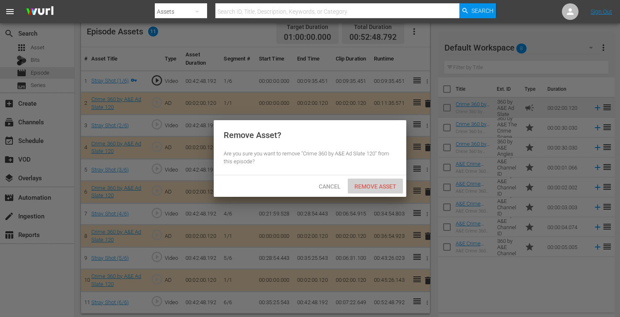
click at [375, 184] on span "Remove Asset" at bounding box center [374, 186] width 55 height 7
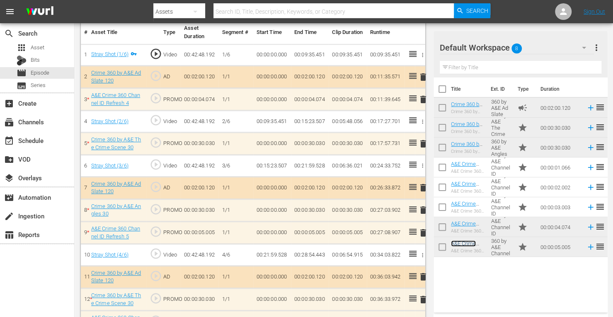
scroll to position [336, 0]
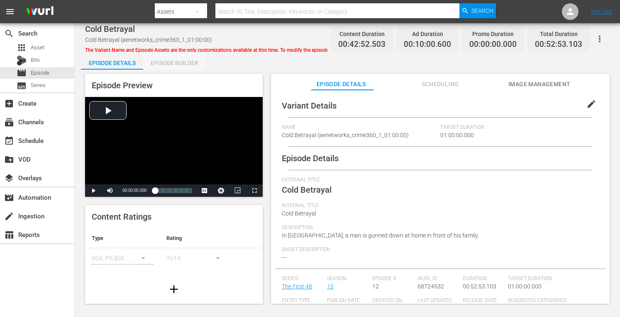
click at [164, 63] on div "Episode Builder" at bounding box center [174, 63] width 62 height 20
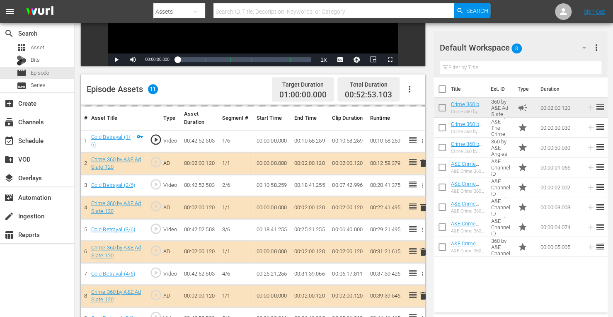
scroll to position [185, 0]
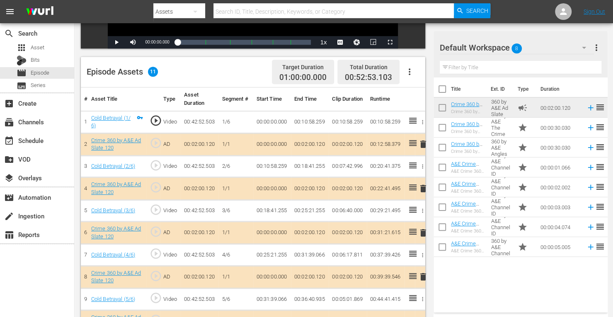
click at [423, 190] on span "delete" at bounding box center [423, 189] width 10 height 10
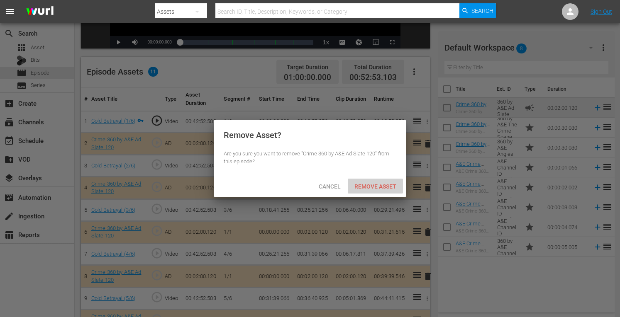
click at [379, 185] on span "Remove Asset" at bounding box center [374, 186] width 55 height 7
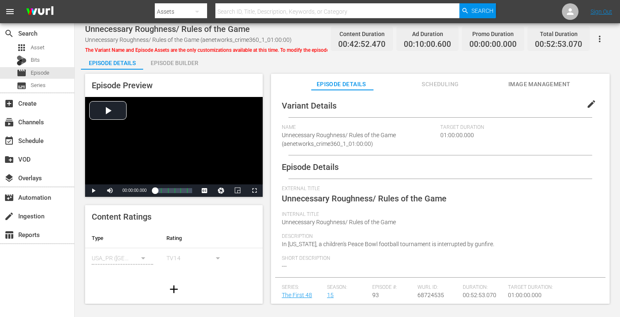
click at [179, 69] on div "Episode Builder" at bounding box center [174, 63] width 62 height 20
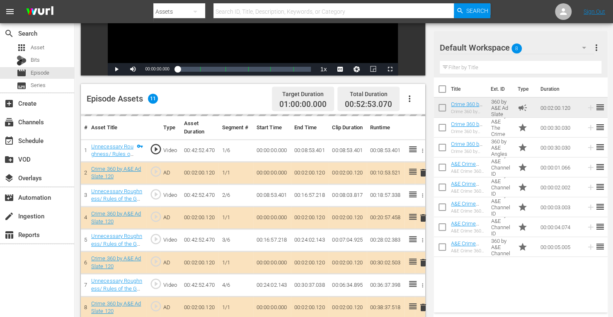
scroll to position [175, 0]
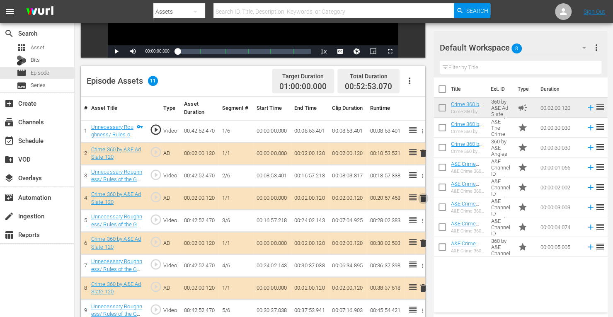
click at [422, 199] on span "delete" at bounding box center [423, 199] width 10 height 10
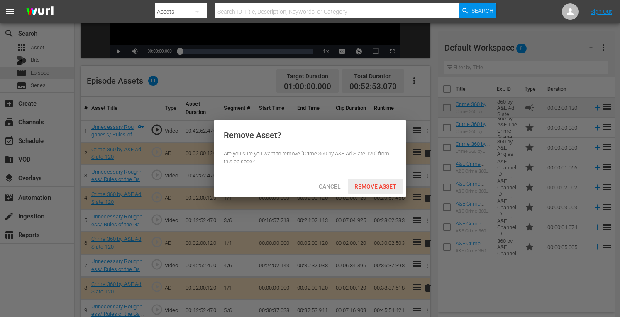
click at [386, 187] on span "Remove Asset" at bounding box center [374, 186] width 55 height 7
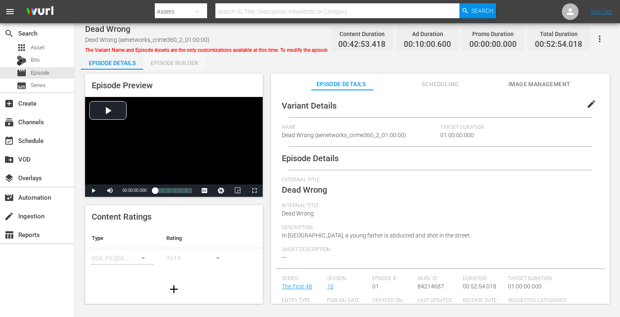
click at [176, 60] on div "Episode Builder" at bounding box center [174, 63] width 62 height 20
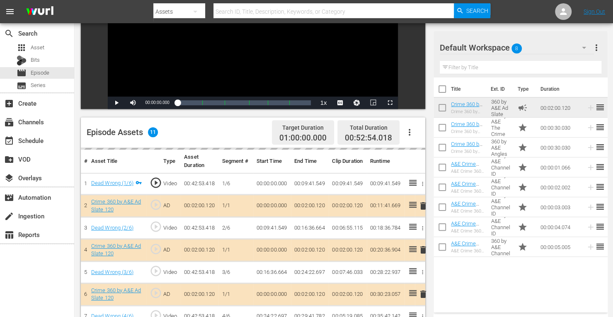
scroll to position [125, 0]
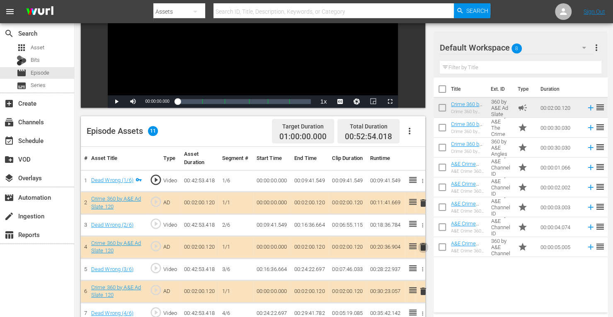
click at [422, 246] on span "delete" at bounding box center [423, 247] width 10 height 10
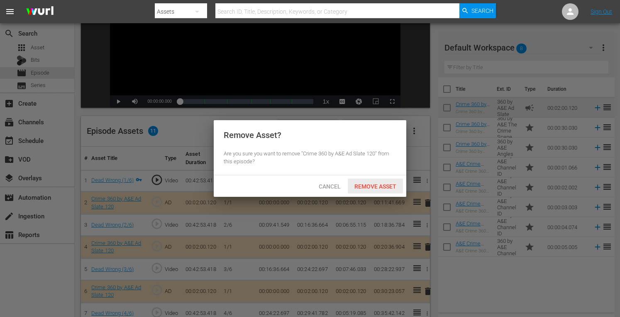
click at [370, 186] on span "Remove Asset" at bounding box center [374, 186] width 55 height 7
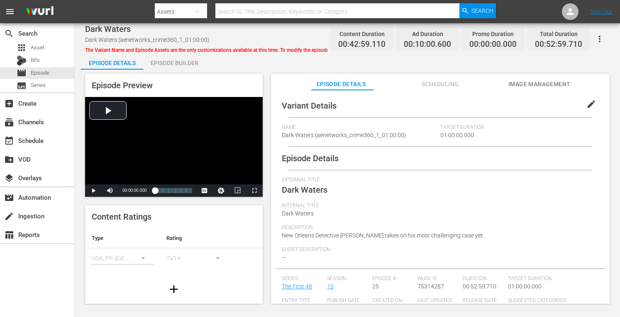
click at [172, 62] on div "Episode Builder" at bounding box center [174, 63] width 62 height 20
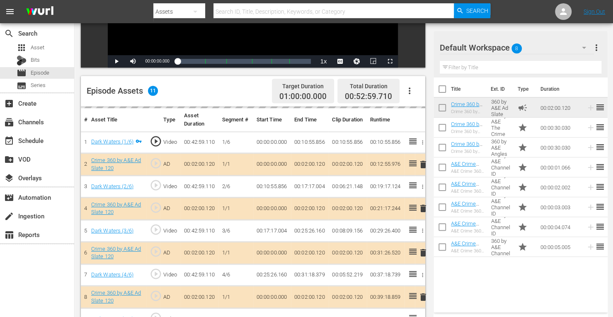
scroll to position [172, 0]
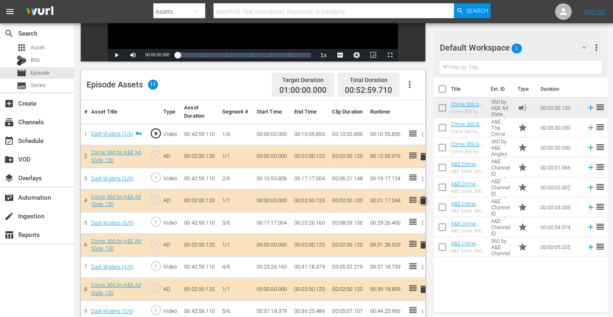
click at [423, 200] on span "delete" at bounding box center [423, 201] width 10 height 10
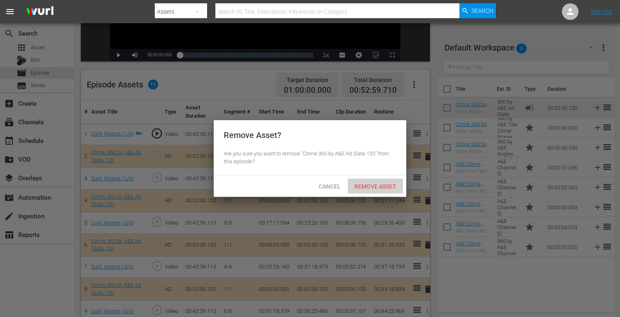
click at [383, 187] on span "Remove Asset" at bounding box center [374, 186] width 55 height 7
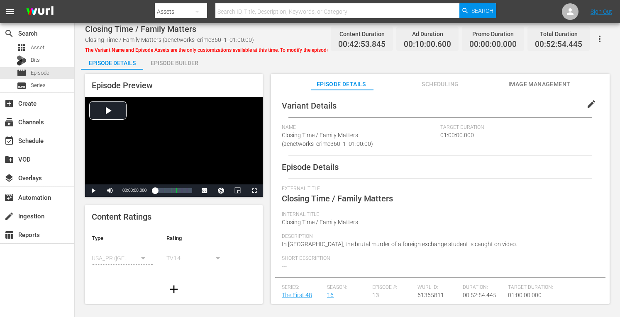
click at [201, 61] on div "Episode Builder" at bounding box center [174, 63] width 62 height 20
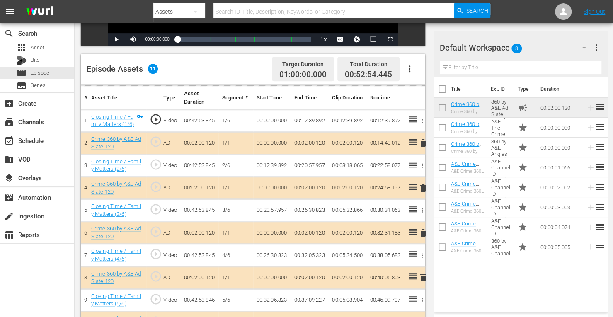
scroll to position [192, 0]
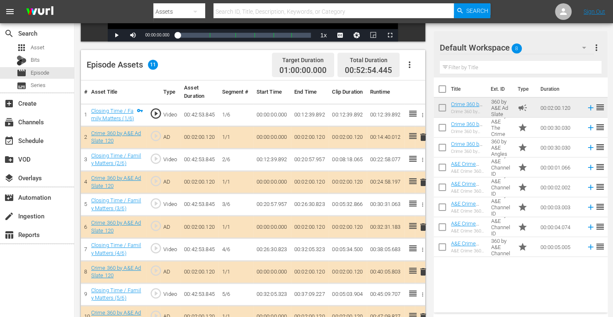
click at [422, 183] on span "delete" at bounding box center [423, 182] width 10 height 10
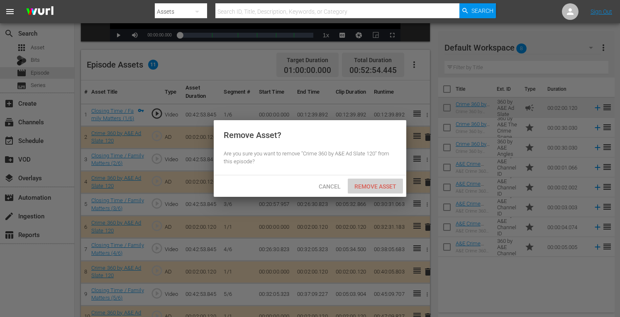
click at [379, 180] on div "Remove Asset" at bounding box center [374, 186] width 55 height 15
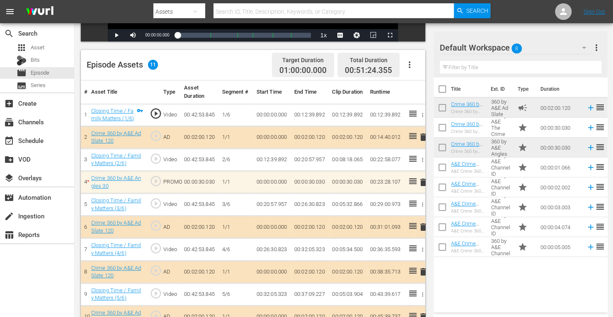
scroll to position [230, 0]
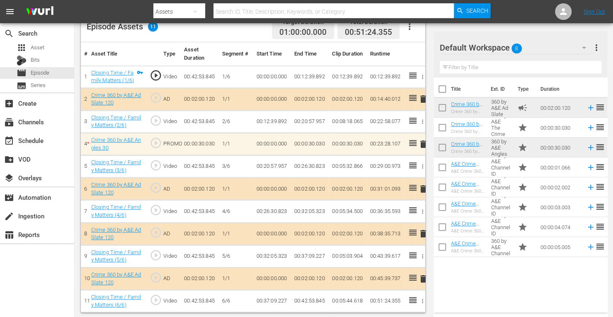
click at [423, 235] on span "delete" at bounding box center [423, 234] width 10 height 10
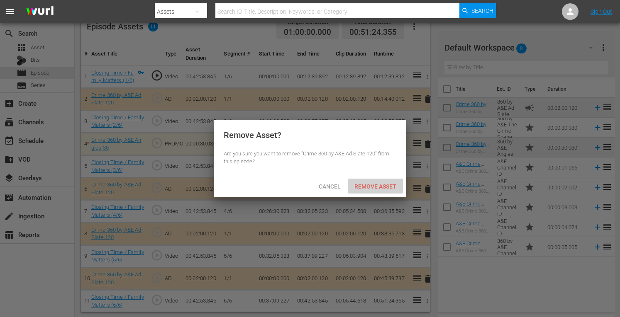
click at [384, 190] on div "Remove Asset" at bounding box center [374, 186] width 55 height 15
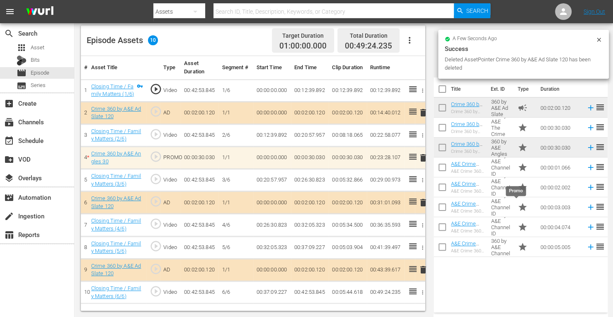
scroll to position [216, 0]
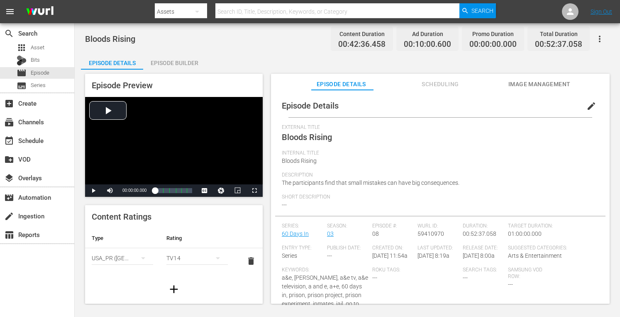
click at [168, 72] on div "Episode Preview Video Player is loading. Play Video Play Mute Current Time 00:0…" at bounding box center [347, 190] width 532 height 241
click at [171, 61] on div "Episode Builder" at bounding box center [174, 63] width 62 height 20
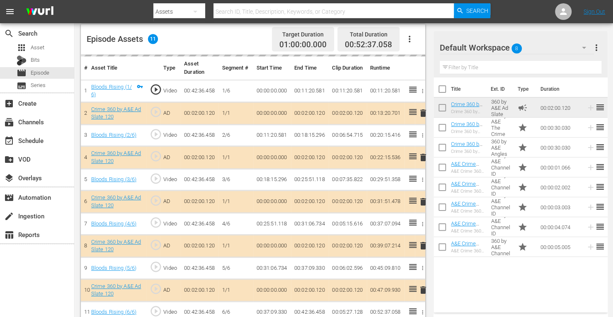
scroll to position [227, 0]
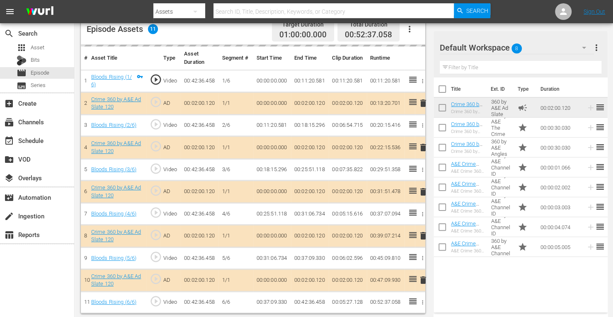
click at [424, 147] on td "delete" at bounding box center [420, 147] width 10 height 22
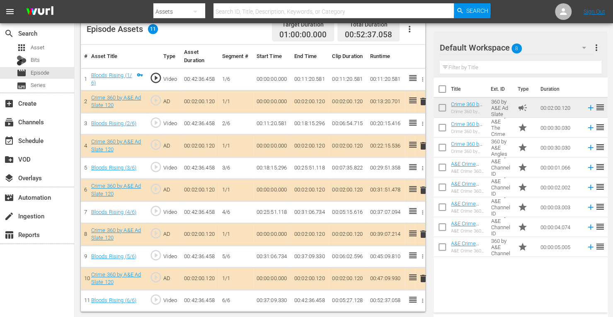
scroll to position [226, 0]
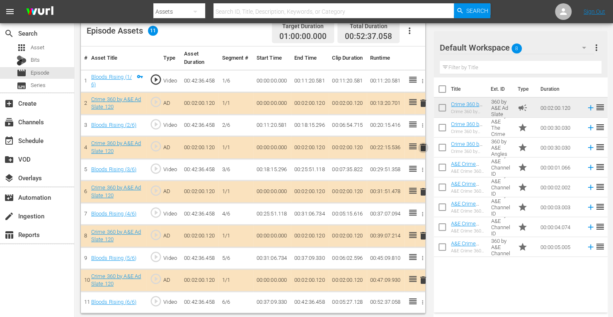
click at [423, 147] on span "delete" at bounding box center [423, 148] width 10 height 10
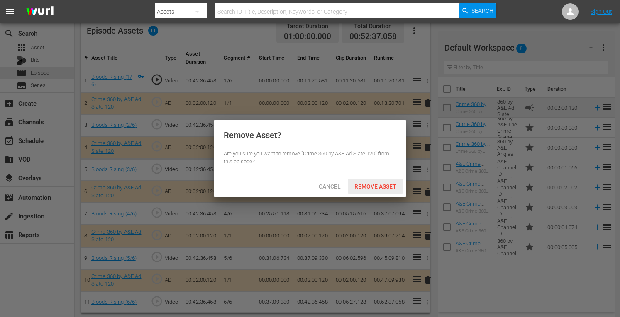
click at [373, 188] on span "Remove Asset" at bounding box center [374, 186] width 55 height 7
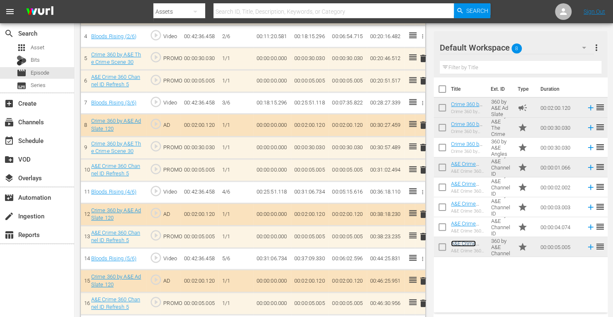
scroll to position [360, 0]
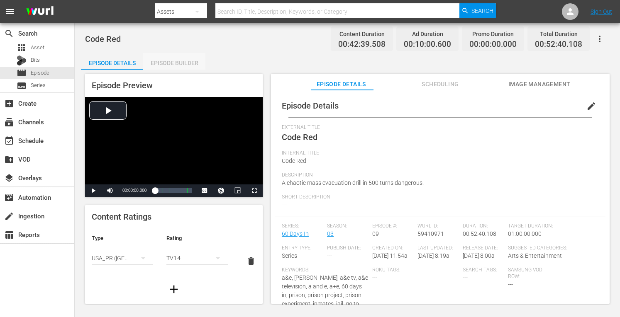
click at [163, 69] on div "Episode Builder" at bounding box center [174, 63] width 62 height 20
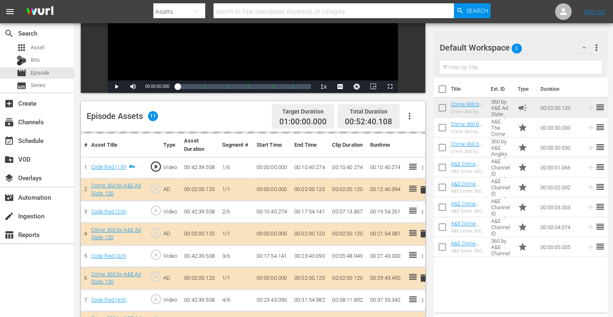
scroll to position [150, 0]
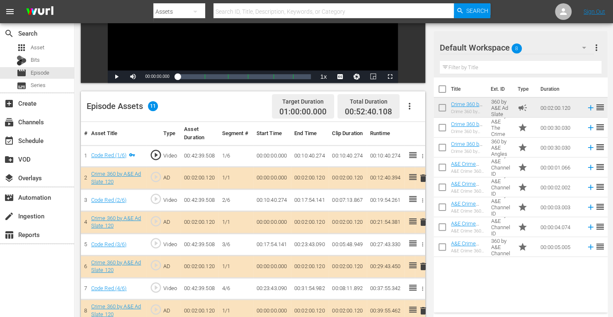
click at [424, 222] on span "delete" at bounding box center [423, 222] width 10 height 10
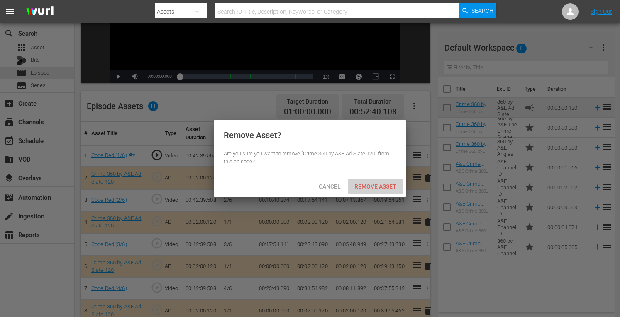
click at [374, 186] on span "Remove Asset" at bounding box center [374, 186] width 55 height 7
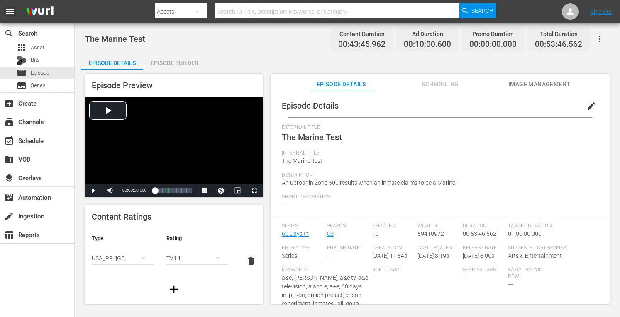
click at [177, 56] on div "Episode Builder" at bounding box center [174, 63] width 62 height 20
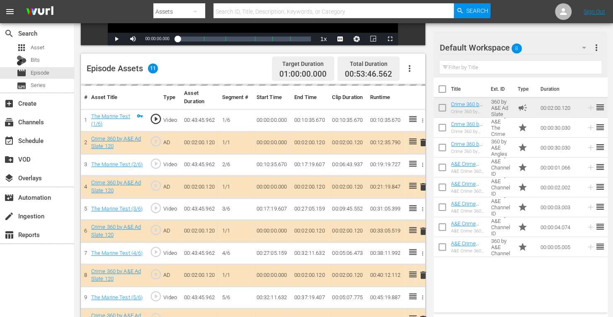
scroll to position [227, 0]
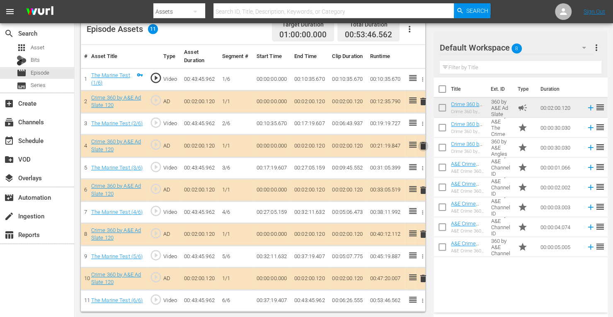
click at [423, 148] on span "delete" at bounding box center [423, 146] width 10 height 10
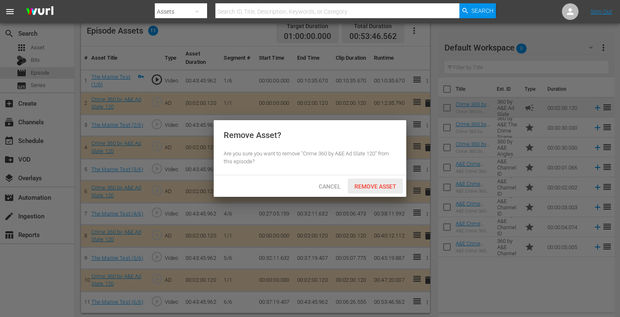
click at [368, 188] on span "Remove Asset" at bounding box center [374, 186] width 55 height 7
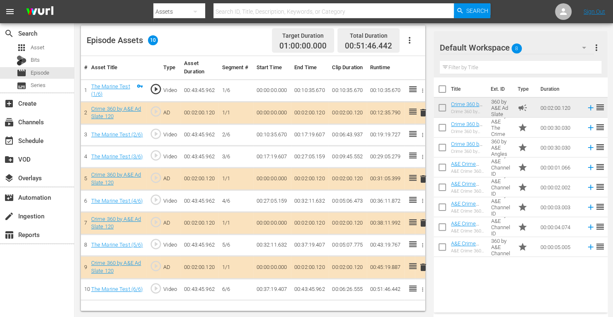
scroll to position [216, 0]
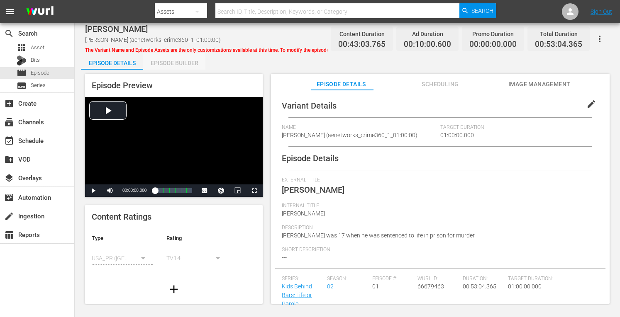
click at [170, 56] on div "Episode Builder" at bounding box center [174, 63] width 62 height 20
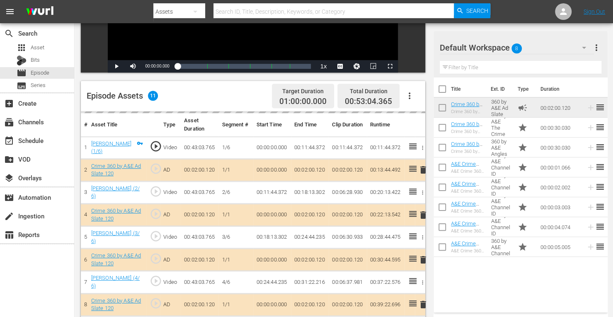
scroll to position [175, 0]
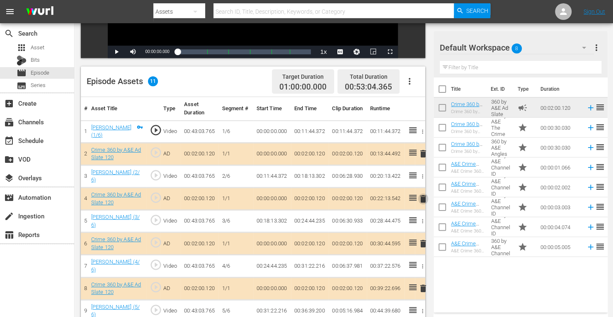
click at [423, 198] on span "delete" at bounding box center [423, 199] width 10 height 10
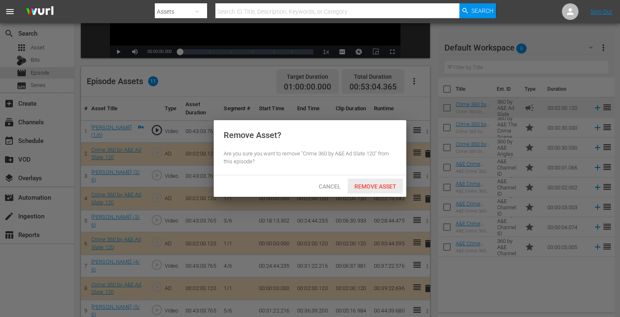
click at [377, 188] on span "Remove Asset" at bounding box center [374, 186] width 55 height 7
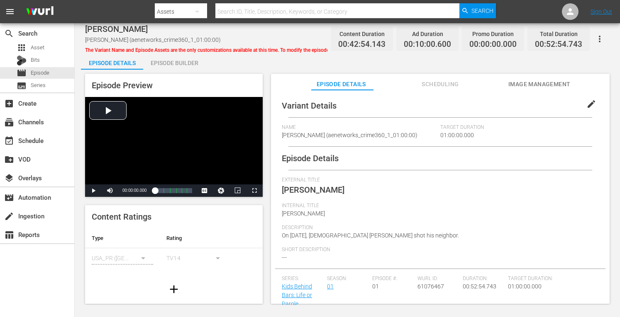
click at [172, 68] on div "Episode Builder" at bounding box center [174, 63] width 62 height 20
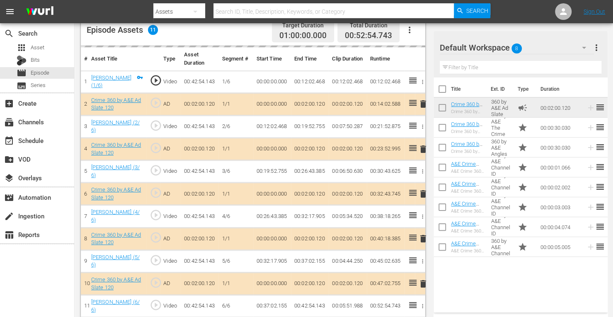
scroll to position [225, 0]
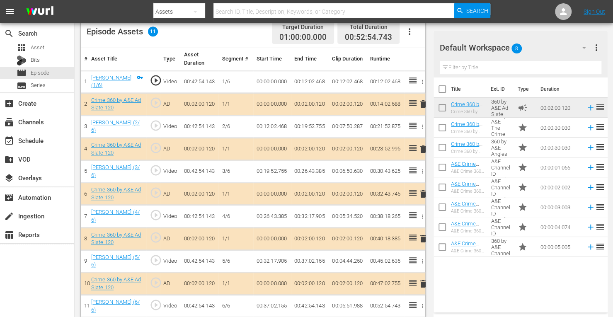
click at [424, 147] on span "delete" at bounding box center [423, 149] width 10 height 10
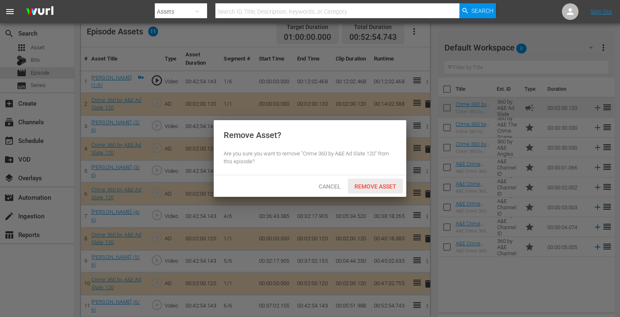
click at [385, 192] on div "Remove Asset" at bounding box center [374, 186] width 55 height 15
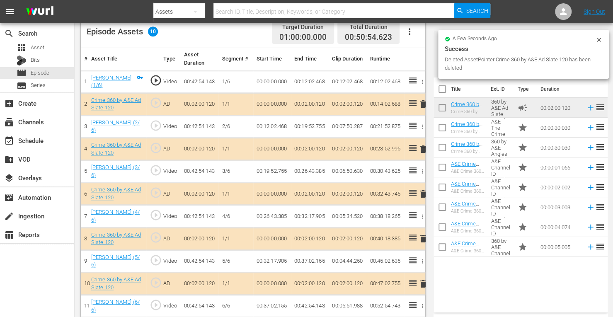
scroll to position [183, 0]
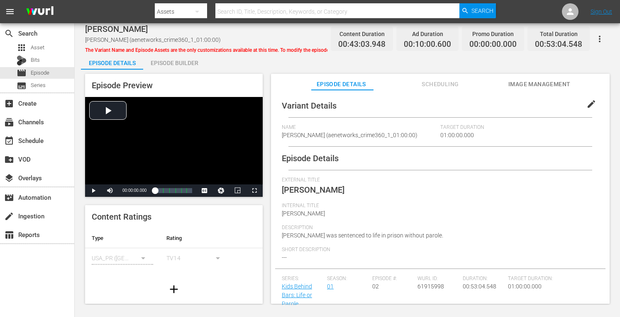
click at [178, 60] on div "Episode Builder" at bounding box center [174, 63] width 62 height 20
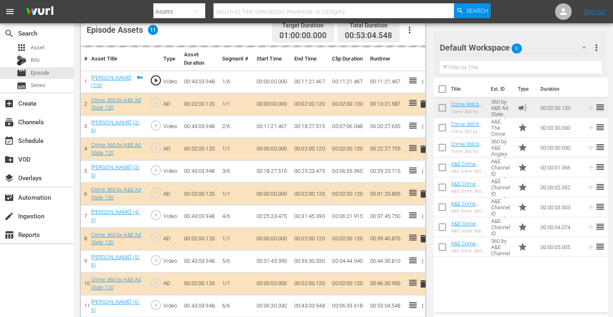
scroll to position [225, 0]
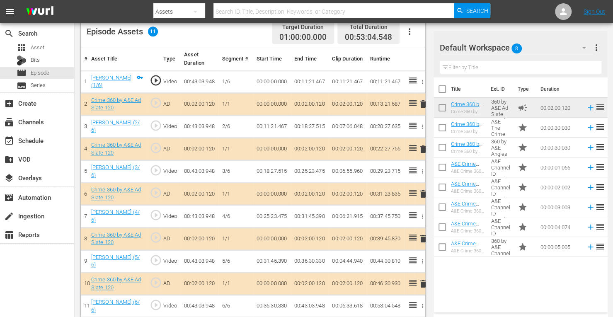
click at [425, 147] on span "delete" at bounding box center [423, 149] width 10 height 10
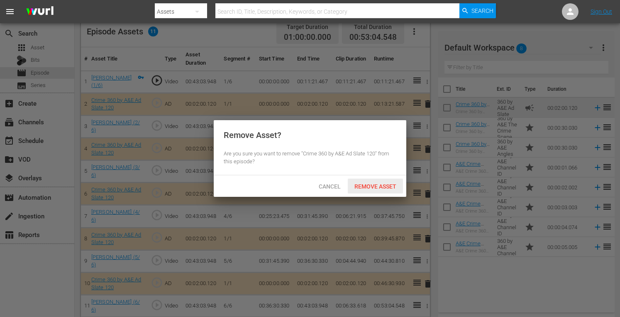
click at [375, 190] on div "Remove Asset" at bounding box center [374, 186] width 55 height 15
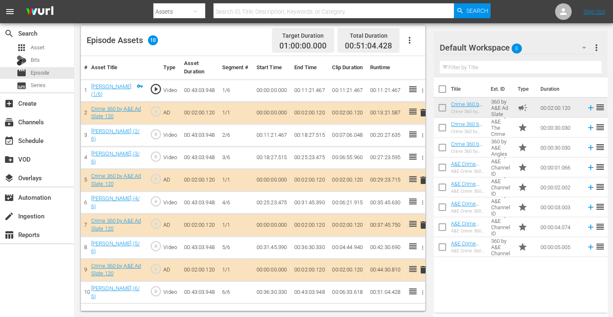
scroll to position [216, 0]
click at [423, 223] on span "delete" at bounding box center [423, 226] width 10 height 10
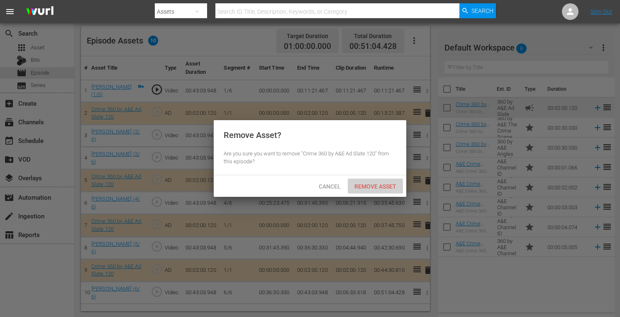
click at [378, 183] on span "Remove Asset" at bounding box center [374, 186] width 55 height 7
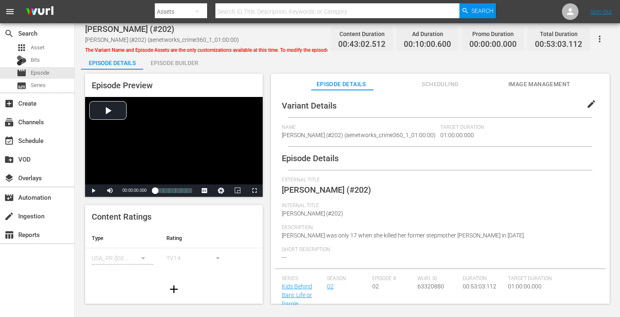
click at [187, 62] on div "Episode Builder" at bounding box center [174, 63] width 62 height 20
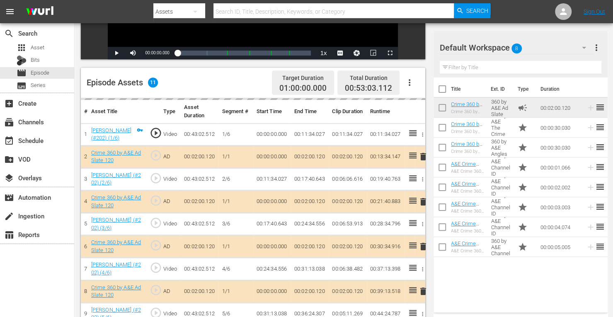
scroll to position [182, 0]
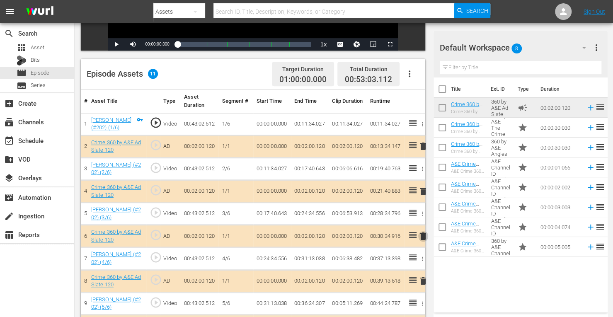
click at [422, 233] on span "delete" at bounding box center [423, 236] width 10 height 10
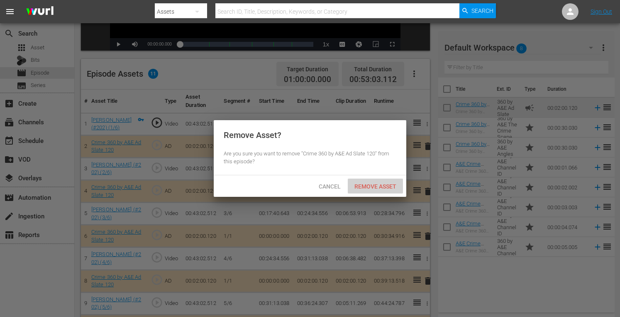
click at [372, 187] on span "Remove Asset" at bounding box center [374, 186] width 55 height 7
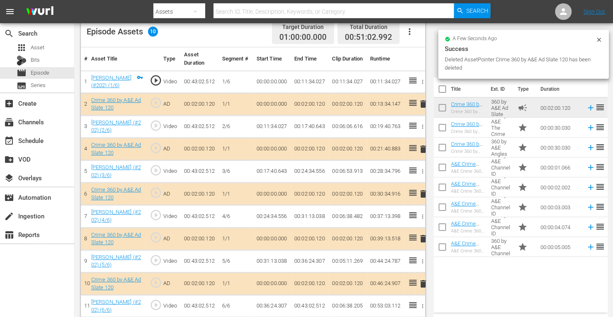
scroll to position [216, 0]
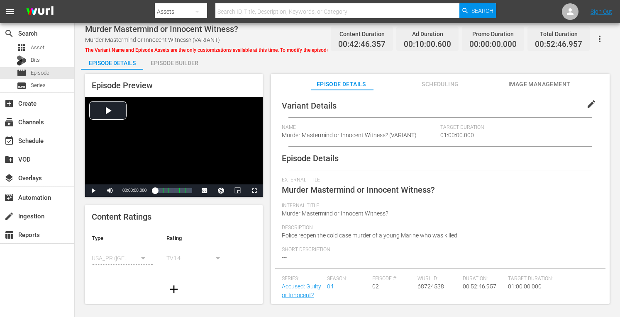
click at [166, 59] on div "Episode Builder" at bounding box center [174, 63] width 62 height 20
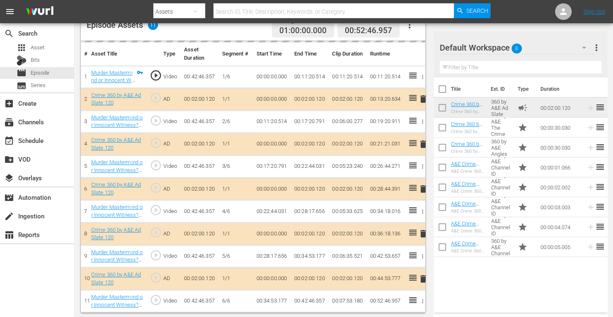
scroll to position [230, 0]
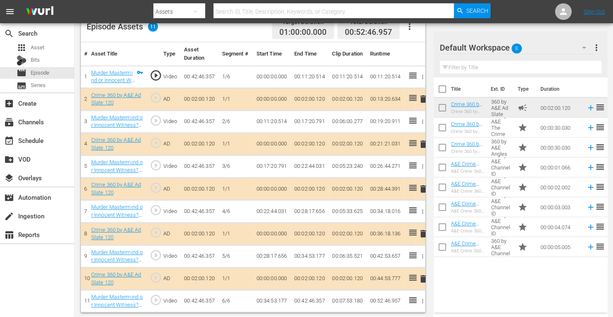
click at [422, 143] on span "delete" at bounding box center [423, 144] width 10 height 10
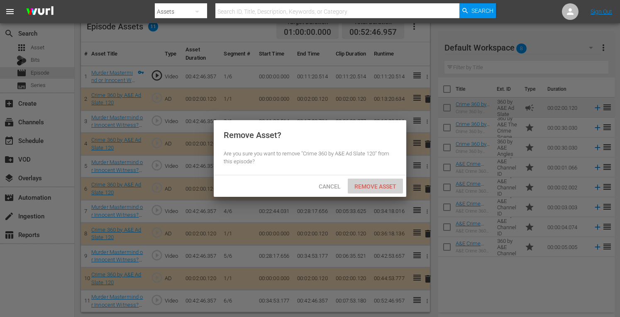
click at [378, 187] on span "Remove Asset" at bounding box center [374, 186] width 55 height 7
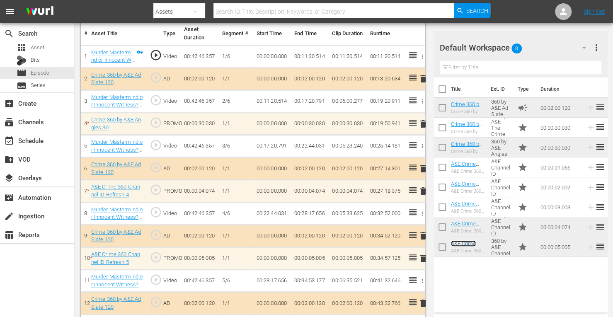
scroll to position [266, 0]
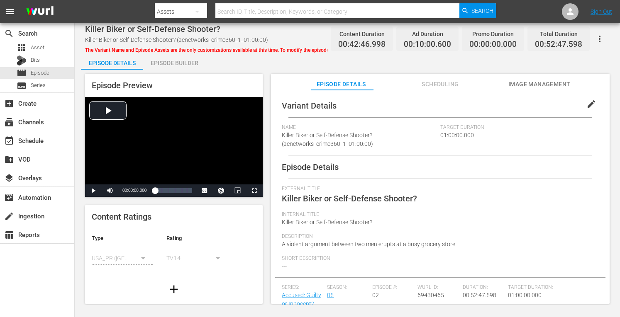
click at [181, 61] on div "Episode Builder" at bounding box center [174, 63] width 62 height 20
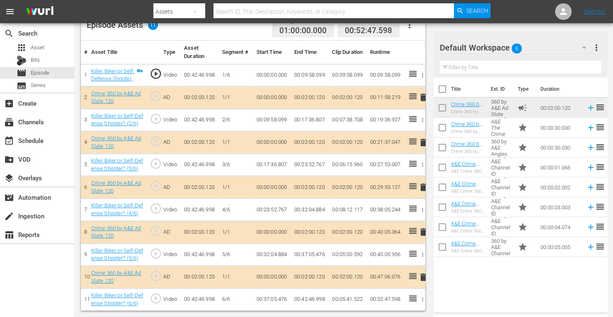
scroll to position [230, 0]
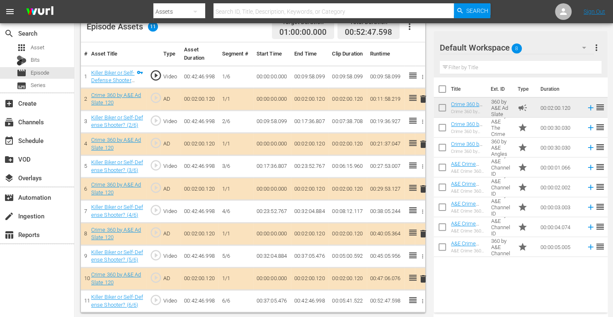
click at [423, 144] on span "delete" at bounding box center [423, 144] width 10 height 10
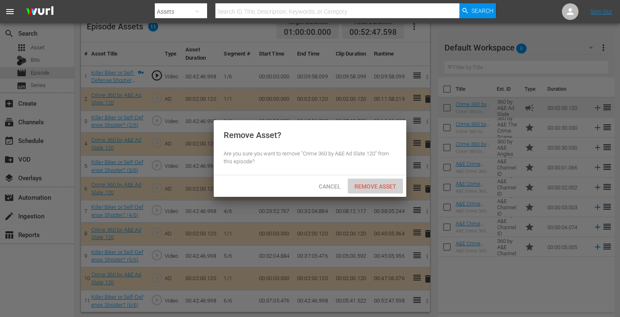
click at [375, 184] on span "Remove Asset" at bounding box center [374, 186] width 55 height 7
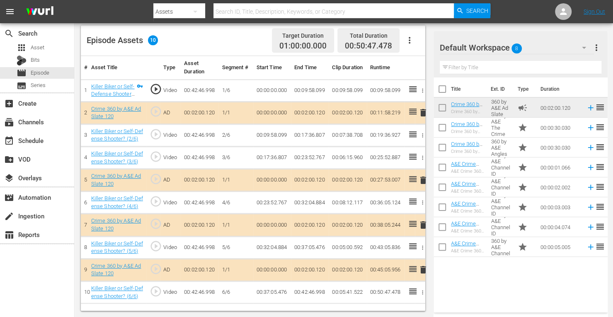
scroll to position [216, 0]
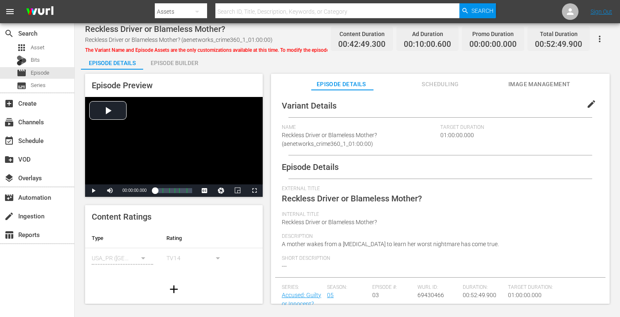
click at [180, 63] on div "Episode Builder" at bounding box center [174, 63] width 62 height 20
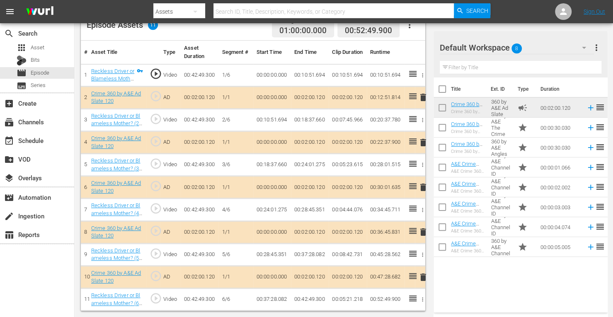
scroll to position [230, 0]
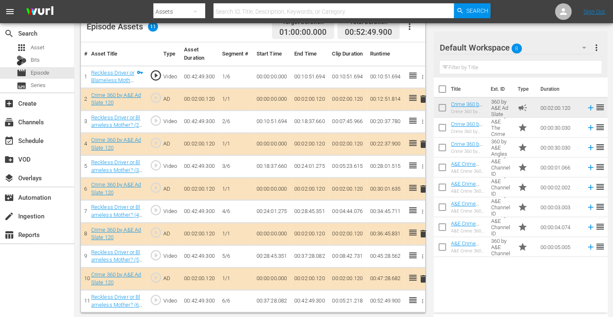
click at [423, 144] on span "delete" at bounding box center [423, 144] width 10 height 10
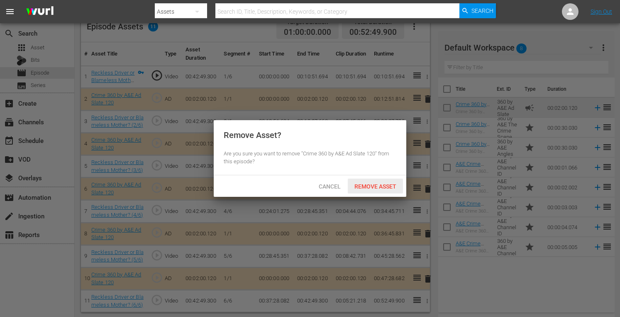
click at [370, 185] on span "Remove Asset" at bounding box center [374, 186] width 55 height 7
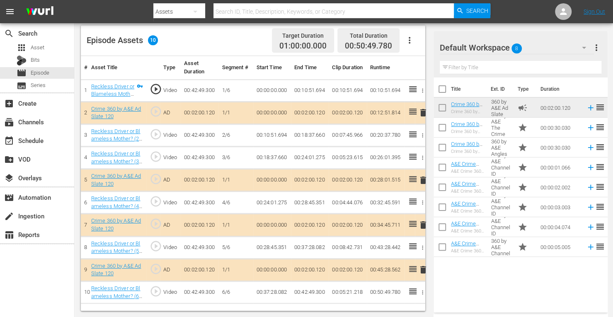
scroll to position [216, 0]
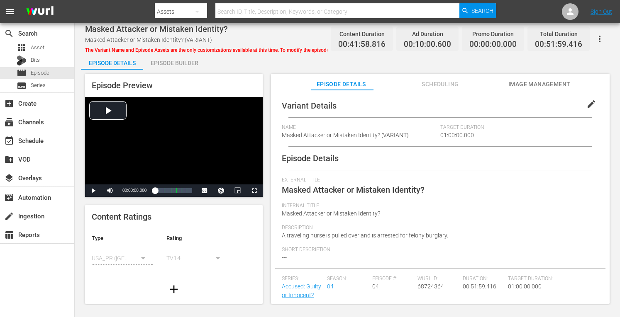
click at [168, 67] on div "Episode Builder" at bounding box center [174, 63] width 62 height 20
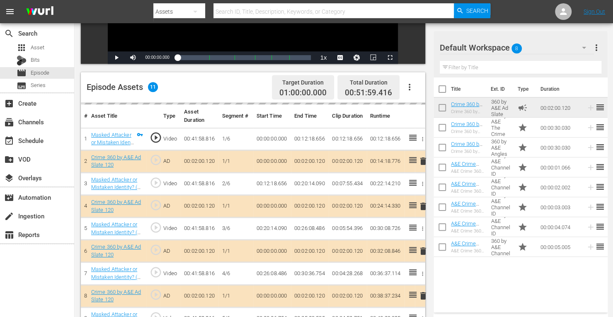
scroll to position [213, 0]
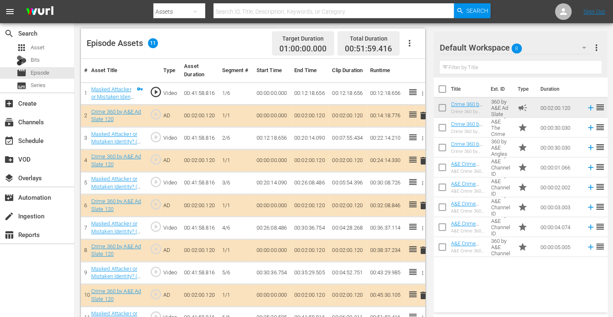
click at [423, 160] on span "delete" at bounding box center [423, 161] width 10 height 10
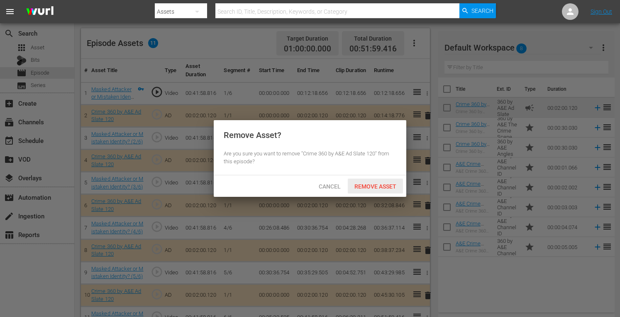
click at [363, 189] on span "Remove Asset" at bounding box center [374, 186] width 55 height 7
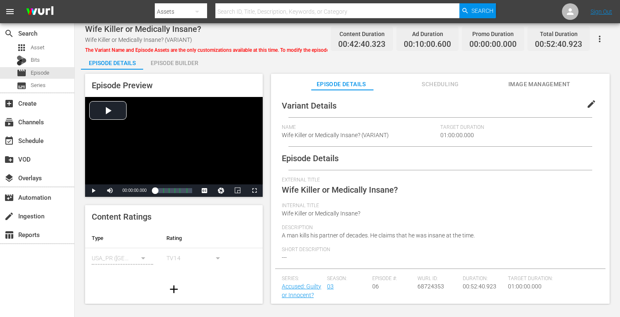
click at [176, 65] on div "Episode Builder" at bounding box center [174, 63] width 62 height 20
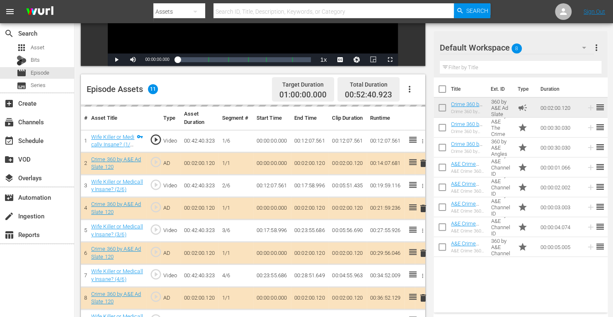
scroll to position [168, 0]
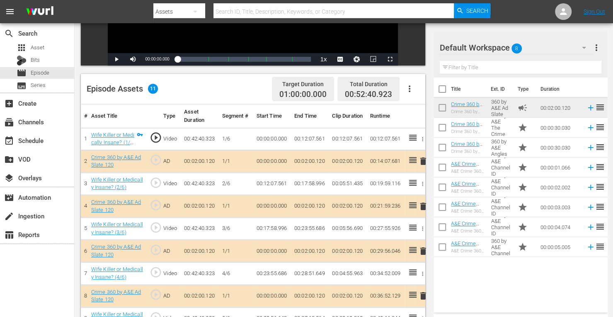
click at [423, 207] on span "delete" at bounding box center [423, 207] width 10 height 10
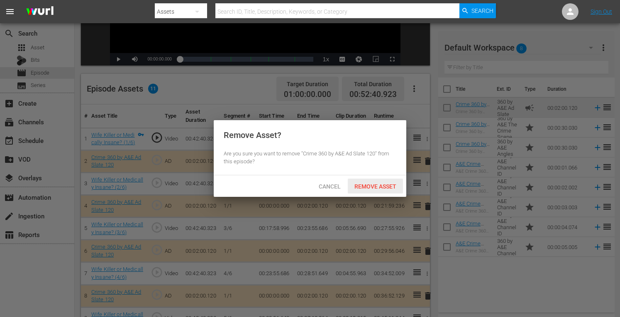
click at [374, 186] on span "Remove Asset" at bounding box center [374, 186] width 55 height 7
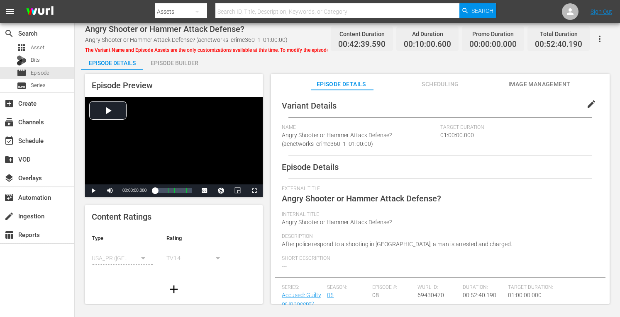
click at [190, 64] on div "Episode Builder" at bounding box center [174, 63] width 62 height 20
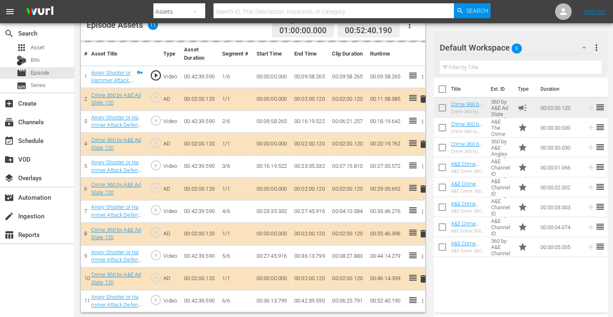
scroll to position [230, 0]
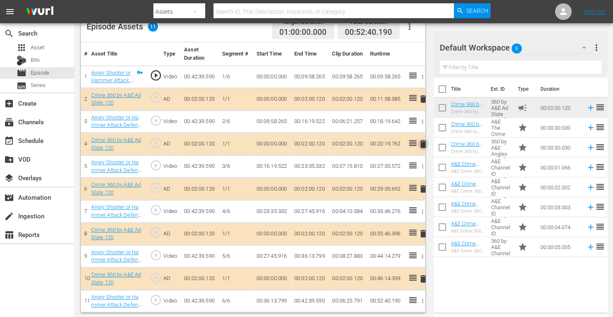
click at [422, 143] on span "delete" at bounding box center [423, 144] width 10 height 10
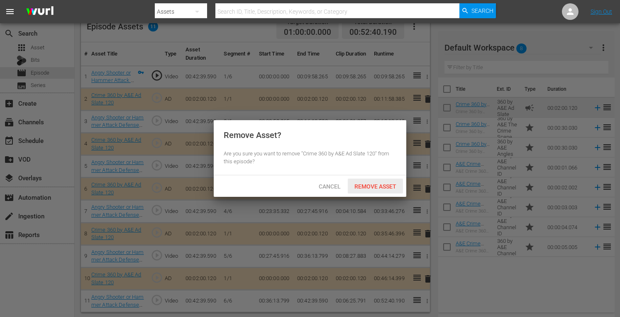
click at [375, 185] on span "Remove Asset" at bounding box center [374, 186] width 55 height 7
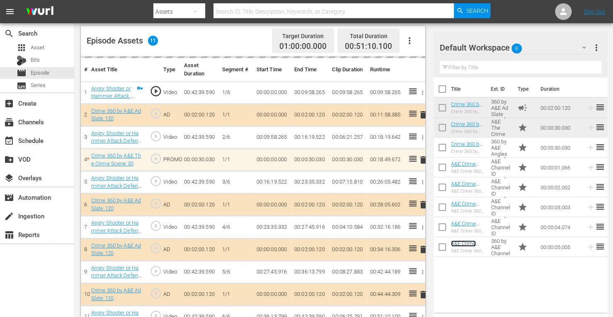
scroll to position [231, 0]
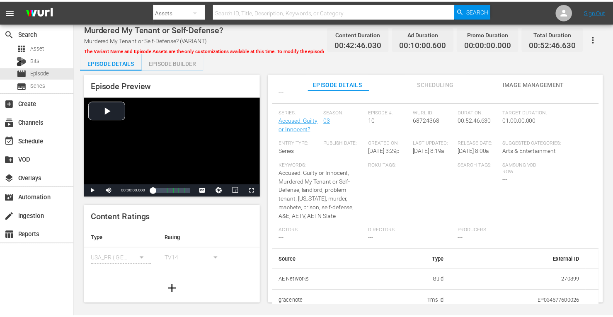
scroll to position [200, 0]
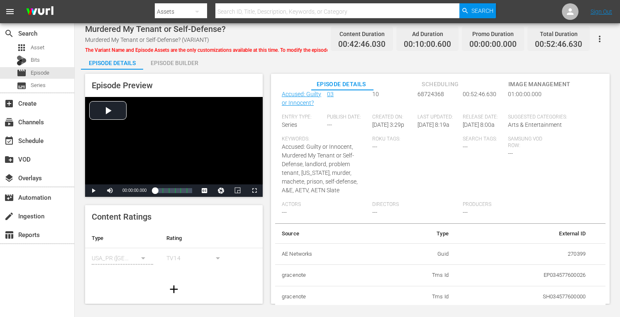
click at [183, 64] on div "Episode Builder" at bounding box center [174, 63] width 62 height 20
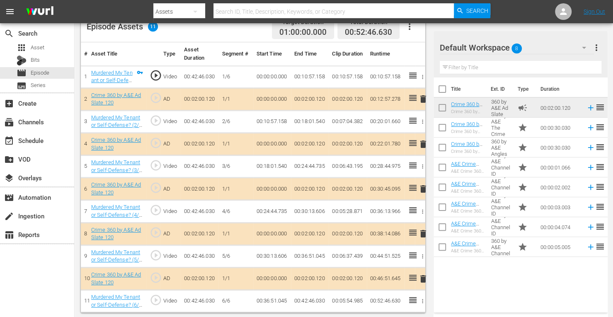
scroll to position [132, 0]
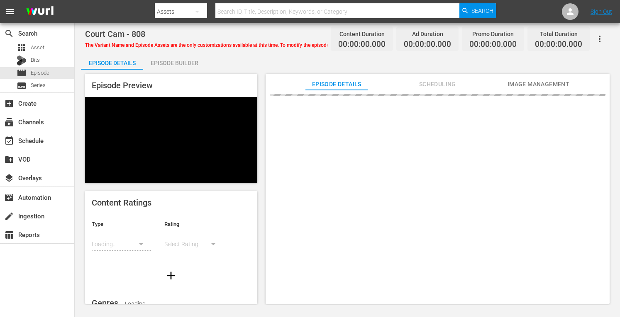
click at [168, 67] on div "Episode Builder" at bounding box center [174, 63] width 62 height 20
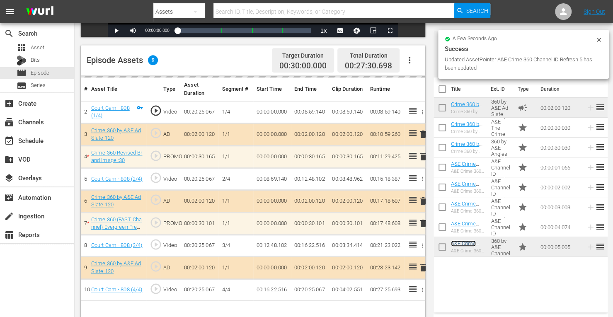
scroll to position [216, 0]
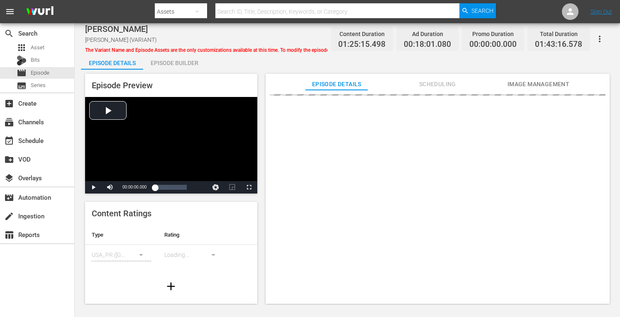
click at [166, 63] on div "Episode Builder" at bounding box center [174, 63] width 62 height 20
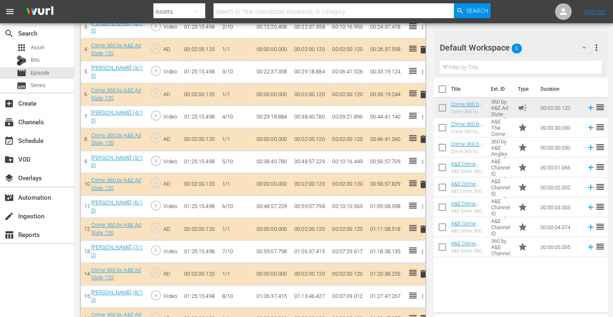
scroll to position [323, 0]
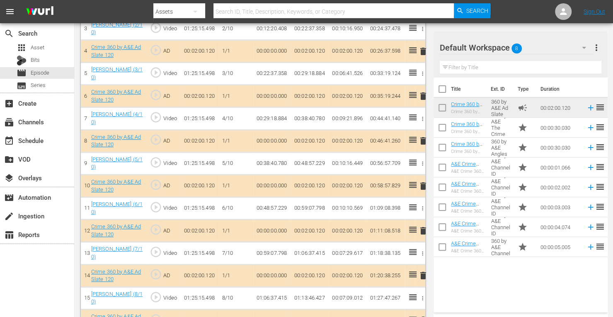
click at [424, 138] on span "delete" at bounding box center [423, 141] width 10 height 10
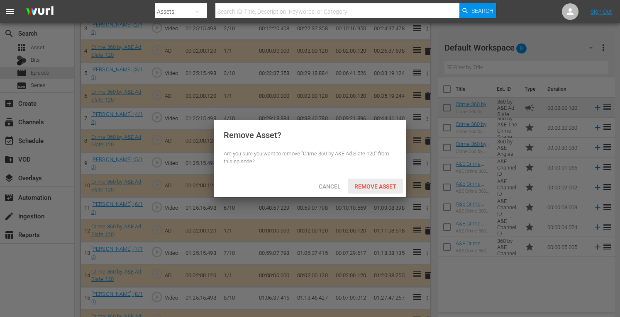
click at [381, 187] on span "Remove Asset" at bounding box center [374, 186] width 55 height 7
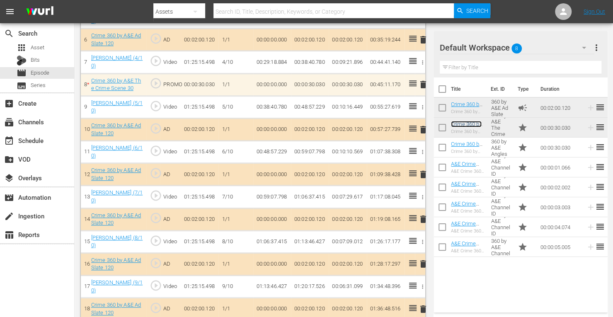
scroll to position [379, 0]
click at [424, 214] on span "delete" at bounding box center [423, 219] width 10 height 10
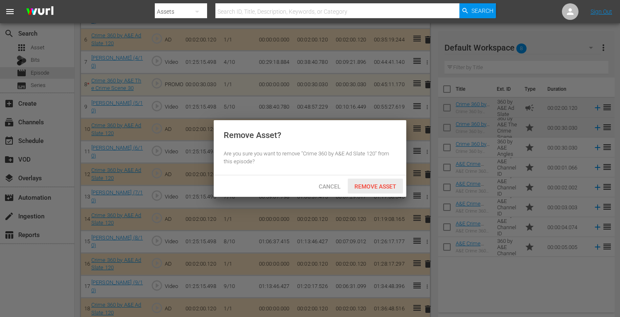
click at [385, 188] on span "Remove Asset" at bounding box center [374, 186] width 55 height 7
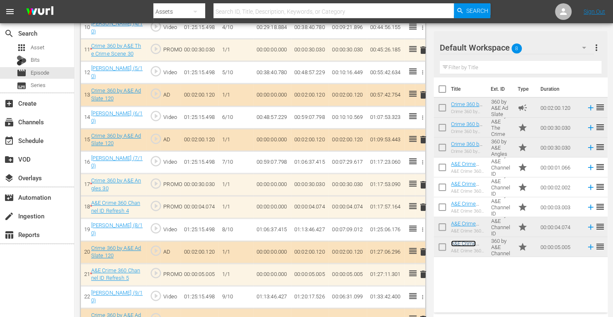
scroll to position [498, 0]
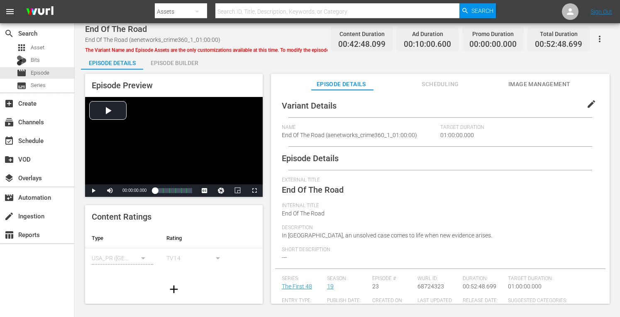
click at [168, 68] on div "Episode Builder" at bounding box center [174, 63] width 62 height 20
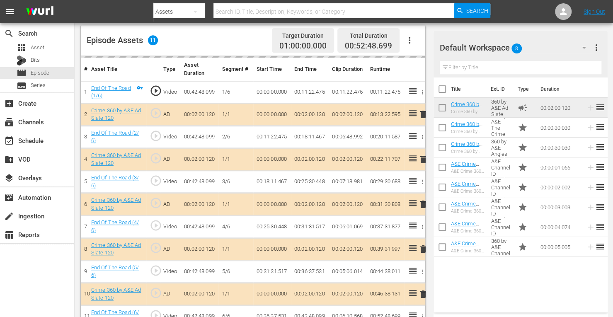
scroll to position [231, 0]
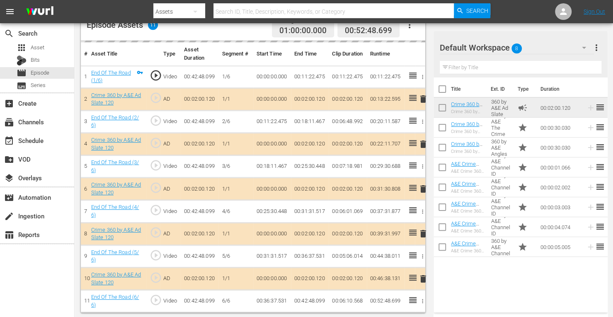
click at [423, 144] on td "delete" at bounding box center [420, 144] width 10 height 22
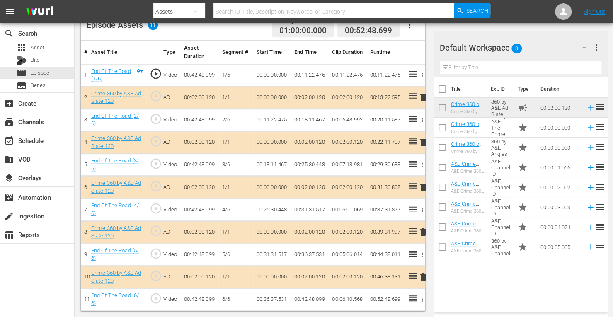
scroll to position [230, 0]
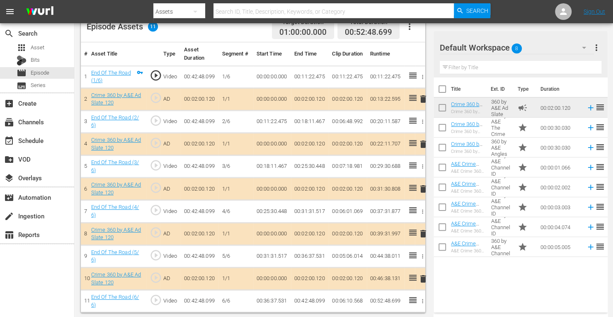
click at [423, 144] on span "delete" at bounding box center [423, 144] width 10 height 10
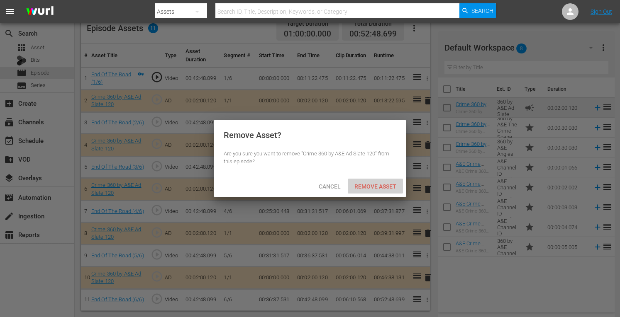
click at [377, 187] on span "Remove Asset" at bounding box center [374, 186] width 55 height 7
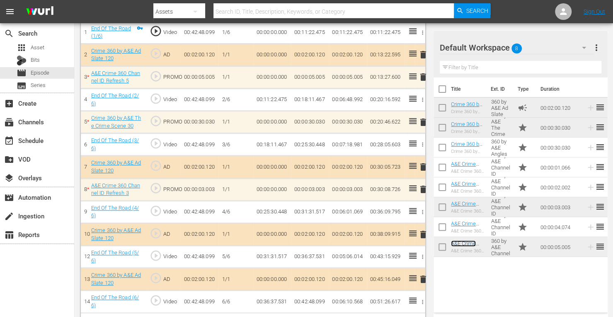
scroll to position [274, 0]
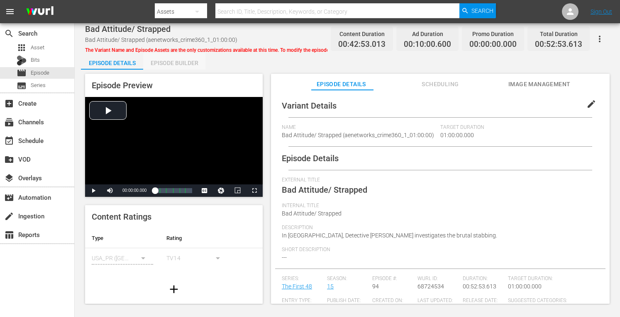
click at [167, 67] on div "Episode Builder" at bounding box center [174, 63] width 62 height 20
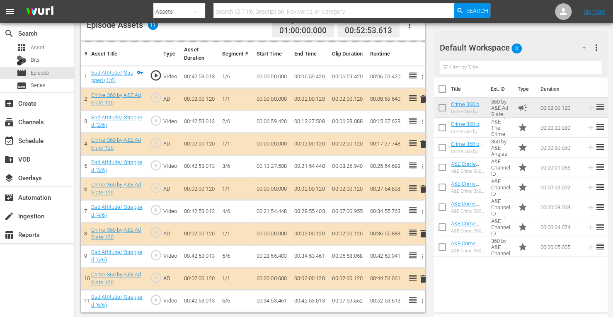
scroll to position [230, 0]
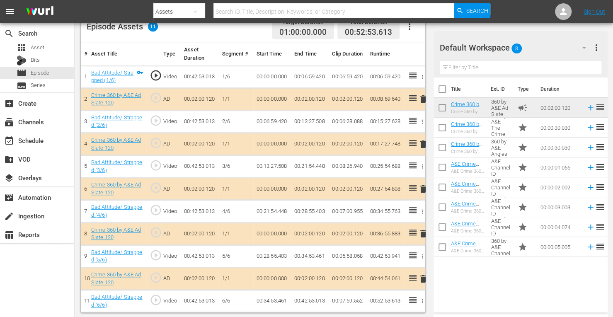
click at [420, 142] on span "delete" at bounding box center [423, 144] width 10 height 10
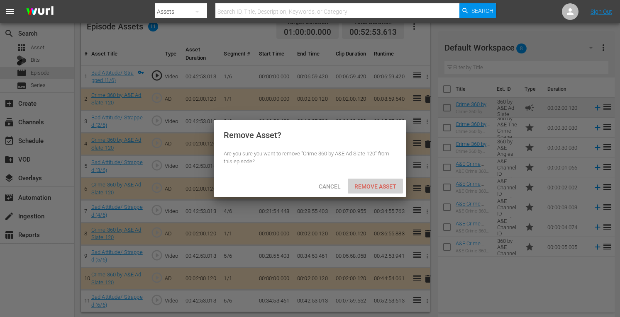
click at [357, 184] on span "Remove Asset" at bounding box center [374, 186] width 55 height 7
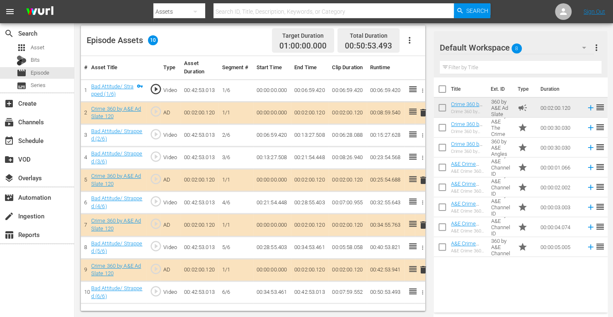
scroll to position [216, 0]
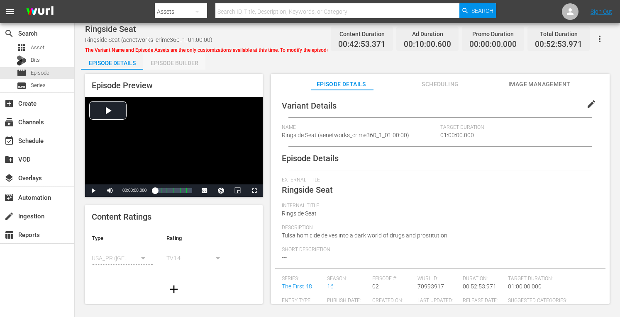
click at [172, 68] on div "Episode Builder" at bounding box center [174, 63] width 62 height 20
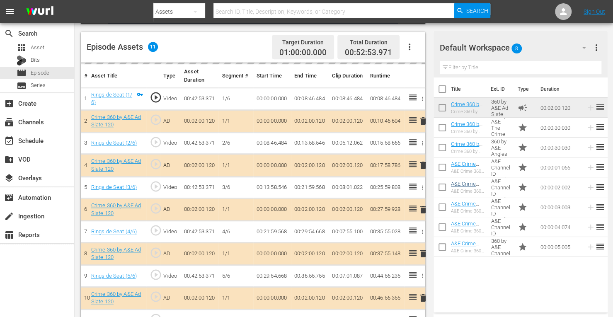
scroll to position [220, 0]
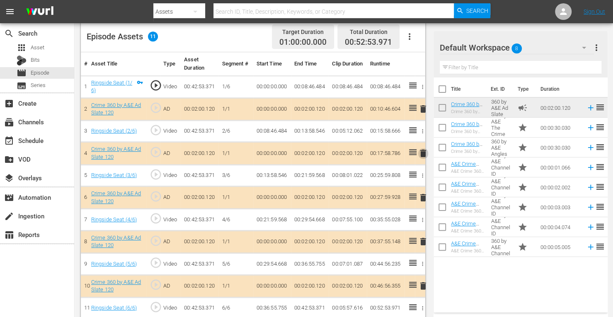
click at [423, 154] on span "delete" at bounding box center [423, 153] width 10 height 10
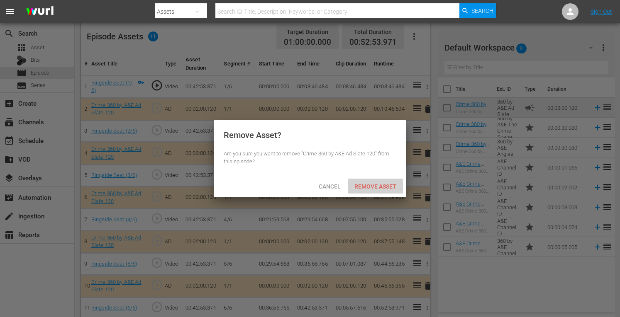
click at [380, 182] on div "Remove Asset" at bounding box center [374, 186] width 55 height 15
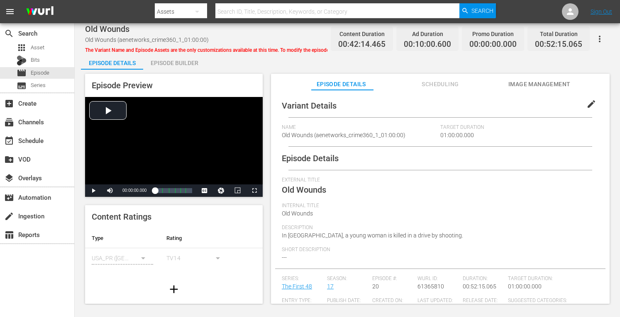
click at [178, 63] on div "Episode Builder" at bounding box center [174, 63] width 62 height 20
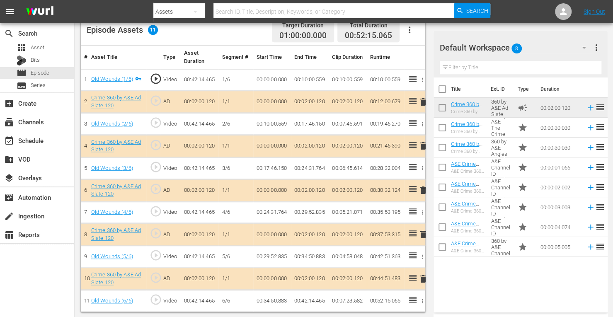
scroll to position [225, 0]
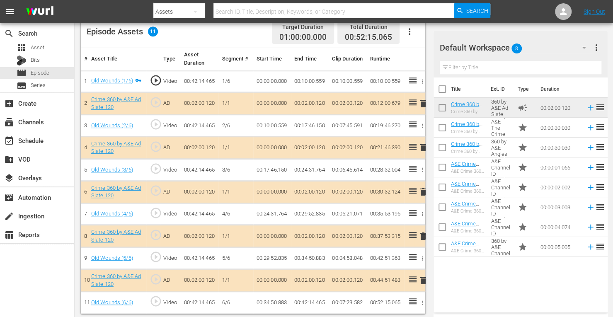
click at [422, 147] on span "delete" at bounding box center [423, 148] width 10 height 10
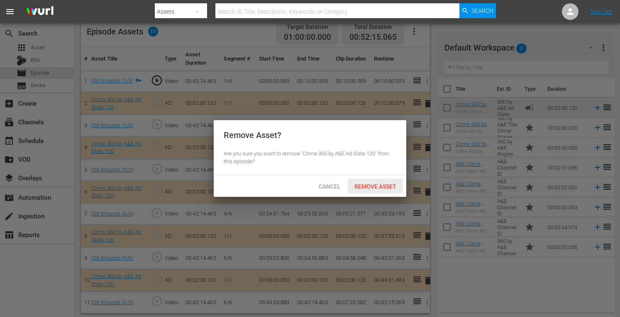
click at [381, 188] on span "Remove Asset" at bounding box center [374, 186] width 55 height 7
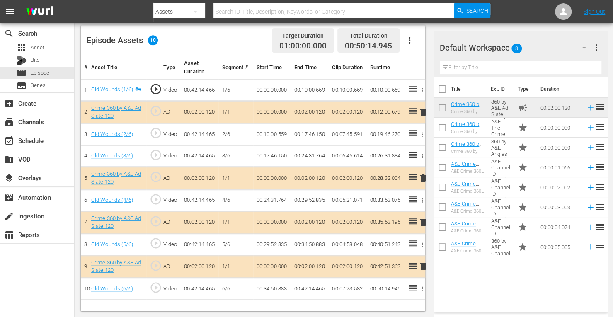
scroll to position [216, 0]
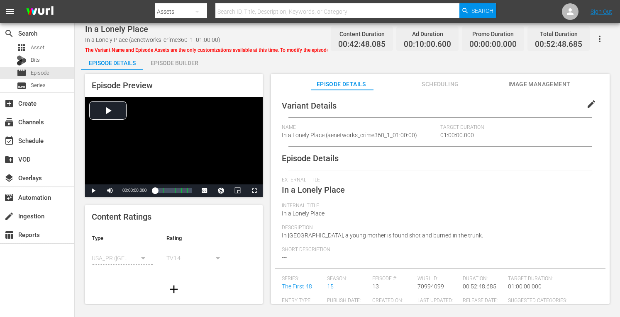
click at [177, 60] on div "Episode Builder" at bounding box center [174, 63] width 62 height 20
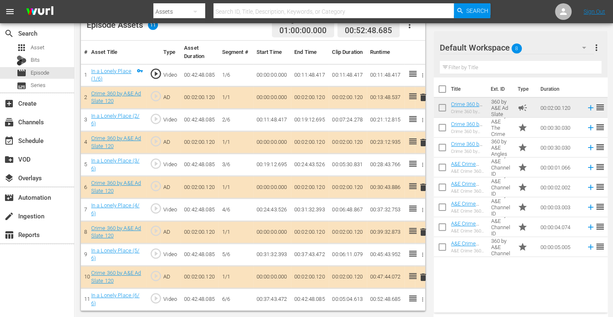
scroll to position [230, 0]
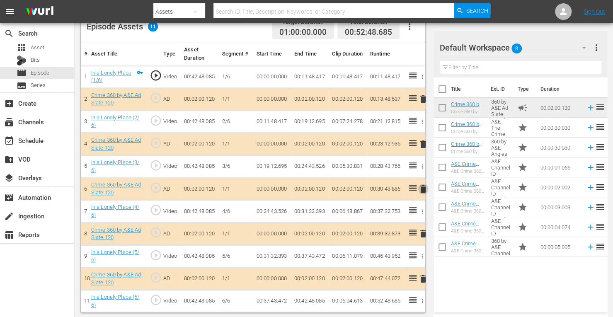
click at [423, 188] on span "delete" at bounding box center [423, 189] width 10 height 10
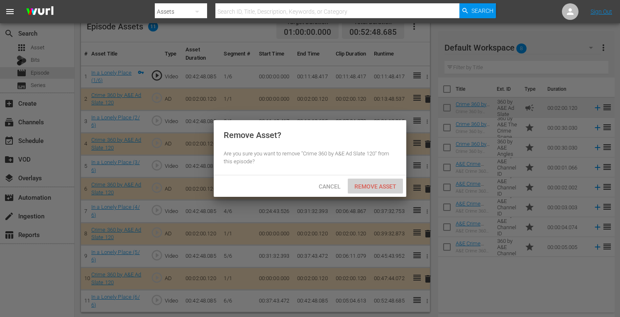
click at [378, 185] on span "Remove Asset" at bounding box center [374, 186] width 55 height 7
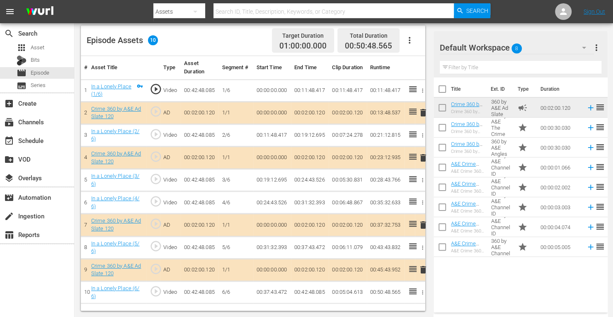
scroll to position [216, 0]
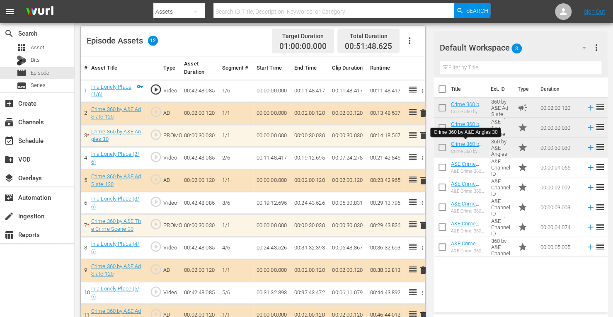
click at [423, 136] on span "delete" at bounding box center [423, 136] width 10 height 10
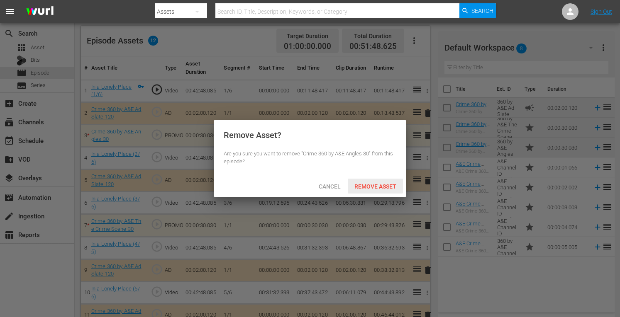
click at [362, 185] on span "Remove Asset" at bounding box center [374, 186] width 55 height 7
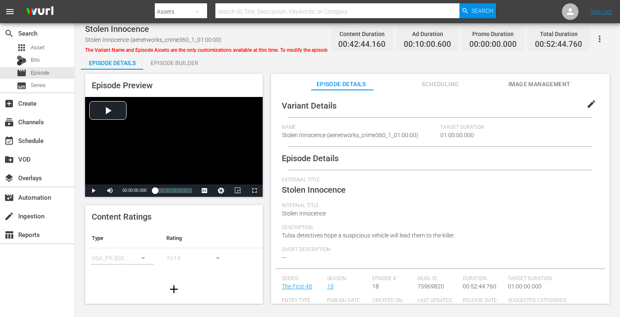
click at [182, 63] on div "Episode Builder" at bounding box center [174, 63] width 62 height 20
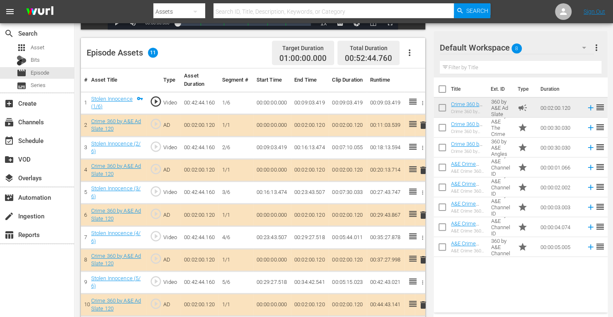
scroll to position [206, 0]
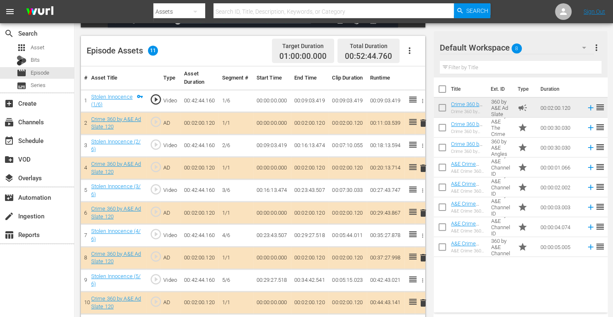
click at [423, 211] on span "delete" at bounding box center [423, 213] width 10 height 10
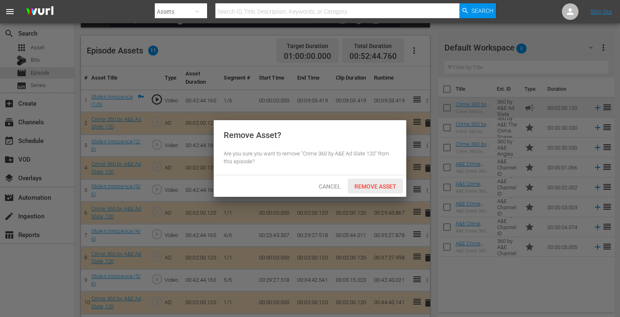
click at [382, 188] on span "Remove Asset" at bounding box center [374, 186] width 55 height 7
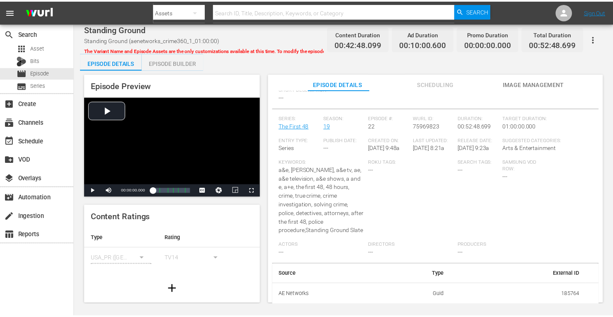
scroll to position [200, 0]
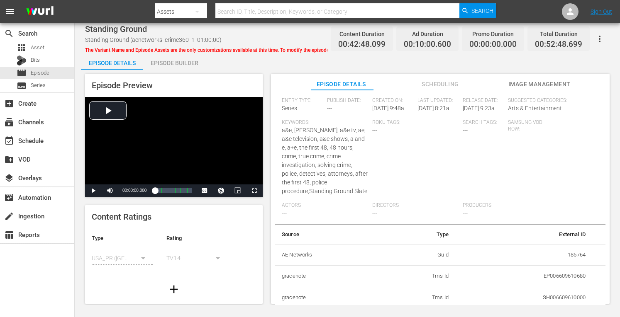
click at [177, 66] on div "Episode Builder" at bounding box center [174, 63] width 62 height 20
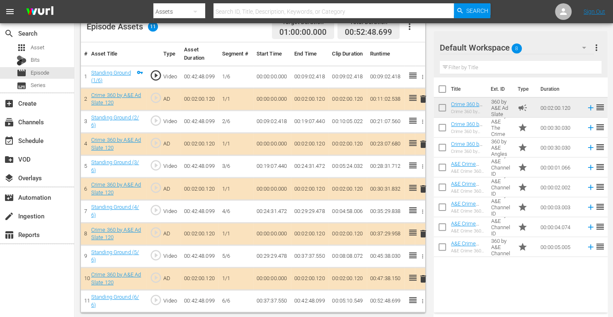
scroll to position [132, 0]
click at [424, 146] on span "delete" at bounding box center [423, 144] width 10 height 10
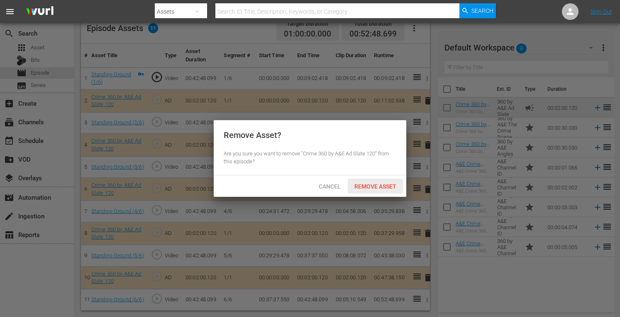
click at [364, 187] on span "Remove Asset" at bounding box center [374, 186] width 55 height 7
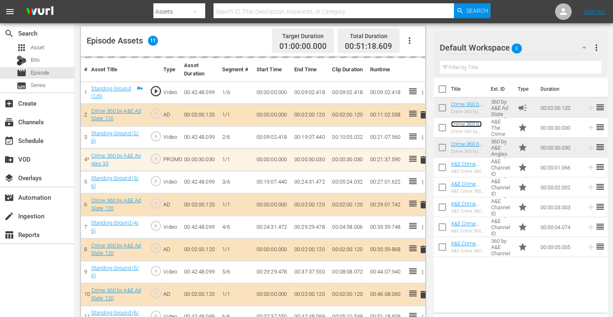
scroll to position [231, 0]
